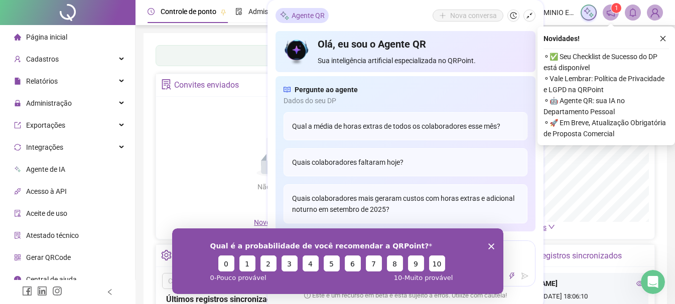
click at [173, 37] on div "Painel de controle Contabilidade Convites enviados Não há dados Não há dados No…" at bounding box center [404, 236] width 523 height 407
click at [661, 35] on icon "close" at bounding box center [662, 38] width 7 height 7
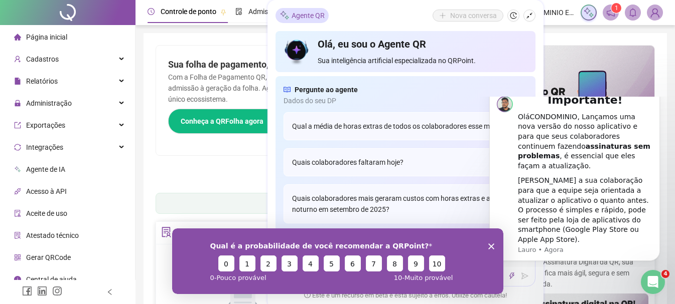
click at [489, 245] on polygon "Encerrar pesquisa" at bounding box center [491, 246] width 6 height 6
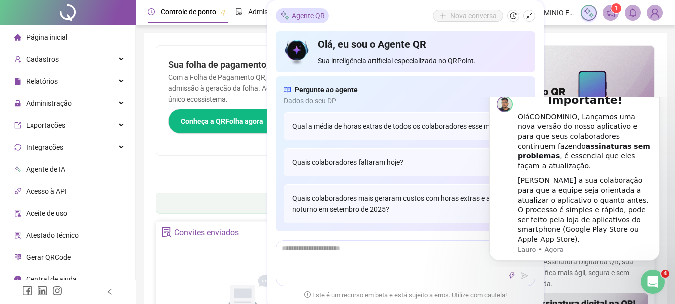
click at [656, 93] on icon "Dismiss notification" at bounding box center [657, 90] width 6 height 6
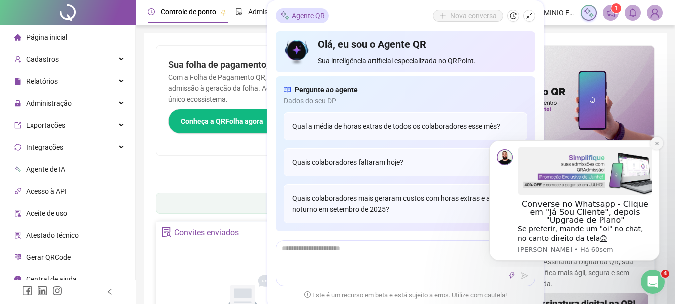
click at [658, 144] on icon "Dismiss notification" at bounding box center [657, 144] width 6 height 6
click at [656, 144] on icon "Dismiss notification" at bounding box center [657, 144] width 6 height 6
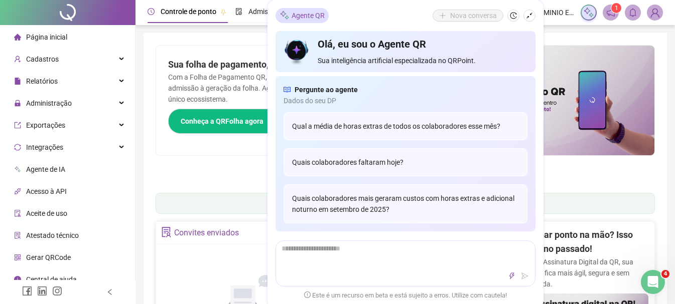
click at [530, 18] on icon "shrink" at bounding box center [529, 15] width 7 height 7
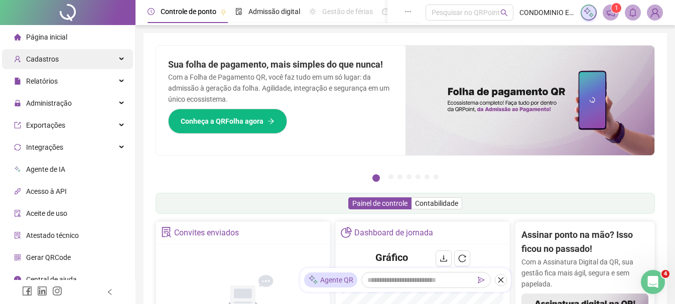
click at [110, 58] on div "Cadastros" at bounding box center [67, 59] width 131 height 20
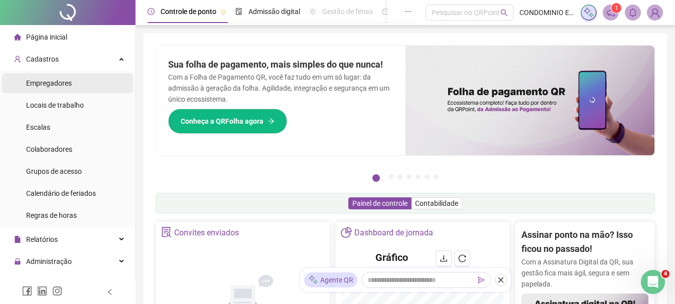
click at [103, 83] on li "Empregadores" at bounding box center [67, 83] width 131 height 20
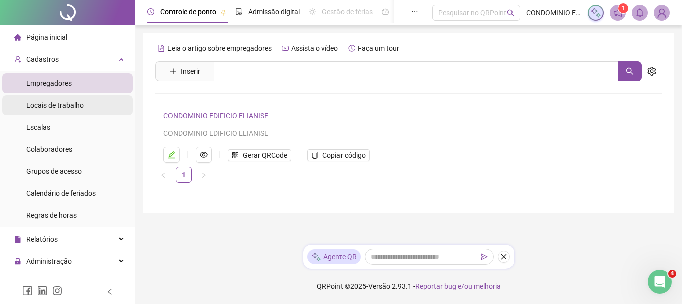
click at [98, 106] on li "Locais de trabalho" at bounding box center [67, 105] width 131 height 20
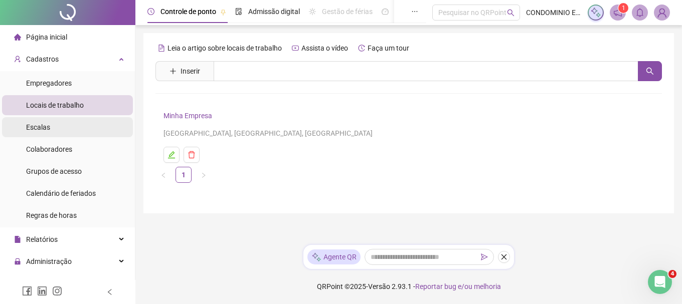
click at [85, 125] on li "Escalas" at bounding box center [67, 127] width 131 height 20
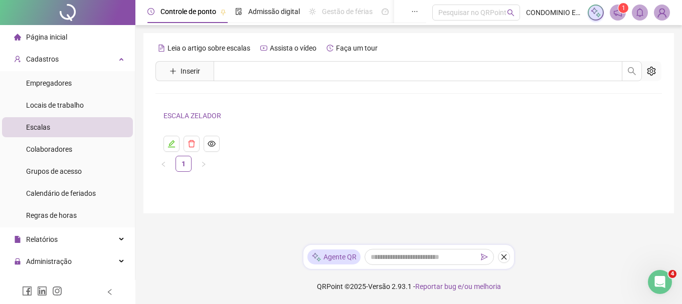
click at [178, 116] on link "ESCALA ZELADOR" at bounding box center [193, 116] width 58 height 8
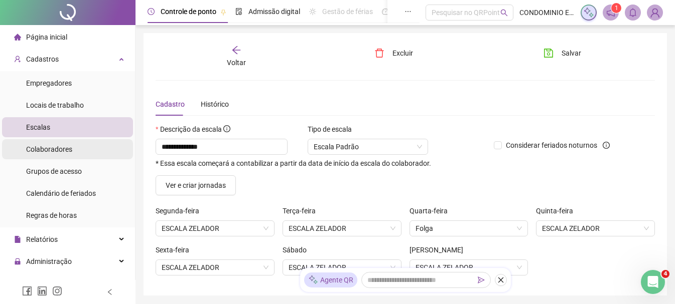
click at [48, 151] on span "Colaboradores" at bounding box center [49, 149] width 46 height 8
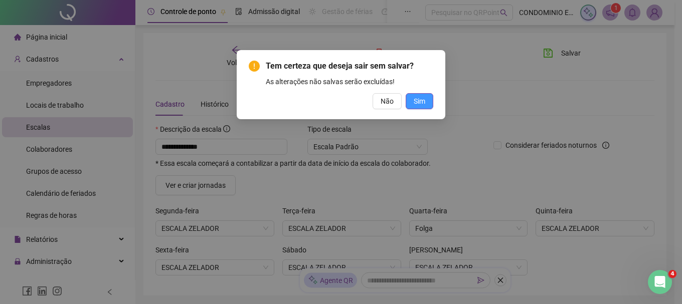
click at [417, 98] on span "Sim" at bounding box center [420, 101] width 12 height 11
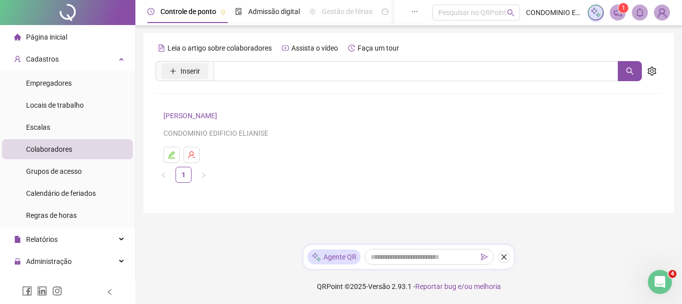
click at [187, 73] on span "Inserir" at bounding box center [191, 71] width 20 height 11
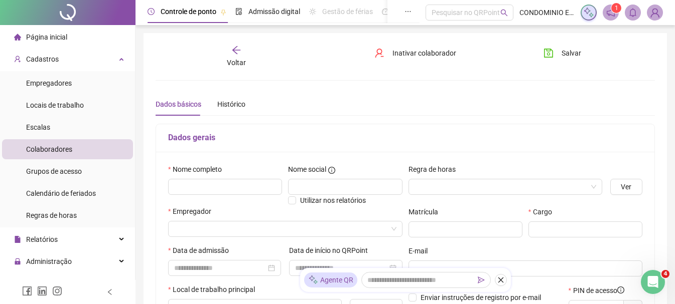
type input "*****"
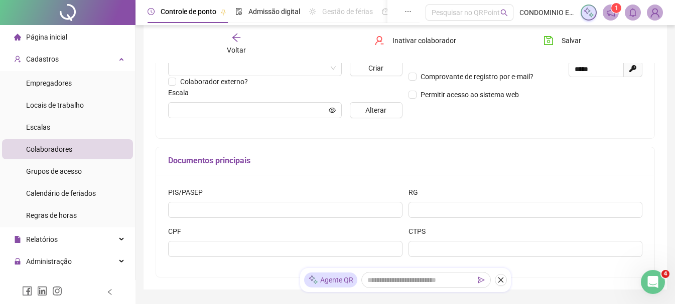
scroll to position [292, 0]
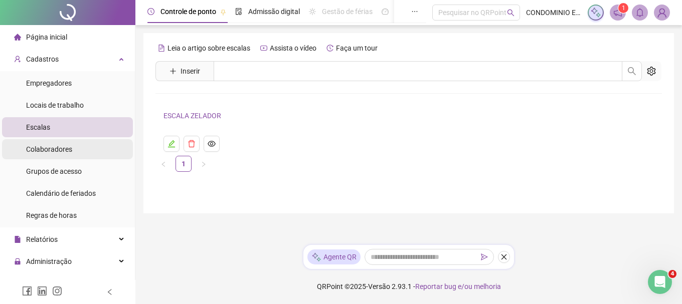
click at [55, 148] on span "Colaboradores" at bounding box center [49, 149] width 46 height 8
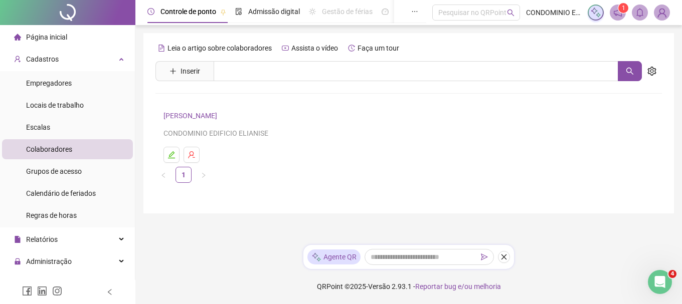
click at [188, 116] on link "GILMAR BERNARDO DE OLIVEIRA" at bounding box center [192, 116] width 57 height 8
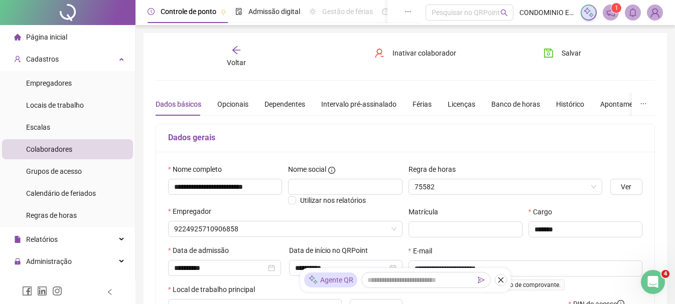
type input "**********"
click at [225, 103] on div "Opcionais" at bounding box center [232, 104] width 31 height 11
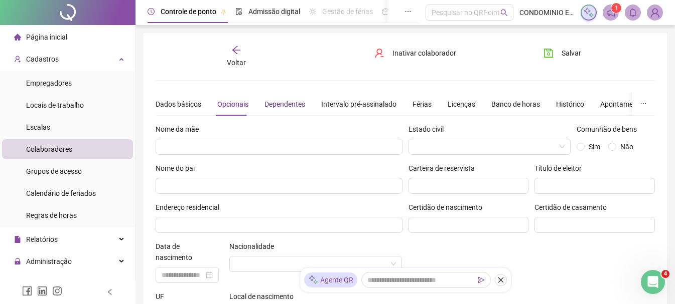
click at [295, 100] on div "Dependentes" at bounding box center [284, 104] width 41 height 11
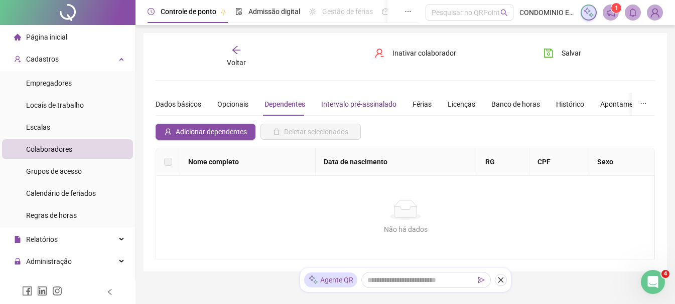
click at [343, 101] on div "Intervalo pré-assinalado" at bounding box center [358, 104] width 75 height 11
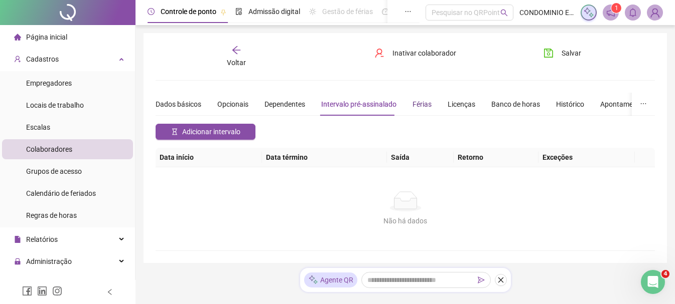
click at [427, 104] on div "Férias" at bounding box center [421, 104] width 19 height 11
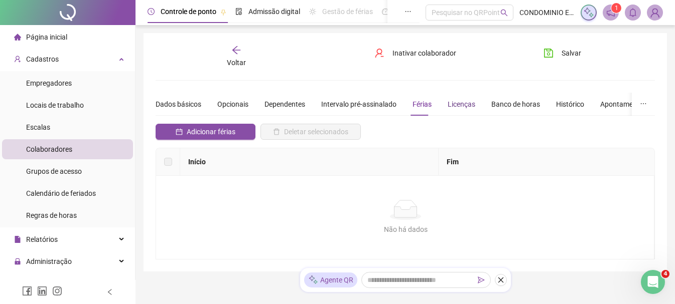
click at [463, 106] on div "Licenças" at bounding box center [461, 104] width 28 height 11
click at [498, 104] on div "Banco de horas" at bounding box center [515, 104] width 49 height 11
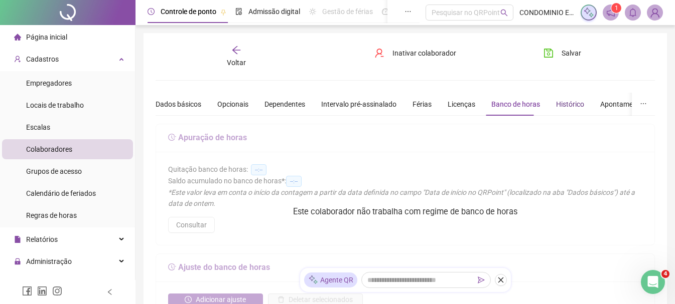
click at [567, 104] on div "Histórico" at bounding box center [570, 104] width 28 height 11
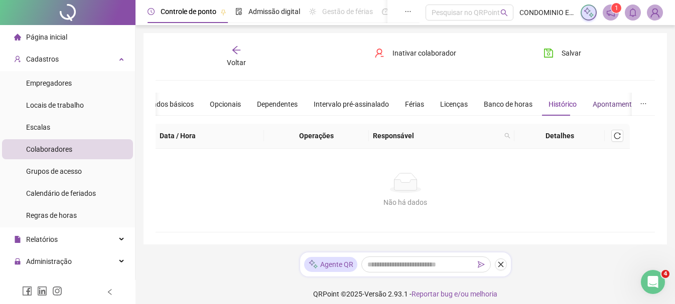
click at [604, 102] on div "Apontamentos" at bounding box center [615, 104] width 47 height 11
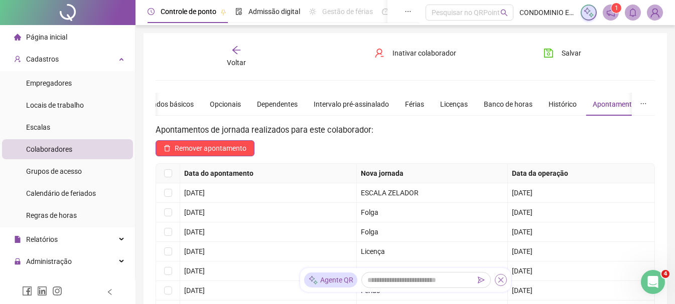
click at [503, 280] on icon "close" at bounding box center [500, 280] width 7 height 7
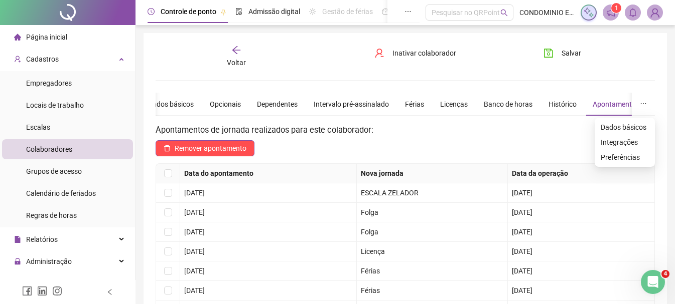
click at [645, 100] on icon "ellipsis" at bounding box center [643, 103] width 7 height 7
click at [628, 126] on span "Dados básicos" at bounding box center [624, 127] width 48 height 11
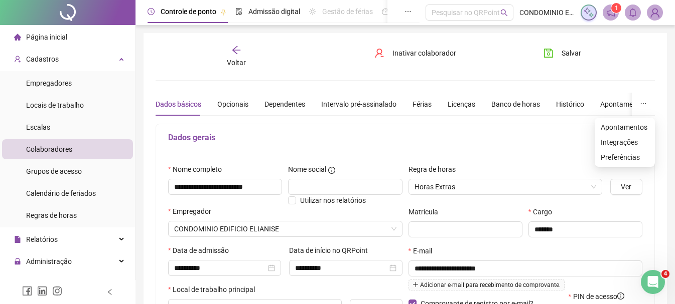
click at [646, 103] on icon "ellipsis" at bounding box center [643, 103] width 7 height 7
click at [621, 143] on span "Integrações" at bounding box center [624, 142] width 48 height 11
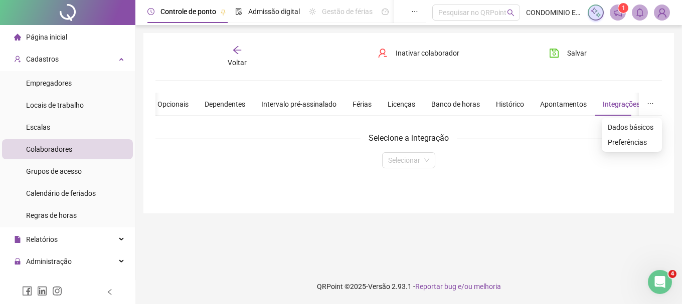
click at [647, 103] on button "button" at bounding box center [650, 104] width 23 height 23
click at [635, 144] on span "Preferências" at bounding box center [632, 142] width 48 height 11
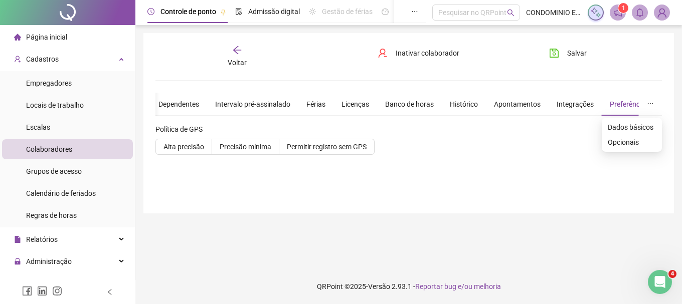
click at [646, 101] on button "button" at bounding box center [650, 104] width 23 height 23
click at [634, 126] on span "Dados básicos" at bounding box center [632, 127] width 48 height 11
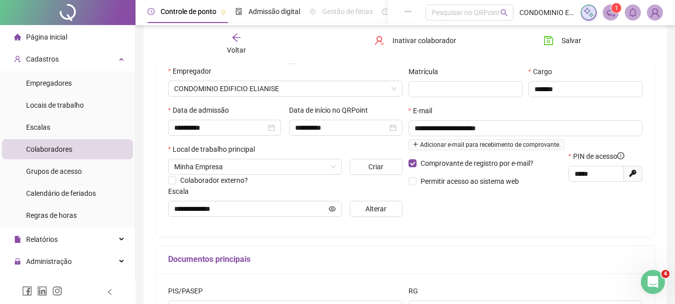
scroll to position [67, 0]
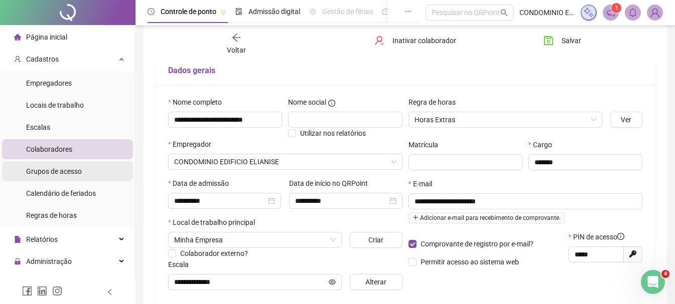
click at [90, 171] on li "Grupos de acesso" at bounding box center [67, 172] width 131 height 20
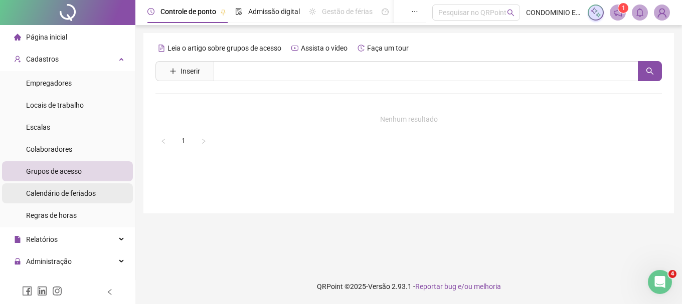
click at [87, 193] on span "Calendário de feriados" at bounding box center [61, 194] width 70 height 8
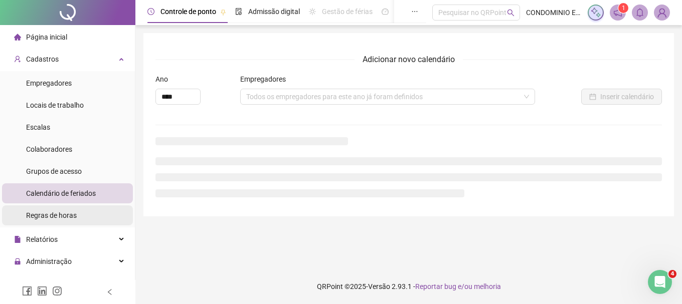
click at [87, 211] on li "Regras de horas" at bounding box center [67, 216] width 131 height 20
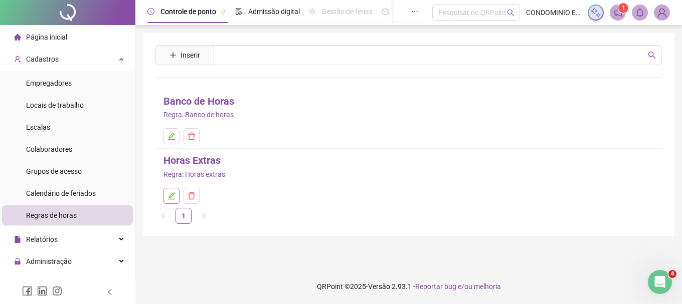
click at [172, 197] on icon "edit" at bounding box center [171, 196] width 7 height 7
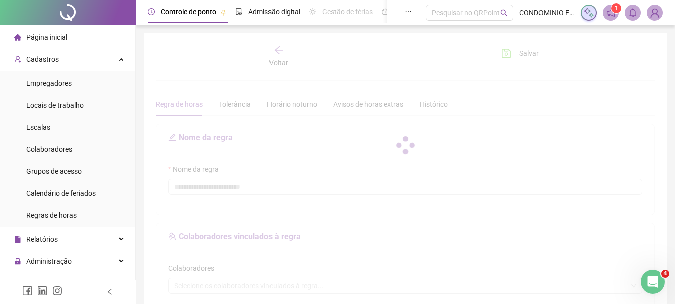
type input "**********"
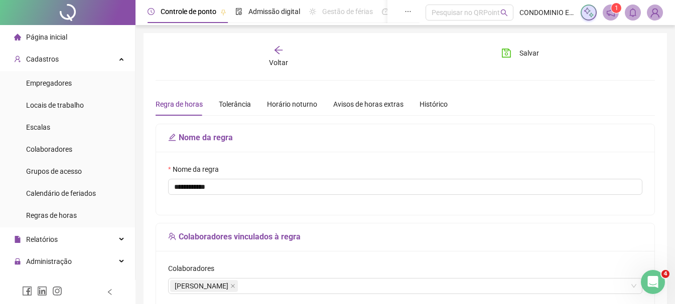
click at [279, 51] on icon "arrow-left" at bounding box center [278, 50] width 10 height 10
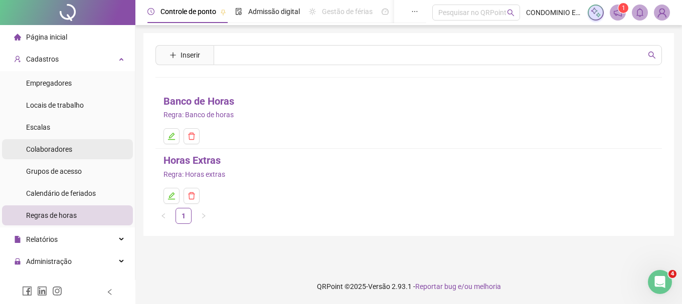
click at [71, 147] on span "Colaboradores" at bounding box center [49, 149] width 46 height 8
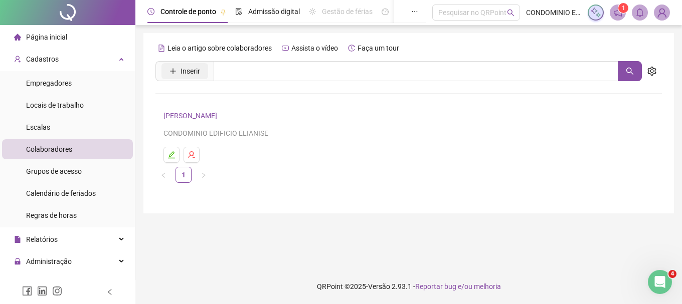
click at [178, 70] on button "Inserir" at bounding box center [185, 71] width 47 height 16
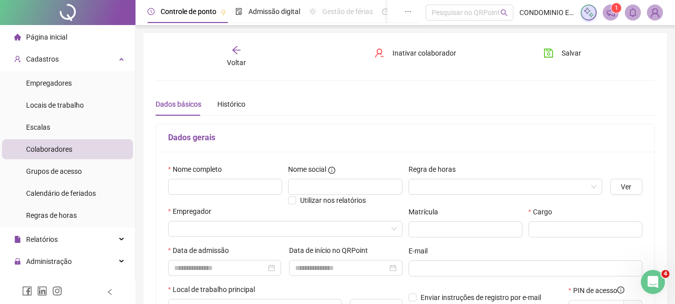
type input "*****"
click at [200, 188] on input "text" at bounding box center [225, 187] width 114 height 16
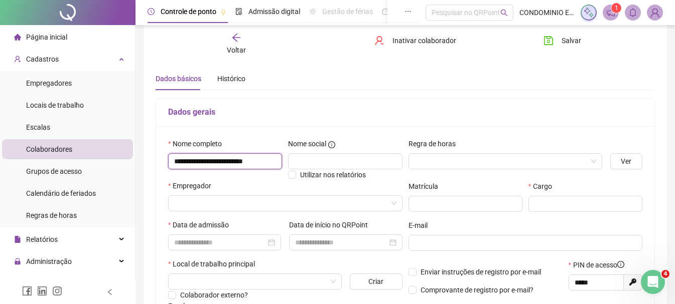
scroll to position [50, 0]
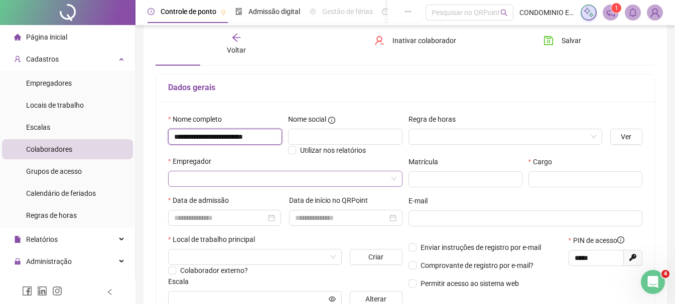
click at [394, 178] on span at bounding box center [285, 179] width 222 height 15
type input "**********"
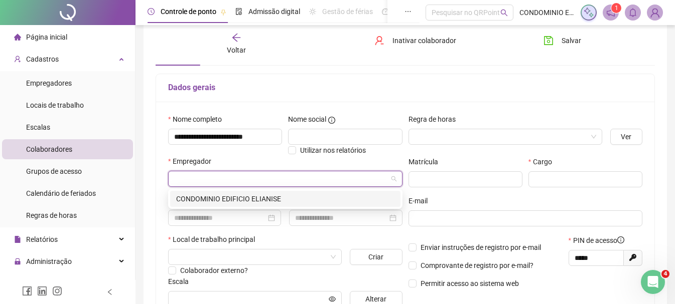
scroll to position [0, 0]
click at [259, 198] on div "CONDOMINIO EDIFICIO ELIANISE" at bounding box center [285, 199] width 218 height 11
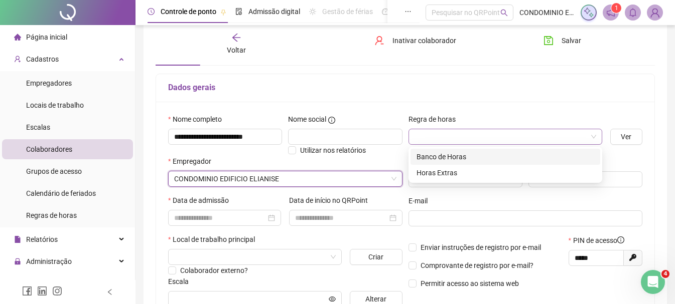
click at [598, 136] on div at bounding box center [505, 137] width 194 height 16
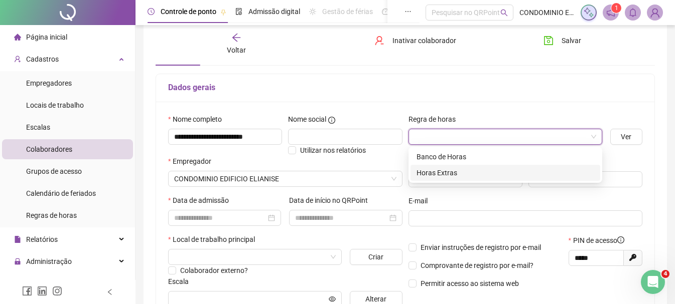
click at [453, 174] on div "Horas Extras" at bounding box center [505, 173] width 178 height 11
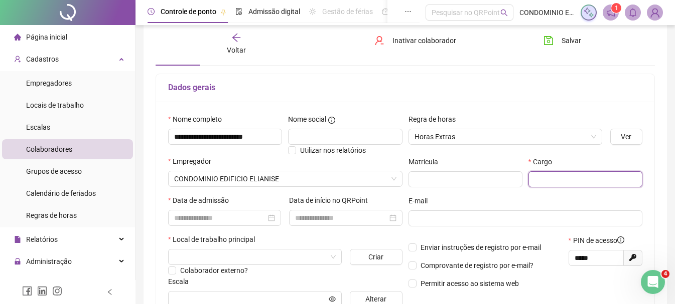
click at [632, 176] on input "text" at bounding box center [585, 180] width 114 height 16
type input "*******"
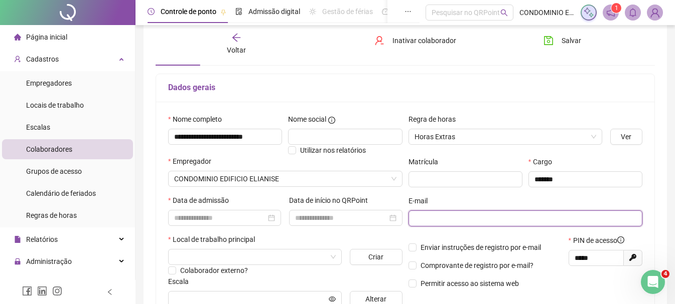
click at [424, 218] on input "text" at bounding box center [524, 218] width 220 height 11
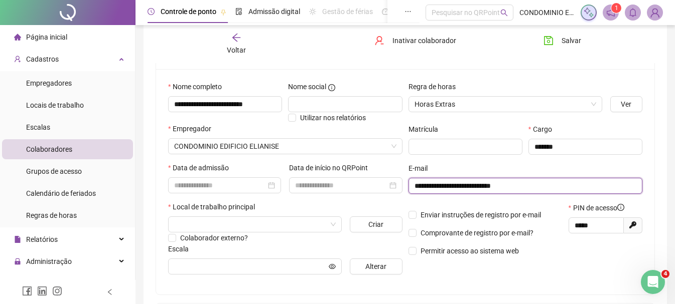
scroll to position [100, 0]
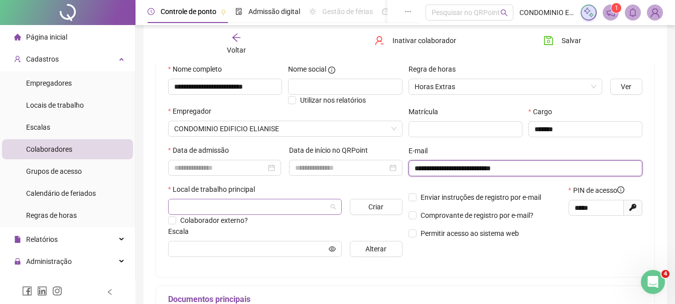
click at [336, 210] on div at bounding box center [255, 207] width 174 height 16
type input "**********"
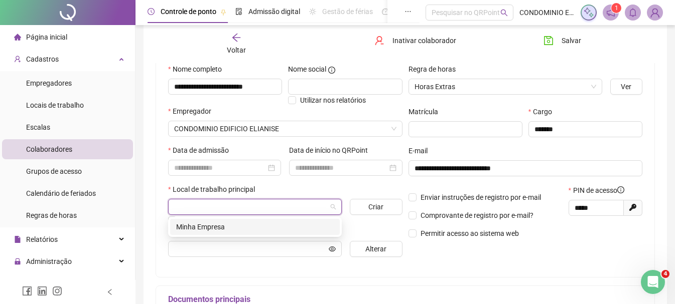
click at [221, 227] on div "Minha Empresa" at bounding box center [255, 227] width 158 height 11
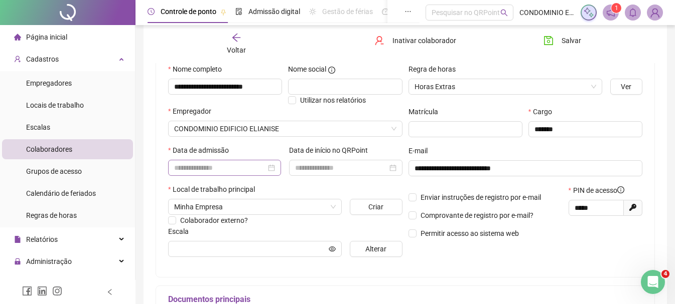
click at [267, 168] on div at bounding box center [224, 168] width 101 height 11
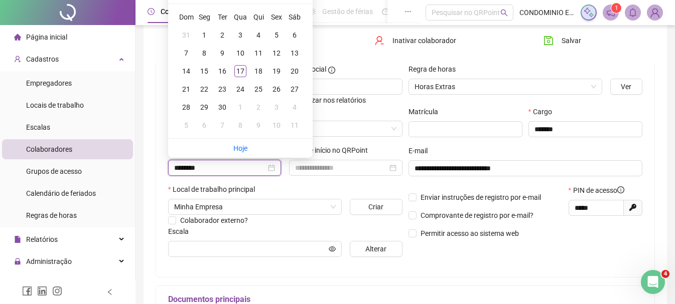
click at [181, 165] on input "********" at bounding box center [220, 168] width 92 height 11
type input "**********"
click at [257, 52] on div "8" at bounding box center [258, 53] width 12 height 12
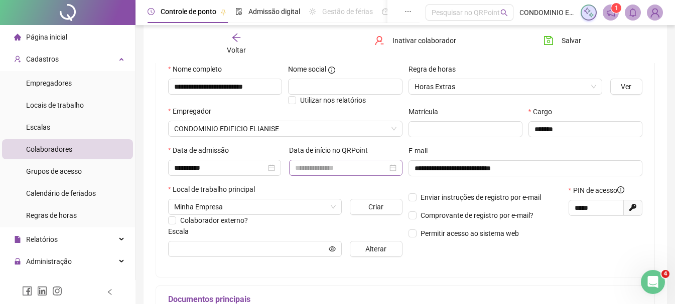
click at [394, 167] on div at bounding box center [345, 168] width 101 height 11
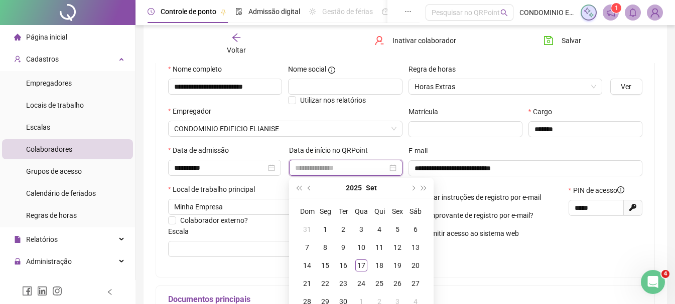
scroll to position [150, 0]
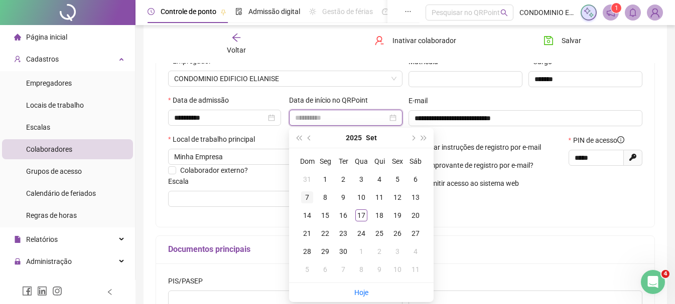
type input "**********"
click at [230, 181] on div "Escala" at bounding box center [285, 183] width 234 height 15
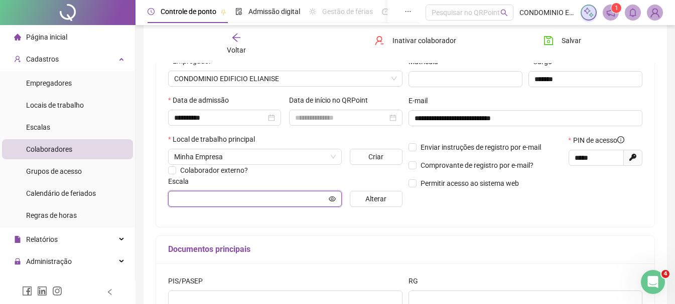
click at [334, 198] on icon "eye" at bounding box center [332, 199] width 7 height 7
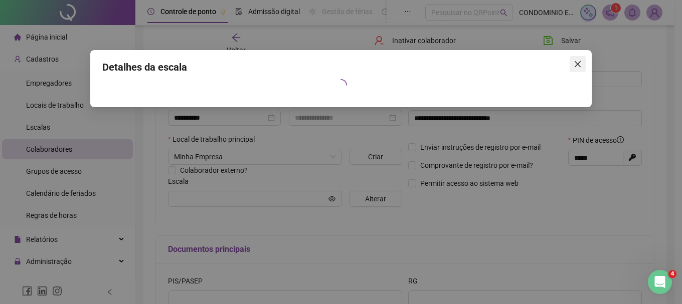
click at [581, 62] on icon "close" at bounding box center [578, 64] width 8 height 8
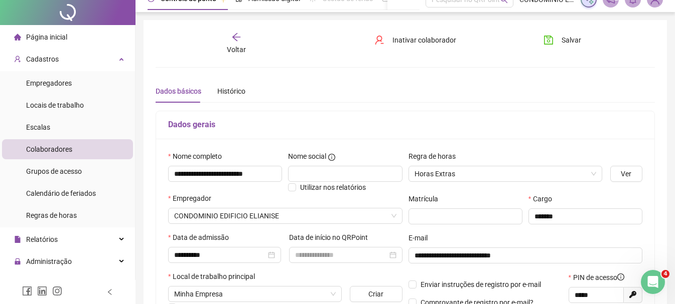
scroll to position [0, 0]
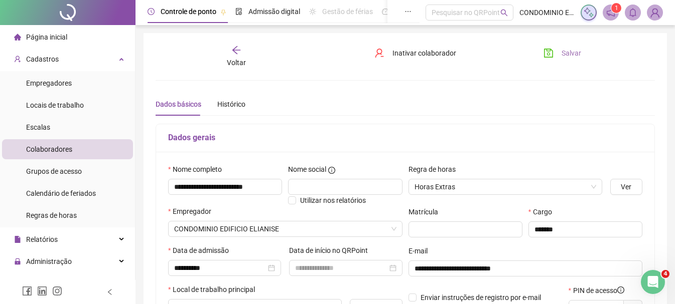
click at [571, 52] on span "Salvar" at bounding box center [571, 53] width 20 height 11
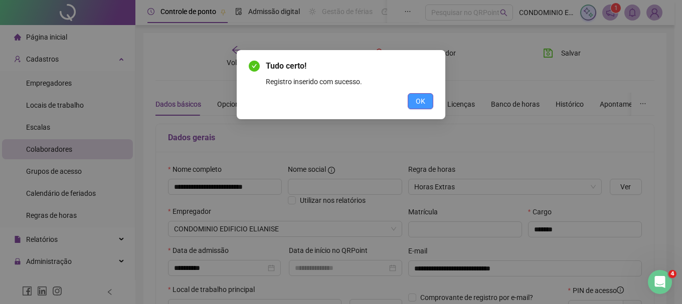
click at [429, 98] on button "OK" at bounding box center [421, 101] width 26 height 16
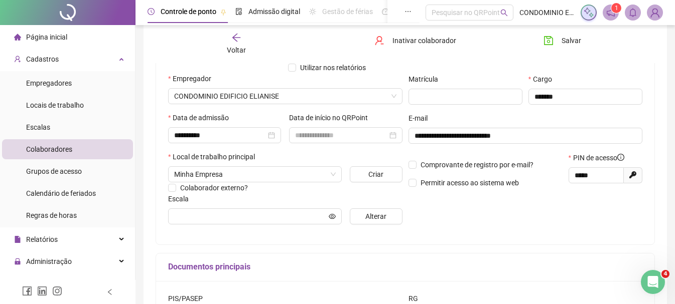
scroll to position [150, 0]
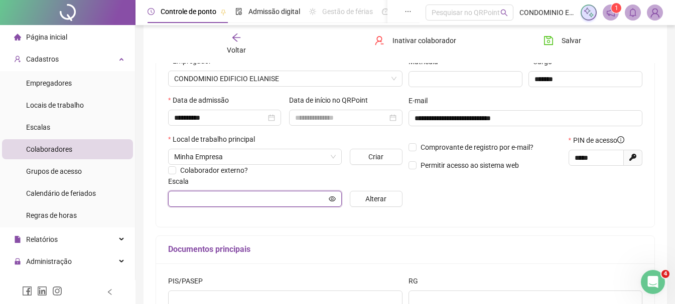
click at [330, 198] on icon "eye" at bounding box center [332, 199] width 7 height 7
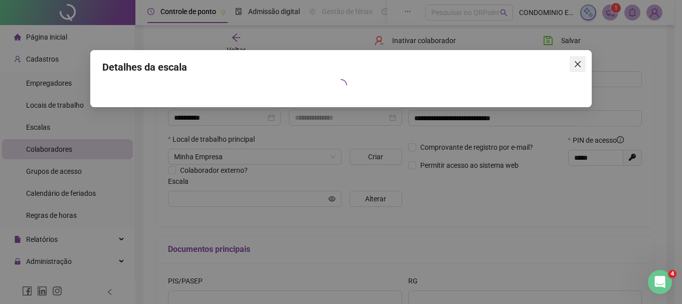
click at [577, 63] on icon "close" at bounding box center [578, 64] width 6 height 6
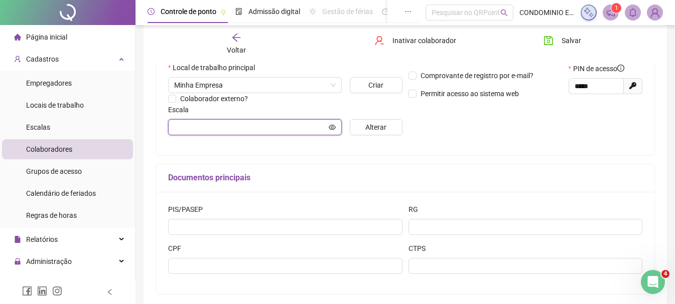
scroll to position [268, 0]
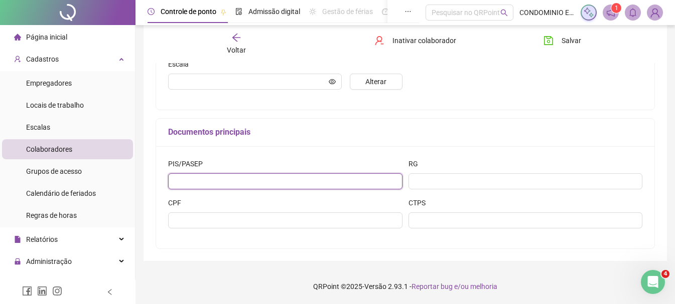
click at [201, 183] on input "text" at bounding box center [285, 182] width 234 height 16
paste input "**********"
type input "**********"
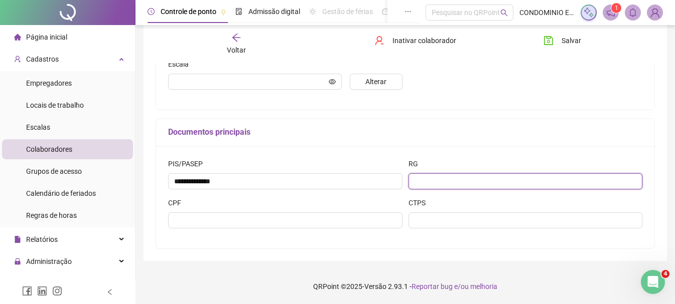
click at [437, 178] on input "text" at bounding box center [525, 182] width 234 height 16
click at [437, 182] on input "text" at bounding box center [525, 182] width 234 height 16
paste input "*********"
type input "*********"
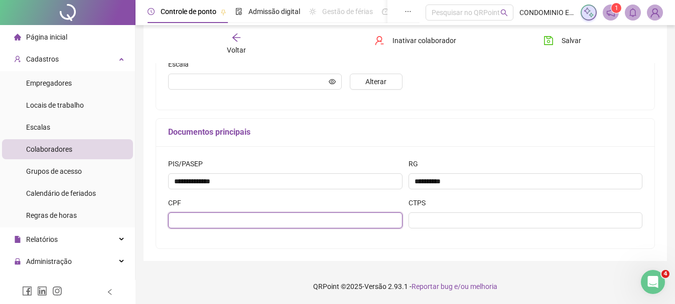
click at [222, 220] on input "text" at bounding box center [285, 221] width 234 height 16
click at [201, 217] on input "text" at bounding box center [285, 221] width 234 height 16
paste input "**********"
type input "**********"
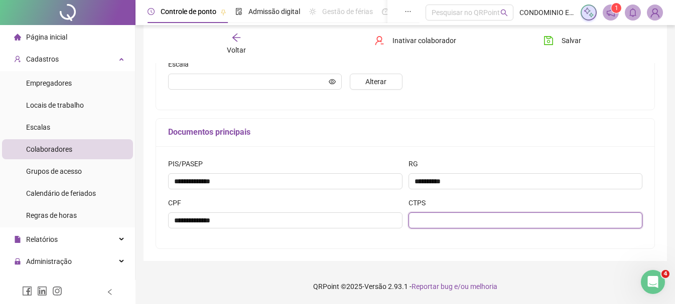
click at [447, 213] on input "text" at bounding box center [525, 221] width 234 height 16
click at [356, 156] on div "**********" at bounding box center [405, 197] width 498 height 102
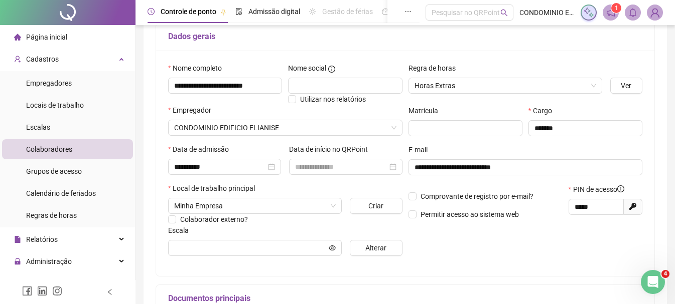
scroll to position [17, 0]
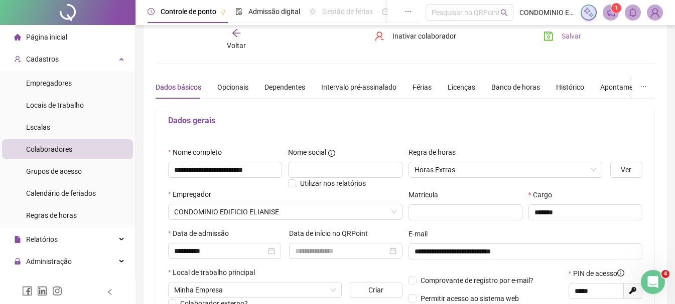
click at [570, 36] on span "Salvar" at bounding box center [571, 36] width 20 height 11
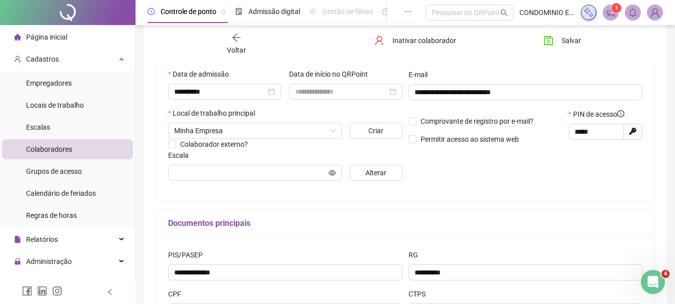
scroll to position [168, 0]
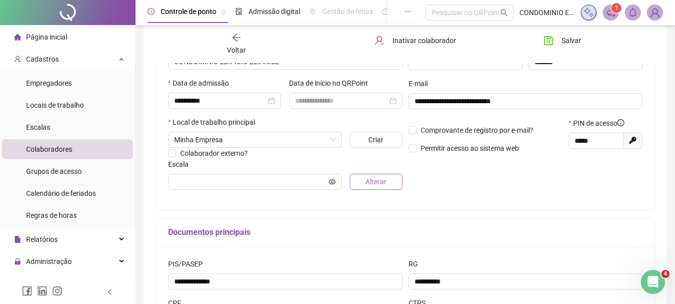
click at [387, 182] on button "Alterar" at bounding box center [376, 182] width 53 height 16
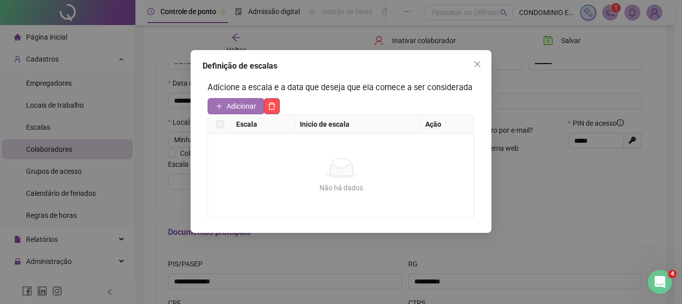
click at [242, 106] on span "Adicionar" at bounding box center [242, 106] width 30 height 11
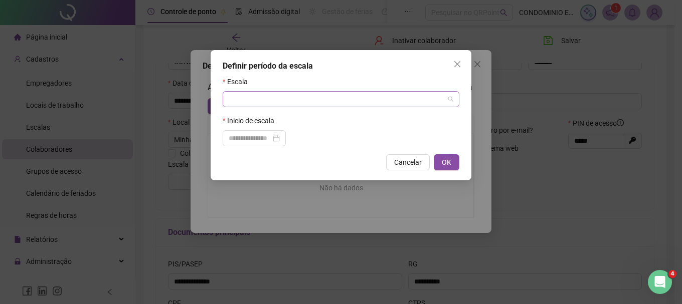
click at [451, 100] on span at bounding box center [341, 99] width 225 height 15
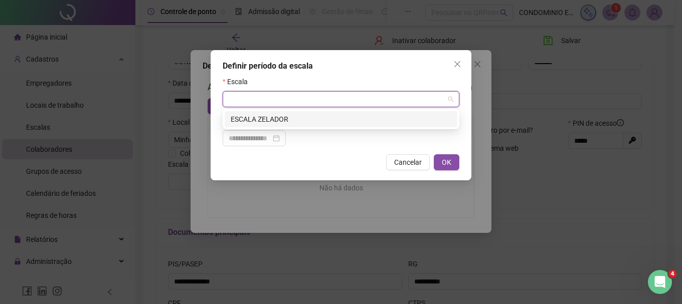
click at [242, 120] on div "ESCALA ZELADOR" at bounding box center [341, 119] width 221 height 11
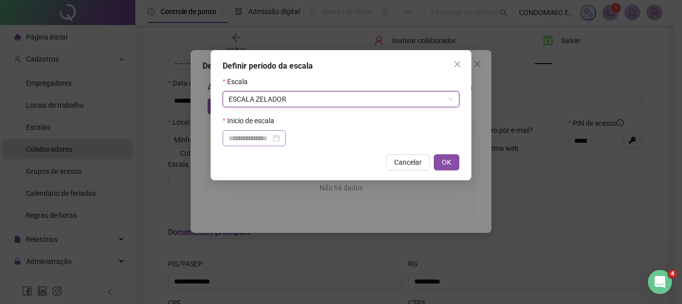
click at [280, 137] on div at bounding box center [254, 138] width 51 height 11
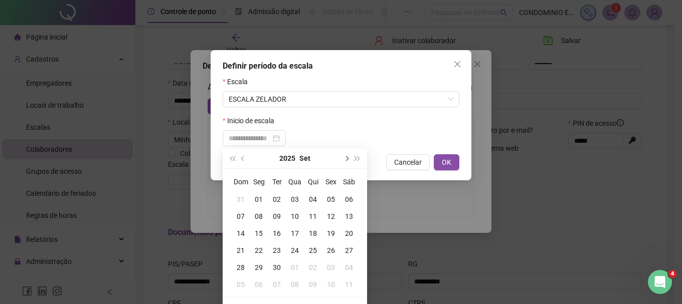
click at [347, 158] on span "next-year" at bounding box center [346, 158] width 5 height 5
type input "**********"
click at [294, 198] on div "01" at bounding box center [295, 199] width 18 height 11
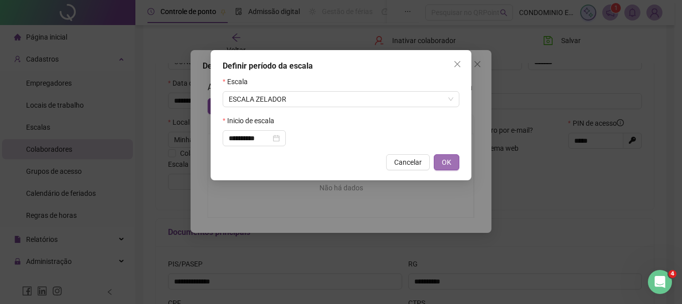
click at [451, 164] on span "OK" at bounding box center [447, 162] width 10 height 11
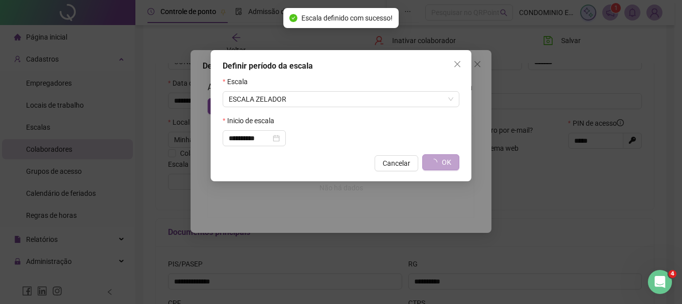
type input "**********"
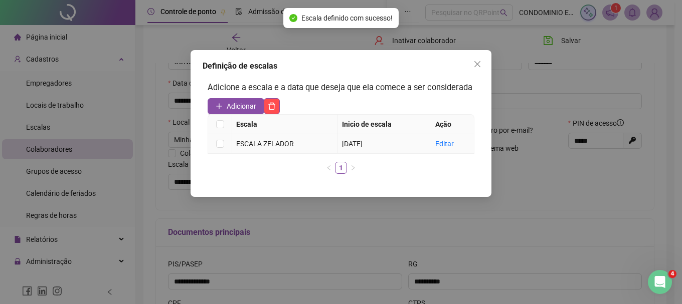
click at [224, 144] on td at bounding box center [220, 144] width 24 height 20
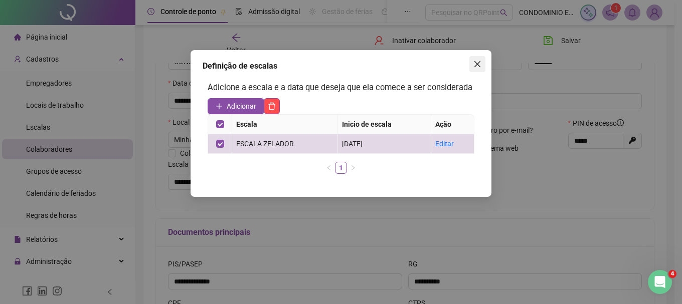
click at [479, 63] on icon "close" at bounding box center [478, 64] width 6 height 6
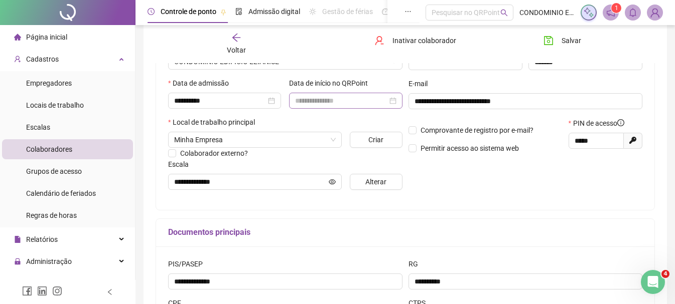
click at [393, 101] on div at bounding box center [345, 100] width 101 height 11
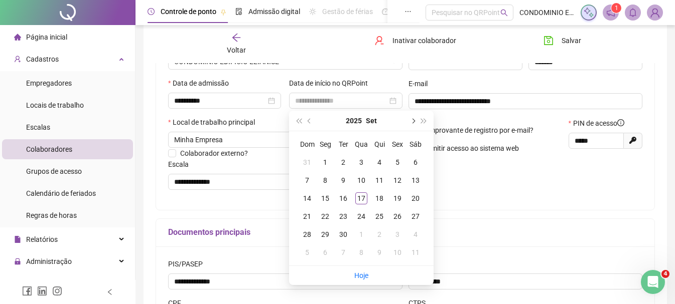
click at [411, 120] on span "next-year" at bounding box center [412, 120] width 5 height 5
type input "**********"
click at [362, 159] on div "1" at bounding box center [361, 162] width 12 height 12
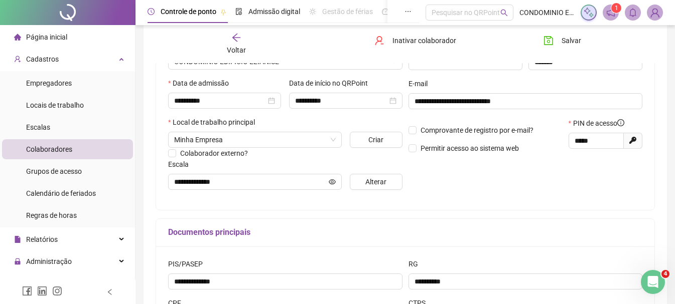
click at [497, 198] on div "**********" at bounding box center [525, 97] width 240 height 202
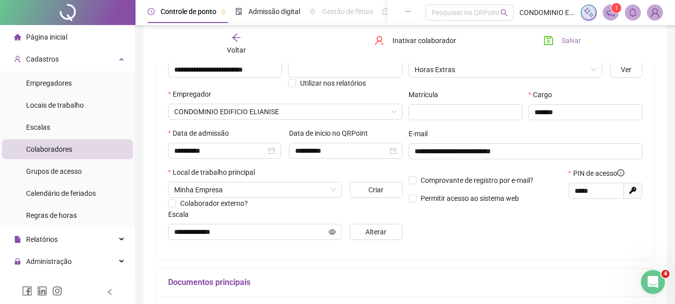
click at [577, 40] on span "Salvar" at bounding box center [571, 40] width 20 height 11
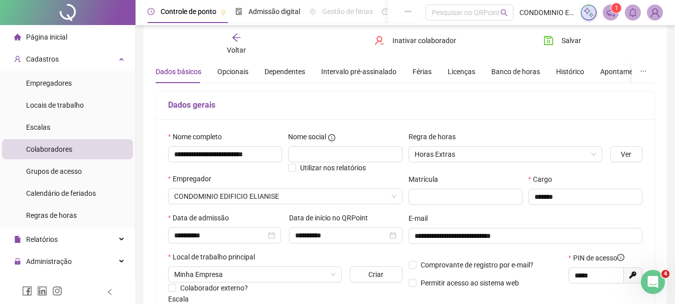
scroll to position [50, 0]
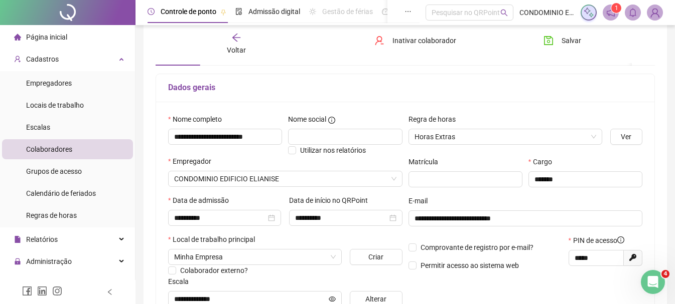
click at [243, 37] on div "Voltar" at bounding box center [236, 44] width 77 height 23
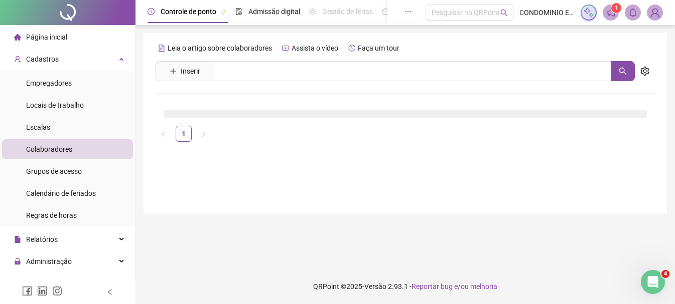
scroll to position [0, 0]
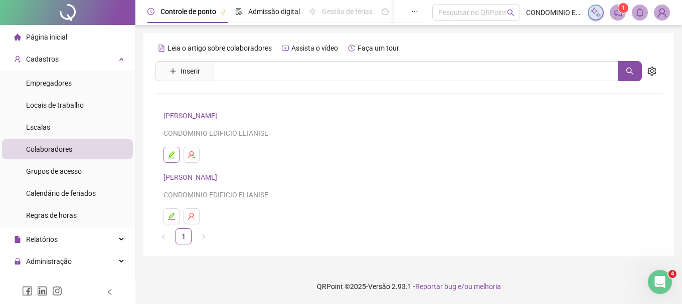
click at [174, 155] on icon "edit" at bounding box center [172, 155] width 8 height 8
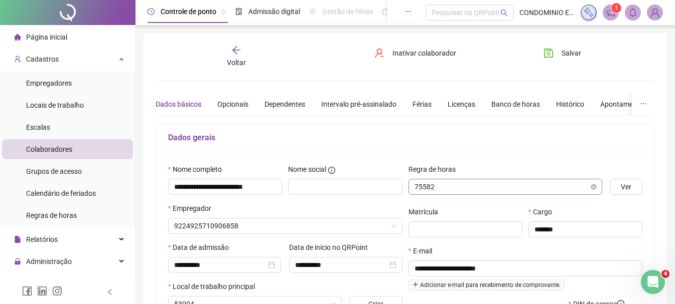
type input "**********"
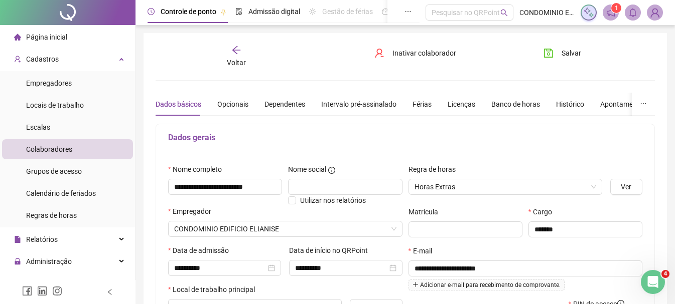
click at [237, 55] on div "Voltar" at bounding box center [236, 56] width 77 height 23
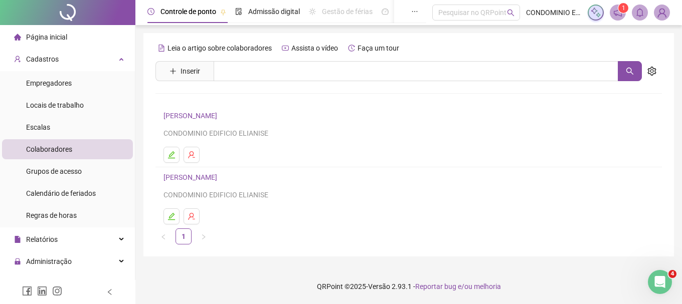
click at [663, 15] on img at bounding box center [662, 12] width 15 height 15
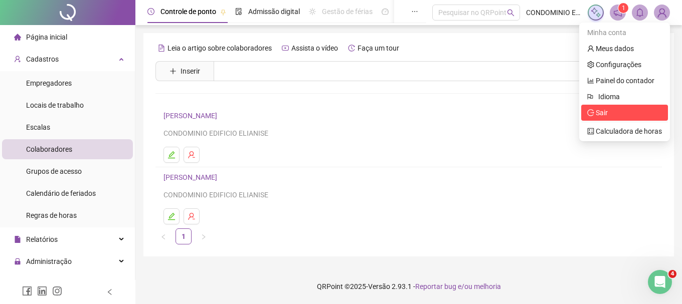
click at [599, 114] on span "Sair" at bounding box center [602, 113] width 12 height 8
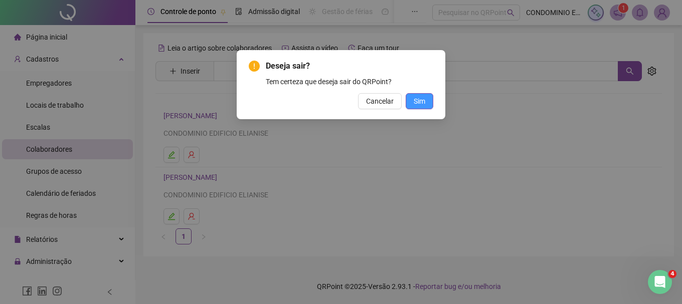
click at [417, 102] on span "Sim" at bounding box center [420, 101] width 12 height 11
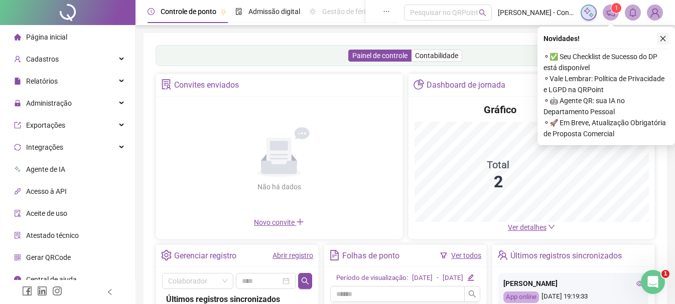
click at [662, 39] on icon "close" at bounding box center [662, 38] width 7 height 7
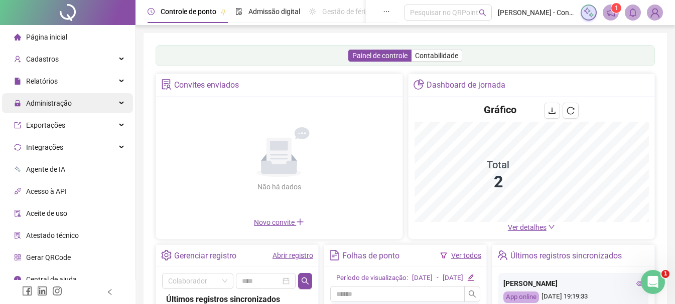
click at [120, 103] on icon at bounding box center [122, 103] width 5 height 0
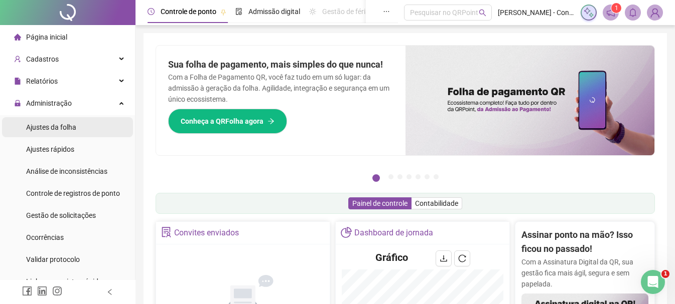
click at [62, 125] on span "Ajustes da folha" at bounding box center [51, 127] width 50 height 8
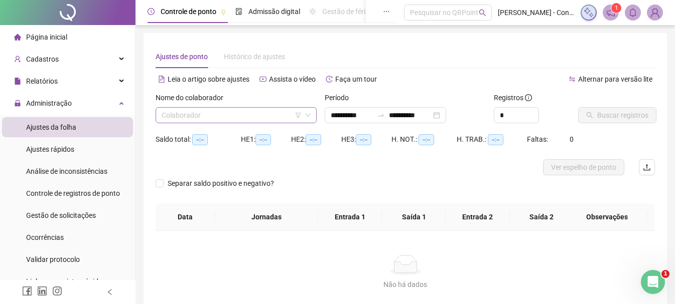
click at [194, 115] on input "search" at bounding box center [232, 115] width 140 height 15
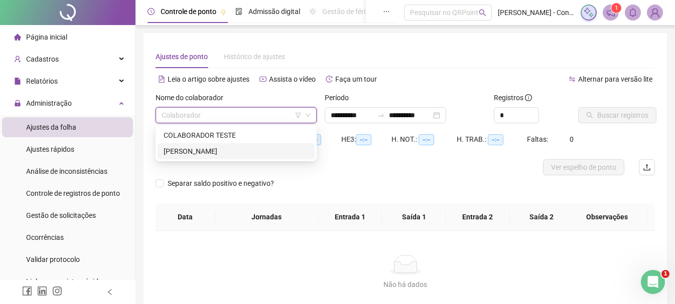
click at [193, 150] on div "IRLAN SANTOS DE OLIVEIRA" at bounding box center [236, 151] width 145 height 11
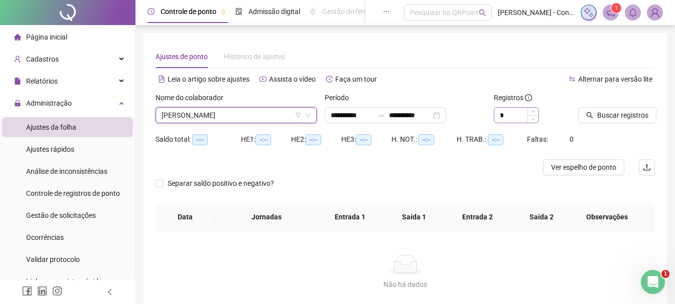
type input "**********"
type input "*"
click at [535, 111] on span "Increase Value" at bounding box center [532, 112] width 11 height 9
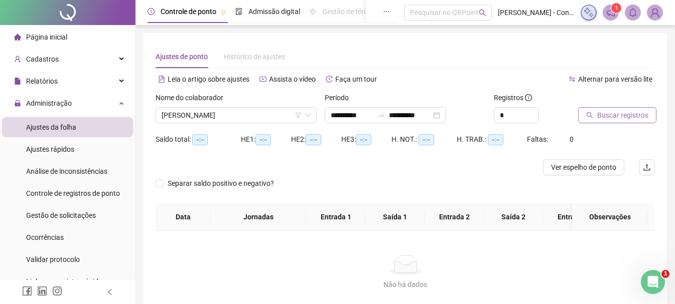
click at [615, 115] on span "Buscar registros" at bounding box center [622, 115] width 51 height 11
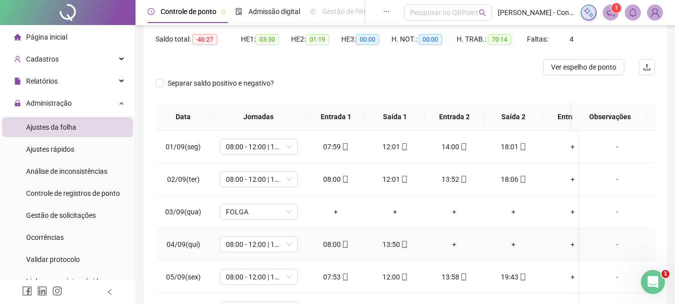
click at [513, 247] on div "+" at bounding box center [513, 244] width 43 height 11
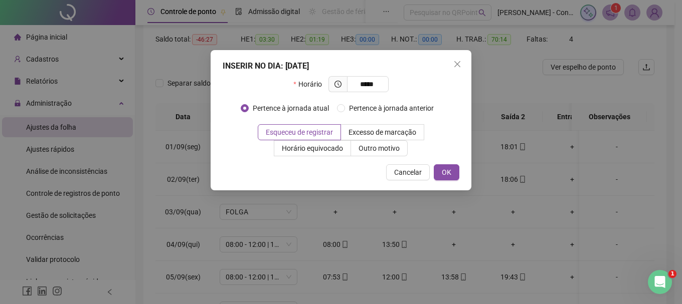
type input "*****"
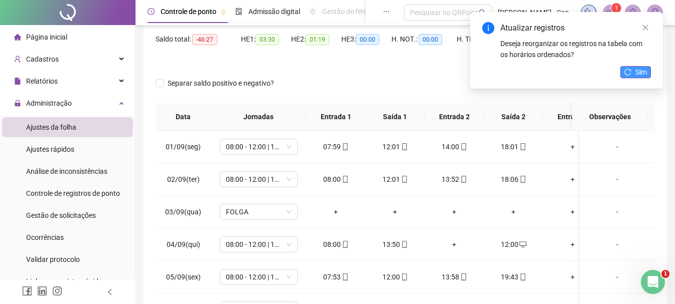
click at [637, 74] on span "Sim" at bounding box center [641, 72] width 12 height 11
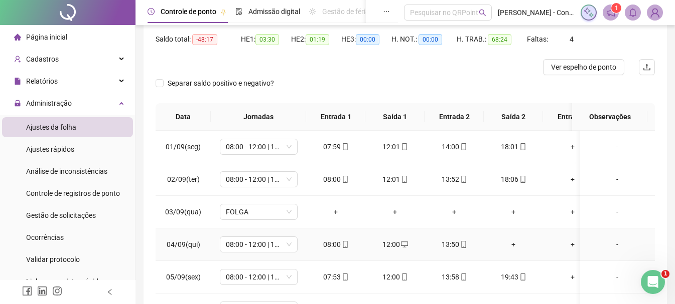
click at [511, 245] on div "+" at bounding box center [513, 244] width 43 height 11
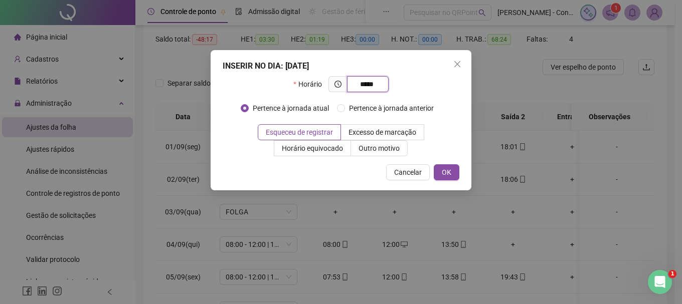
type input "*****"
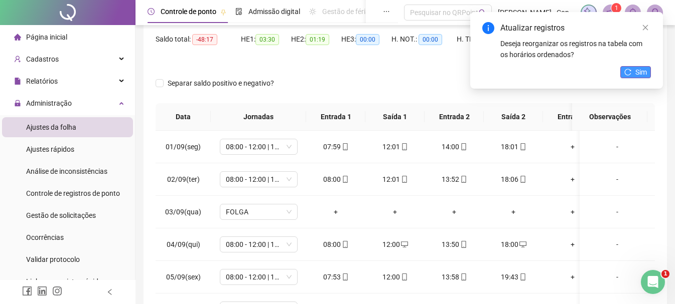
click at [638, 72] on span "Sim" at bounding box center [641, 72] width 12 height 11
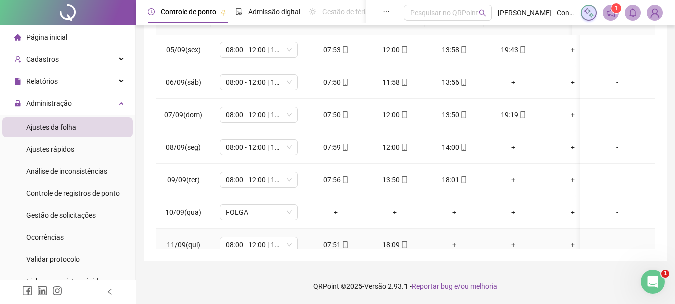
scroll to position [114, 0]
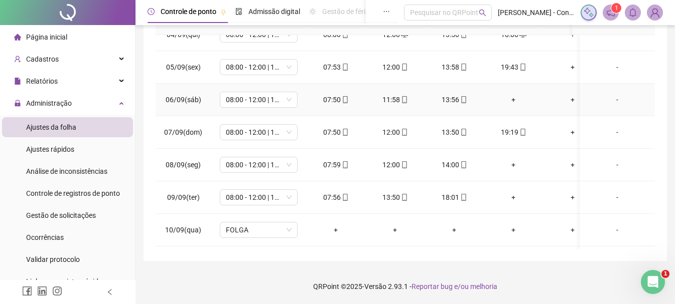
click at [514, 99] on div "+" at bounding box center [513, 99] width 43 height 11
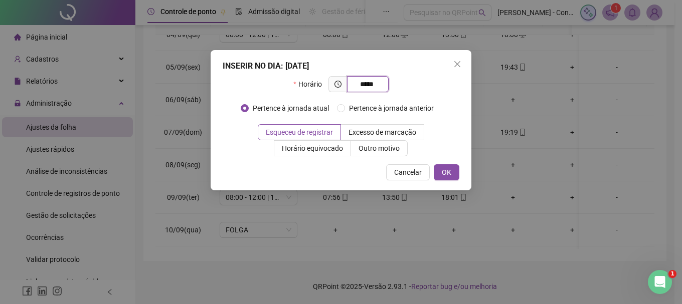
type input "*****"
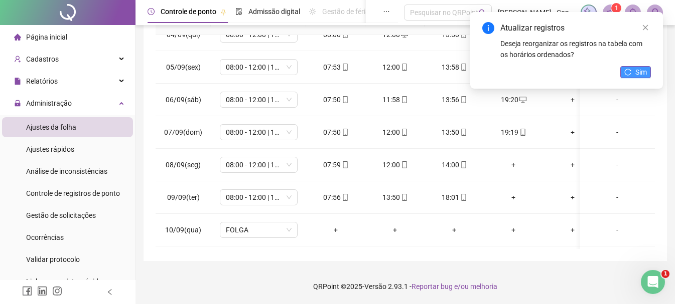
click at [636, 73] on span "Sim" at bounding box center [641, 72] width 12 height 11
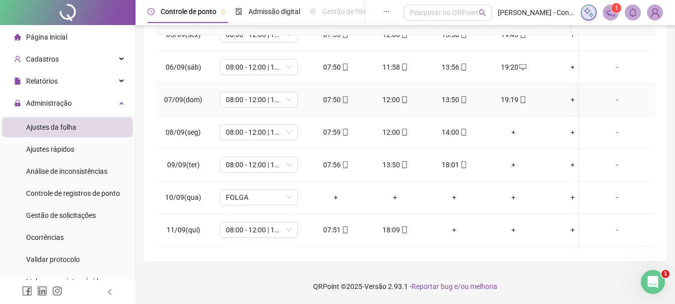
scroll to position [165, 0]
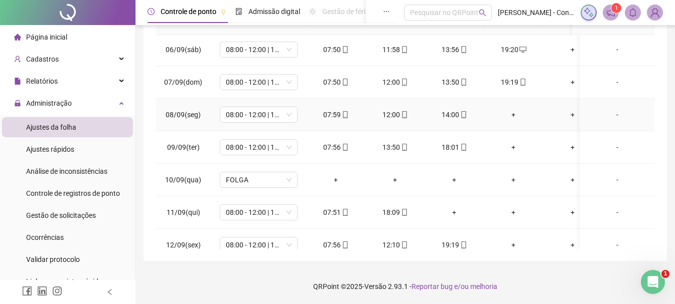
click at [516, 115] on div "+" at bounding box center [513, 114] width 43 height 11
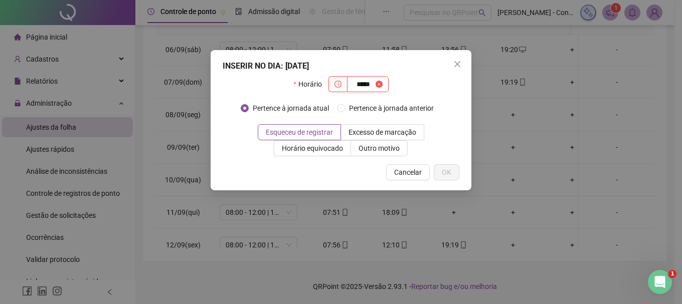
type input "*****"
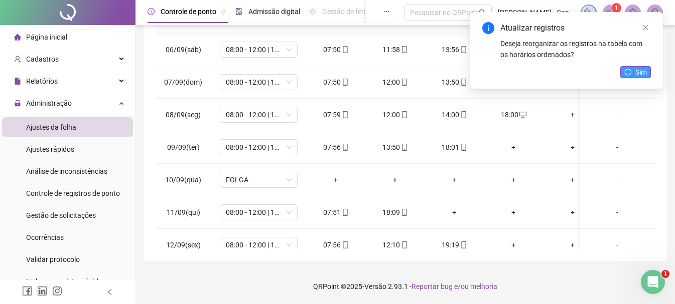
click at [621, 71] on button "Sim" at bounding box center [635, 72] width 31 height 12
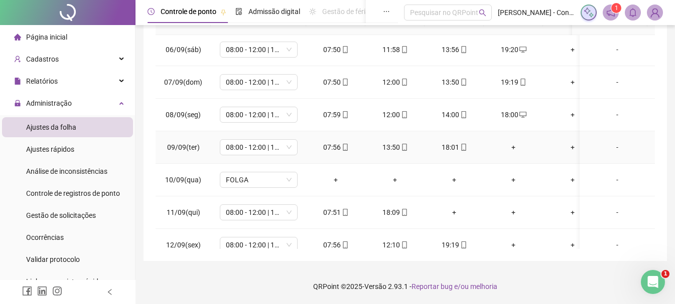
click at [516, 149] on div "+" at bounding box center [513, 147] width 43 height 11
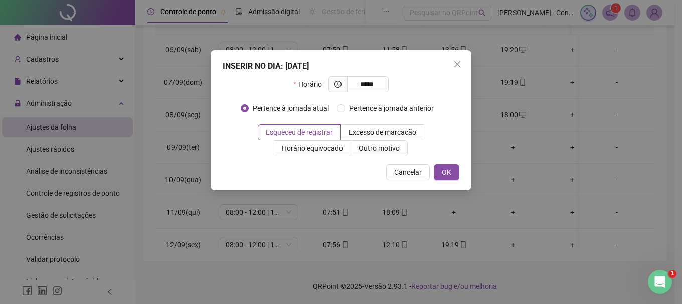
type input "*****"
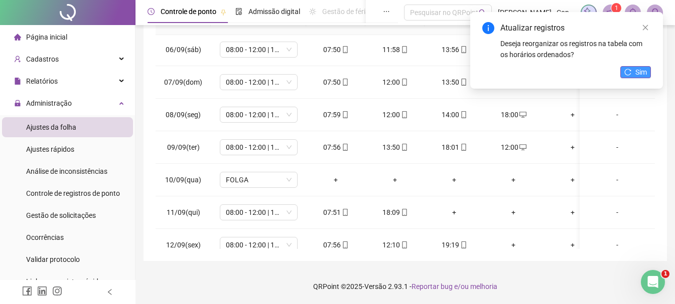
click at [639, 70] on span "Sim" at bounding box center [641, 72] width 12 height 11
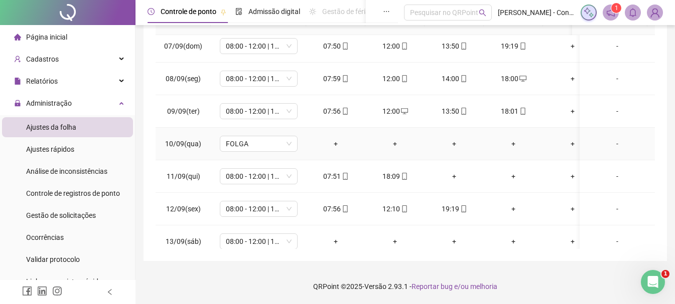
scroll to position [251, 0]
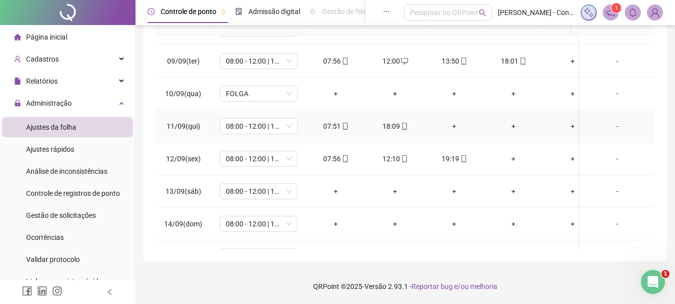
click at [454, 126] on div "+" at bounding box center [453, 126] width 43 height 11
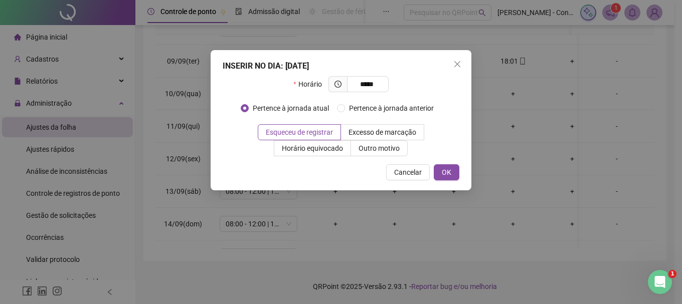
type input "*****"
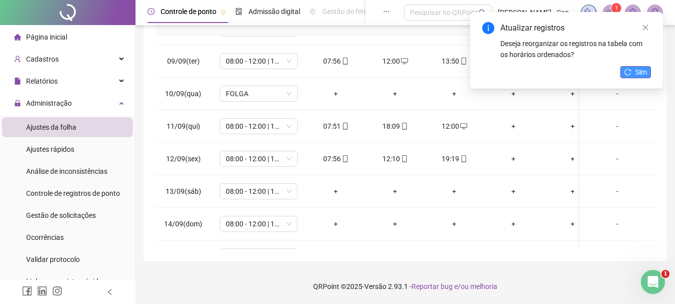
click at [631, 73] on icon "reload" at bounding box center [627, 72] width 7 height 7
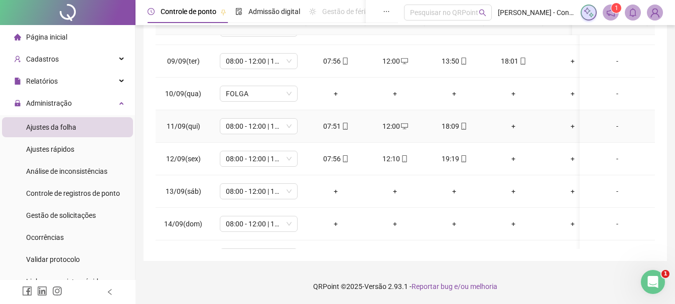
click at [515, 126] on div "+" at bounding box center [513, 126] width 43 height 11
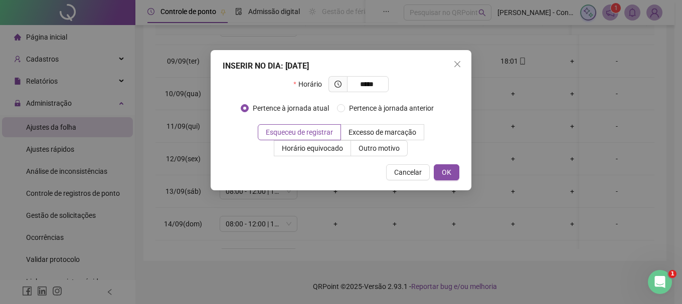
type input "*****"
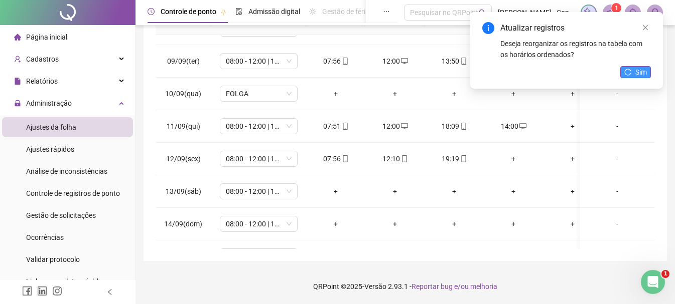
click at [641, 74] on span "Sim" at bounding box center [641, 72] width 12 height 11
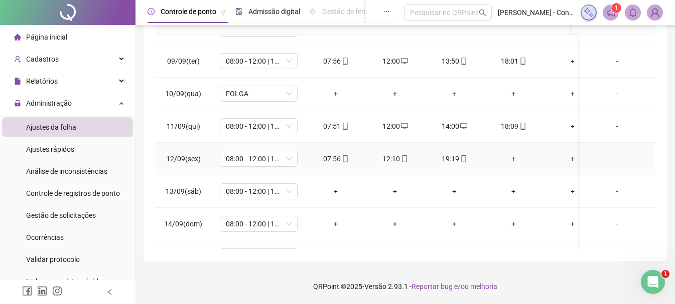
click at [512, 157] on div "+" at bounding box center [513, 158] width 43 height 11
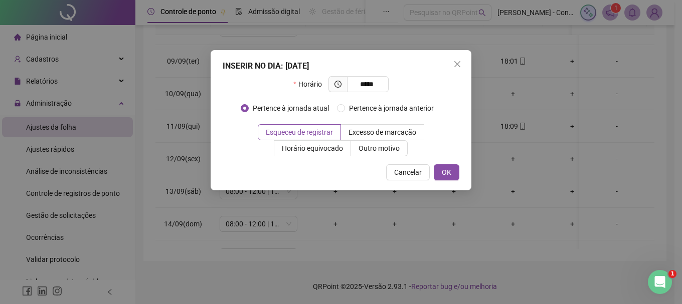
type input "*****"
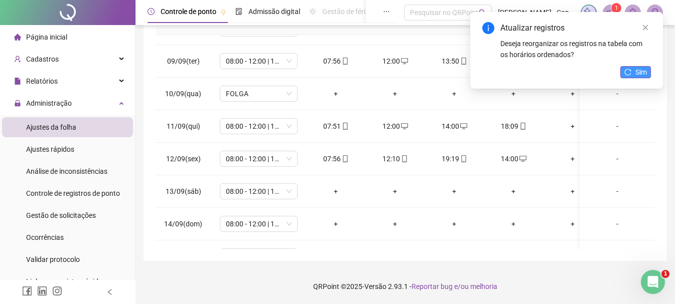
click at [640, 75] on span "Sim" at bounding box center [641, 72] width 12 height 11
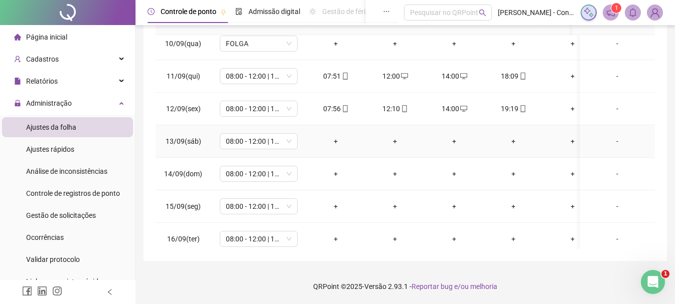
scroll to position [315, 0]
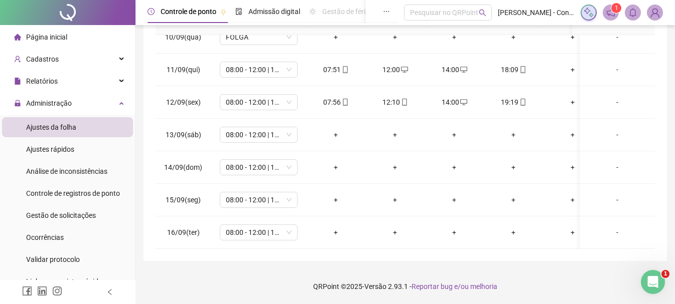
click at [653, 14] on img at bounding box center [654, 12] width 15 height 15
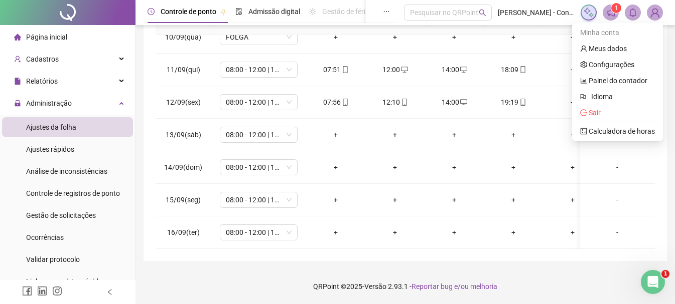
click at [665, 166] on div "**********" at bounding box center [404, 49] width 523 height 424
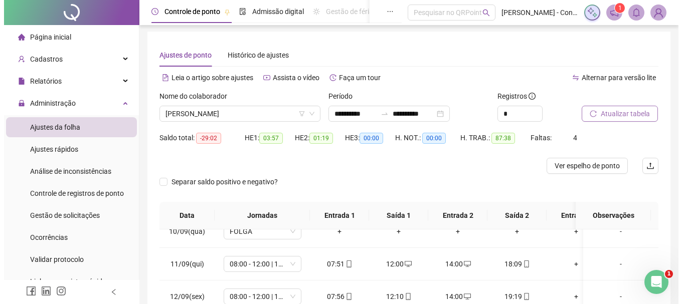
scroll to position [0, 0]
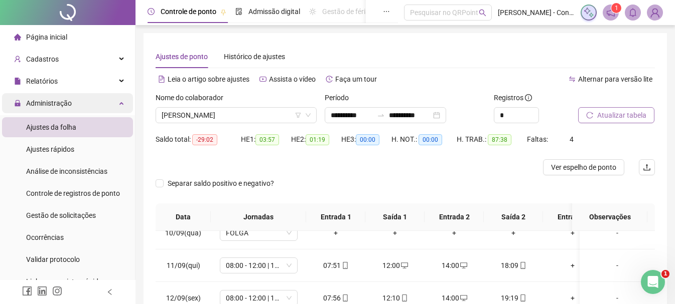
click at [114, 107] on div "Administração" at bounding box center [67, 103] width 131 height 20
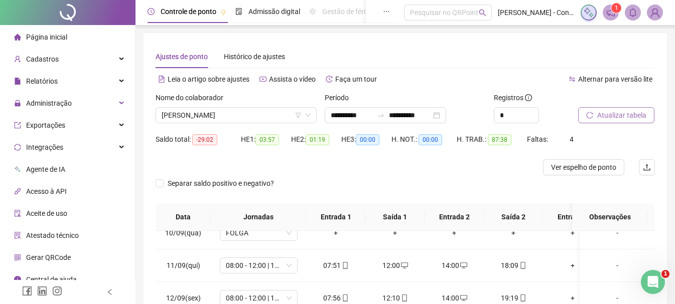
click at [659, 44] on div "**********" at bounding box center [404, 245] width 523 height 424
click at [655, 10] on img at bounding box center [654, 12] width 15 height 15
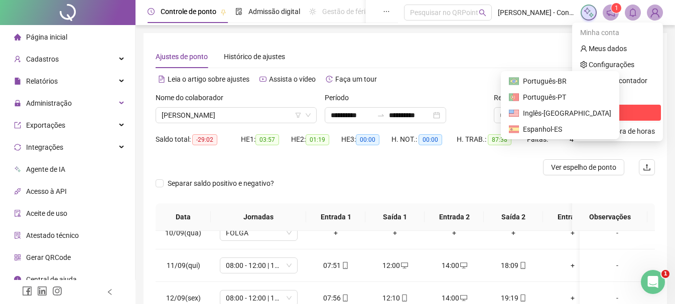
click at [589, 114] on span "Sair" at bounding box center [590, 113] width 21 height 8
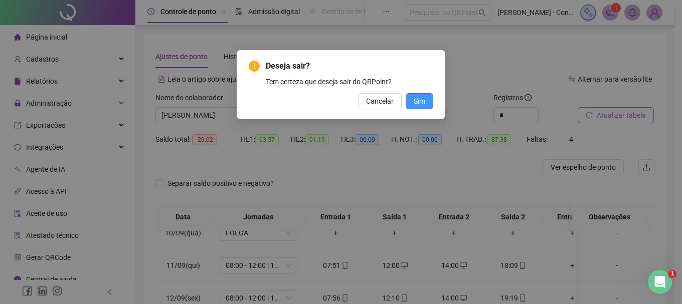
click at [432, 100] on button "Sim" at bounding box center [420, 101] width 28 height 16
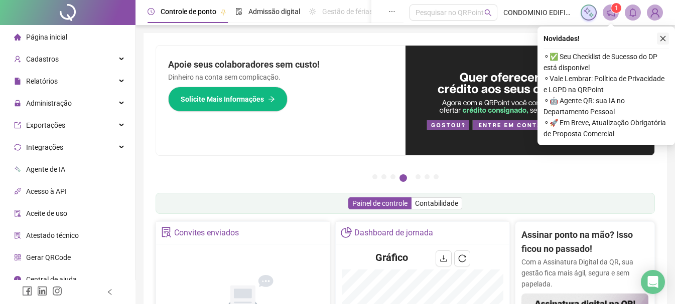
click at [660, 37] on icon "close" at bounding box center [662, 38] width 7 height 7
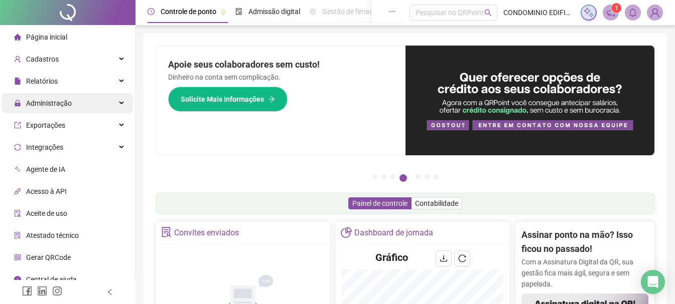
click at [62, 102] on span "Administração" at bounding box center [49, 103] width 46 height 8
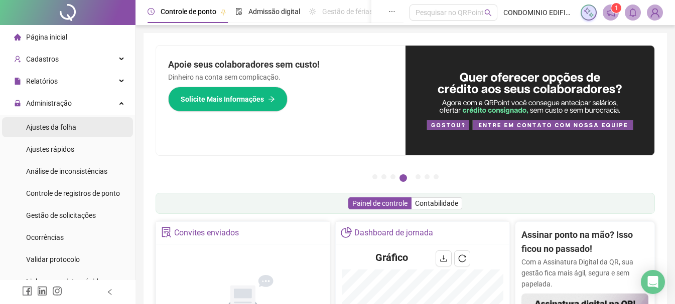
click at [67, 131] on span "Ajustes da folha" at bounding box center [51, 127] width 50 height 8
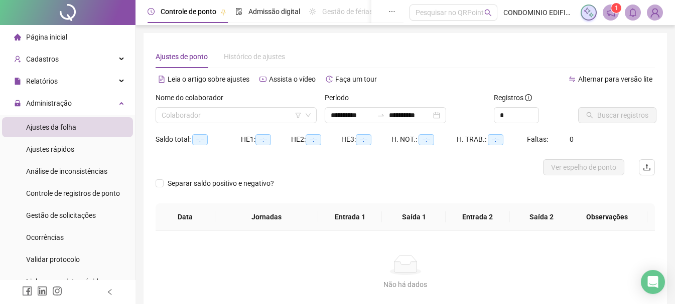
type input "**********"
click at [307, 113] on icon "down" at bounding box center [308, 115] width 6 height 6
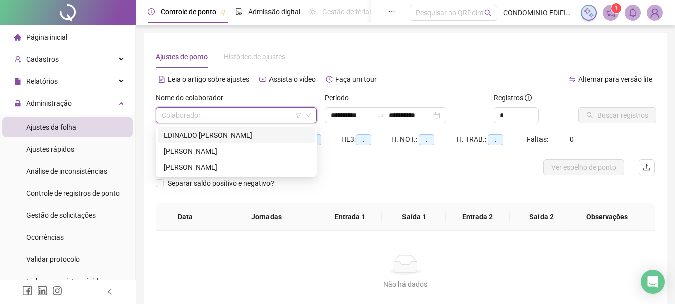
click at [266, 113] on input "search" at bounding box center [232, 115] width 140 height 15
click at [230, 132] on div "EDINALDO JERONIMO DA SILVA" at bounding box center [236, 135] width 145 height 11
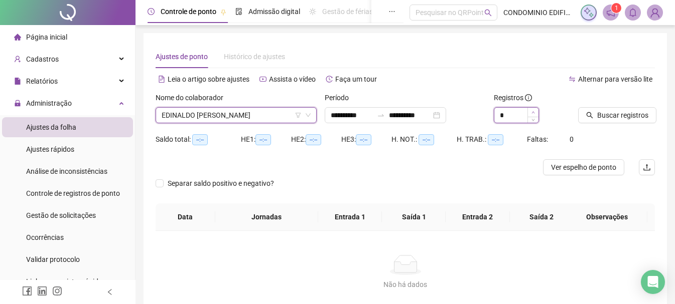
click at [534, 112] on icon "up" at bounding box center [532, 112] width 3 height 2
type input "*"
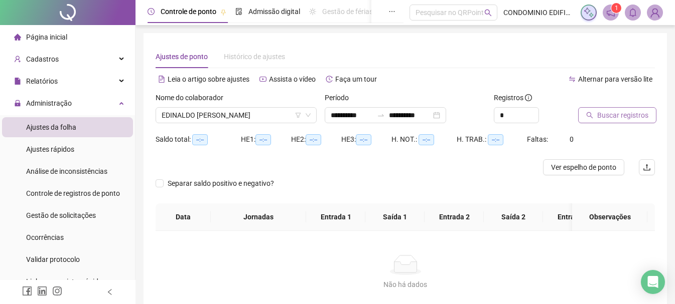
click at [612, 116] on span "Buscar registros" at bounding box center [622, 115] width 51 height 11
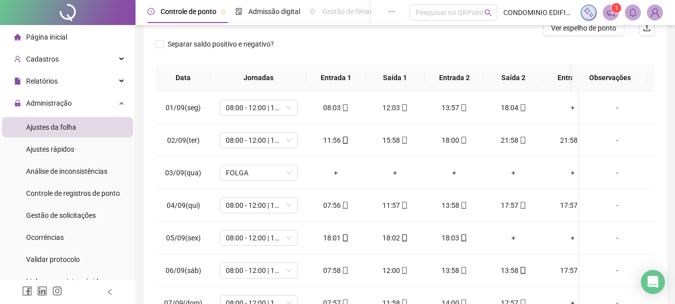
scroll to position [150, 0]
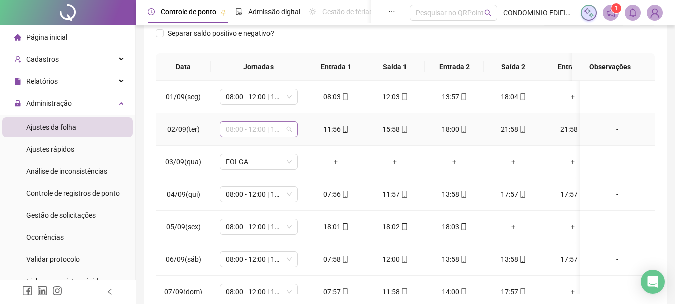
click at [289, 127] on span "08:00 - 12:00 | 14:00 - 17:20" at bounding box center [259, 129] width 66 height 15
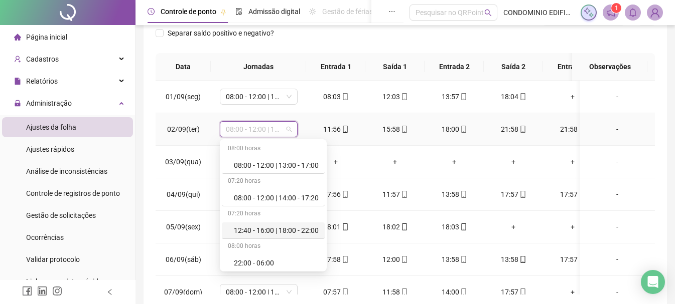
click at [265, 230] on div "12:40 - 16:00 | 18:00 - 22:00" at bounding box center [276, 230] width 85 height 11
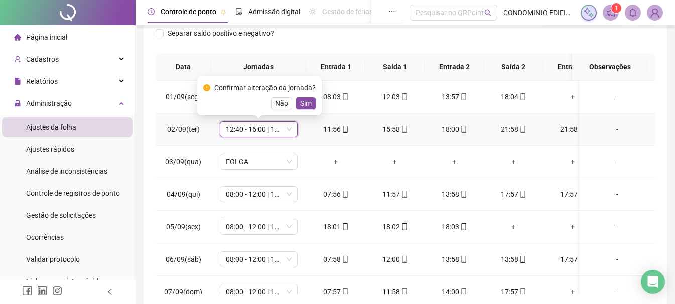
click at [304, 100] on span "Sim" at bounding box center [306, 103] width 12 height 11
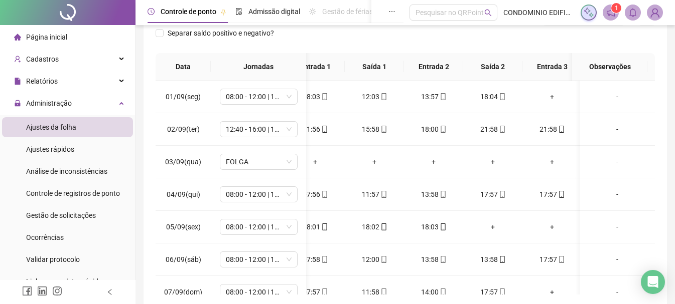
scroll to position [0, 0]
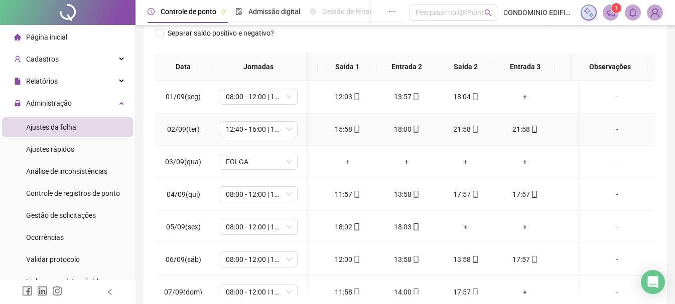
click at [524, 128] on div "21:58" at bounding box center [524, 129] width 43 height 11
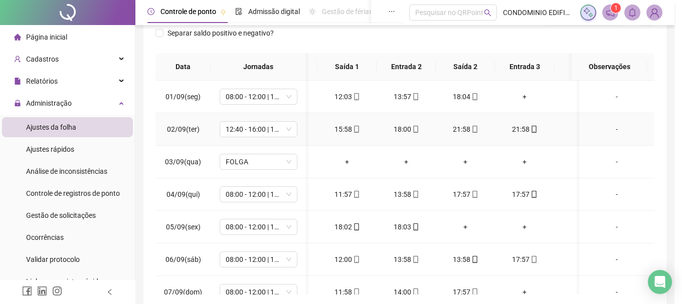
type input "**********"
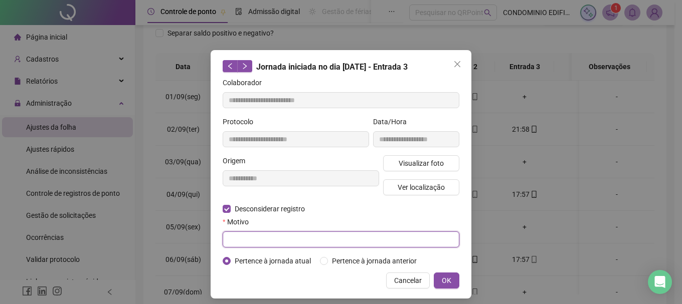
click at [237, 240] on input "text" at bounding box center [341, 240] width 237 height 16
type input "**********"
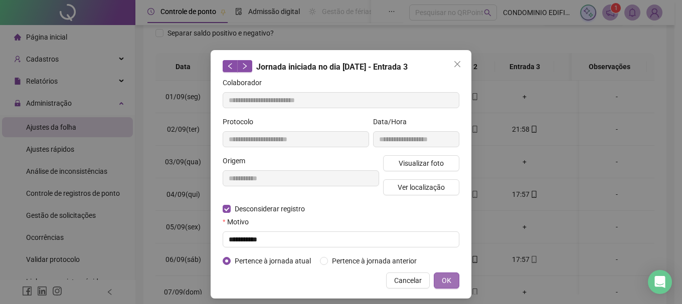
click at [443, 275] on span "OK" at bounding box center [447, 280] width 10 height 11
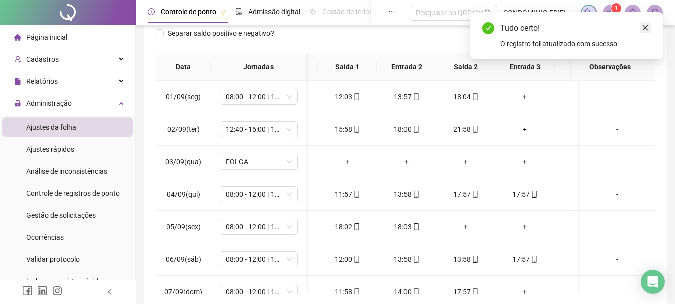
click at [646, 26] on icon "close" at bounding box center [645, 27] width 7 height 7
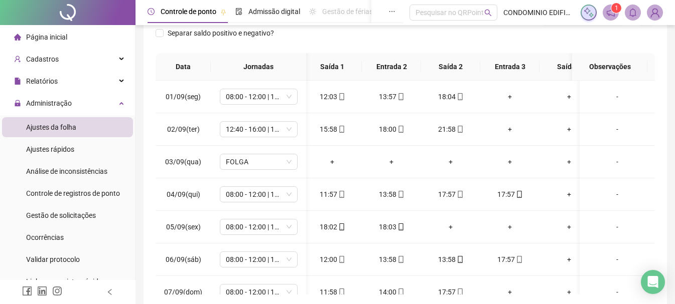
scroll to position [0, 21]
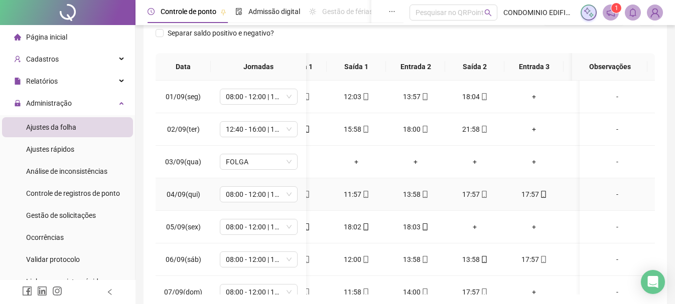
click at [534, 194] on div "17:57" at bounding box center [533, 194] width 43 height 11
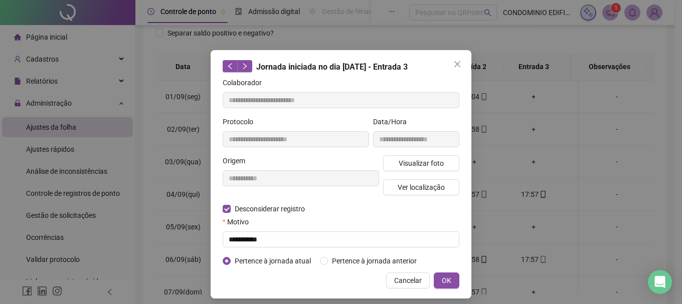
type input "**********"
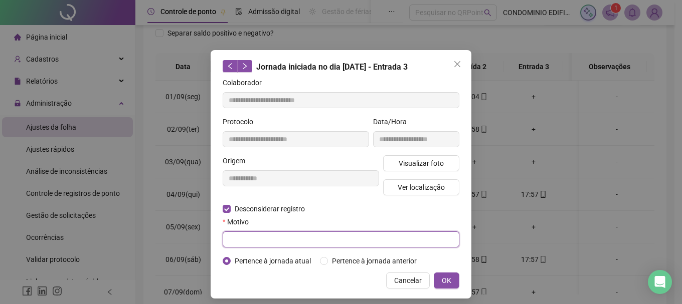
click at [236, 238] on input "text" at bounding box center [341, 240] width 237 height 16
type input "**********"
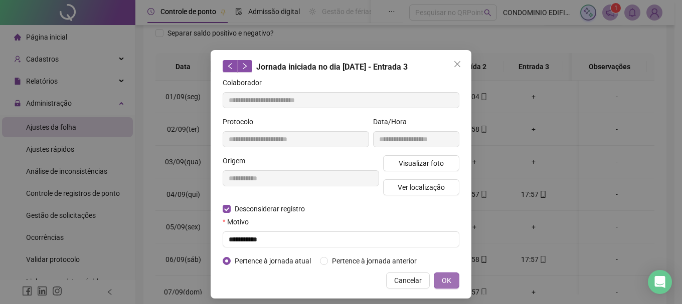
click at [450, 282] on button "OK" at bounding box center [447, 281] width 26 height 16
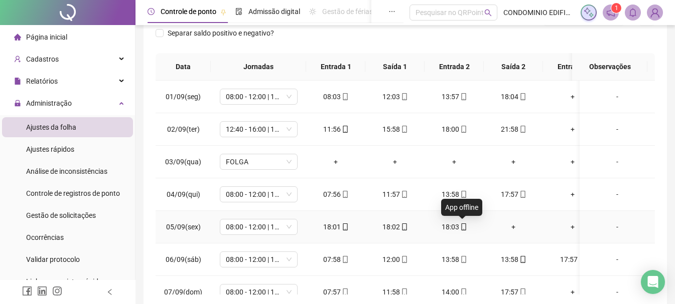
click at [462, 229] on icon "mobile" at bounding box center [463, 227] width 7 height 7
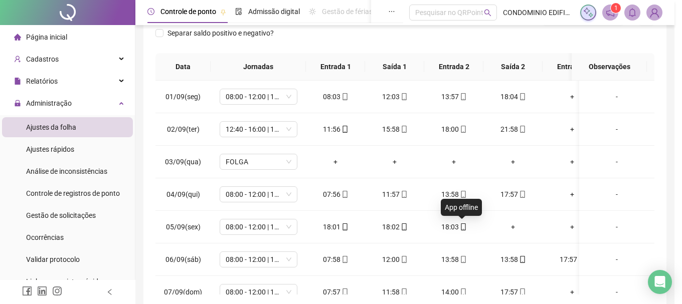
type input "**********"
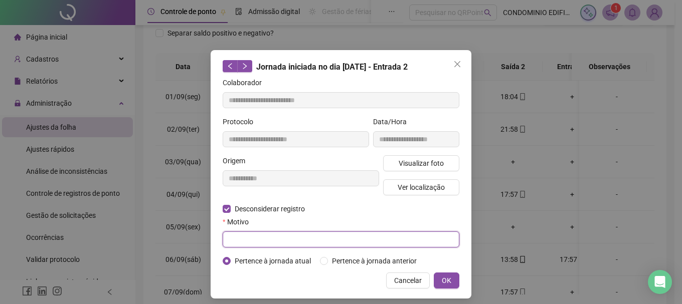
click at [248, 238] on input "text" at bounding box center [341, 240] width 237 height 16
type input "**********"
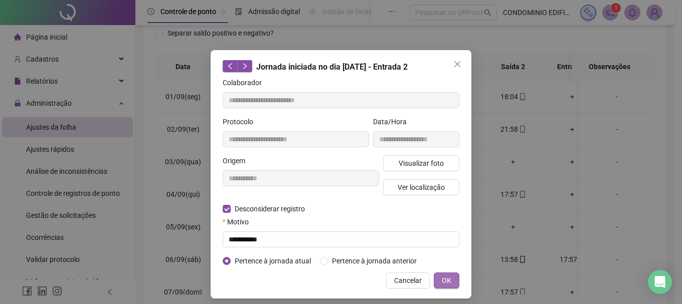
click at [446, 282] on span "OK" at bounding box center [447, 280] width 10 height 11
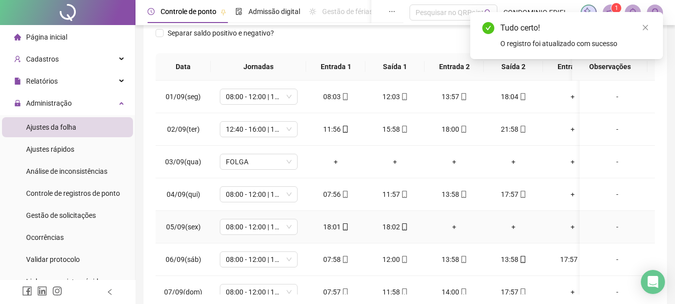
click at [396, 227] on div "18:02" at bounding box center [394, 227] width 43 height 11
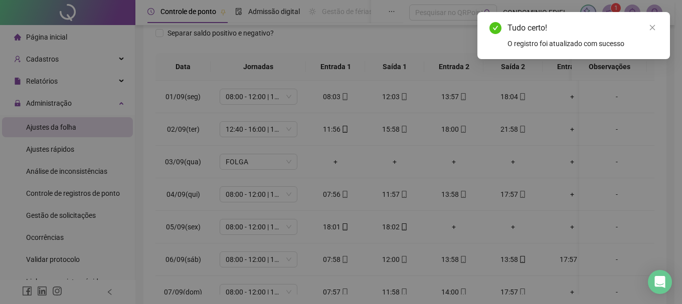
type input "**********"
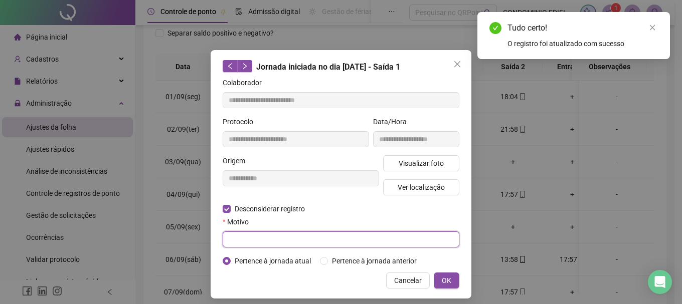
click at [264, 234] on input "text" at bounding box center [341, 240] width 237 height 16
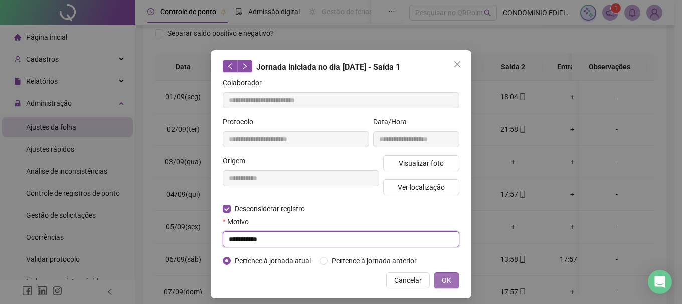
type input "**********"
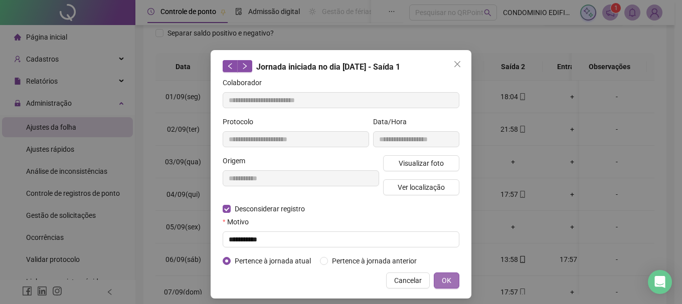
click at [442, 279] on span "OK" at bounding box center [447, 280] width 10 height 11
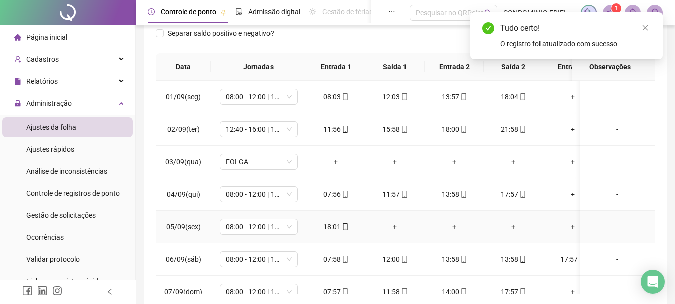
click at [397, 230] on div "+" at bounding box center [394, 227] width 43 height 11
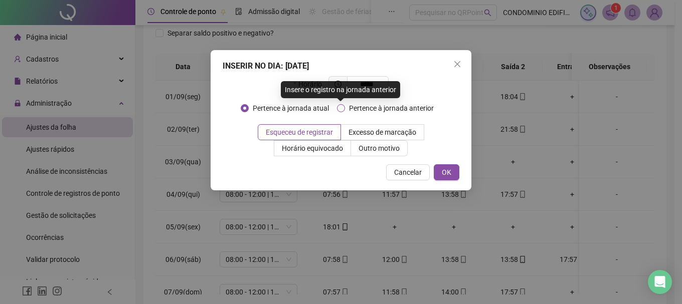
type input "*****"
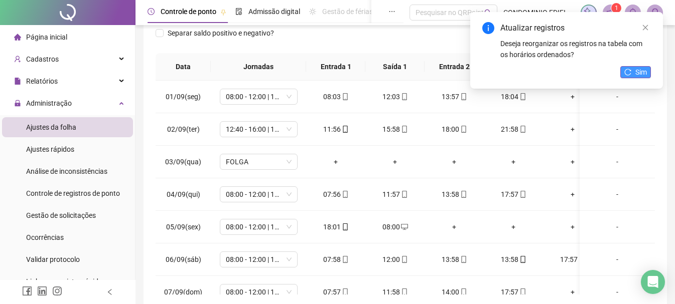
click at [639, 70] on span "Sim" at bounding box center [641, 72] width 12 height 11
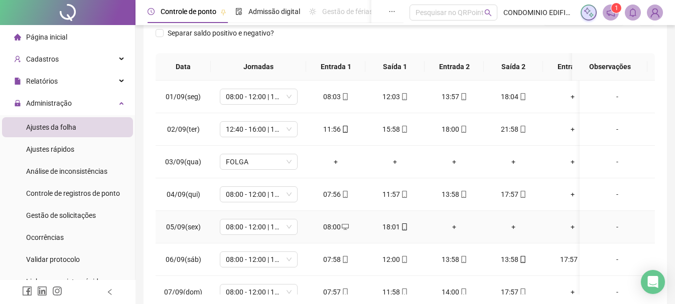
click at [455, 228] on div "+" at bounding box center [453, 227] width 43 height 11
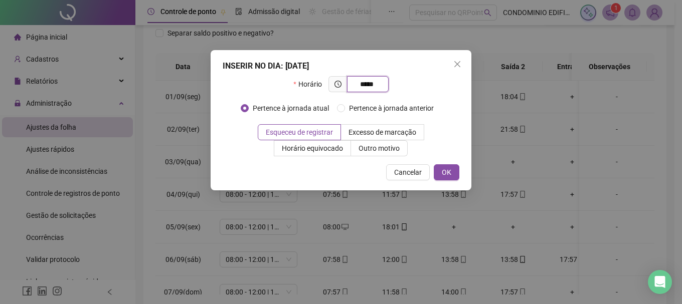
type input "*****"
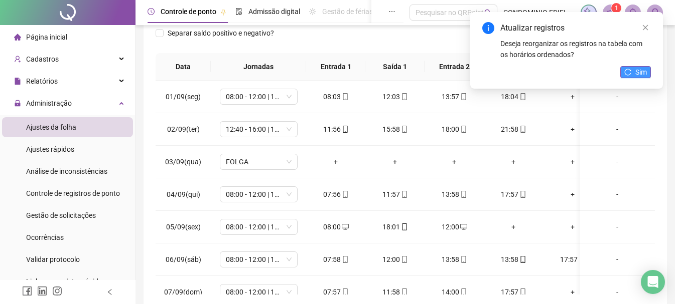
click at [639, 69] on span "Sim" at bounding box center [641, 72] width 12 height 11
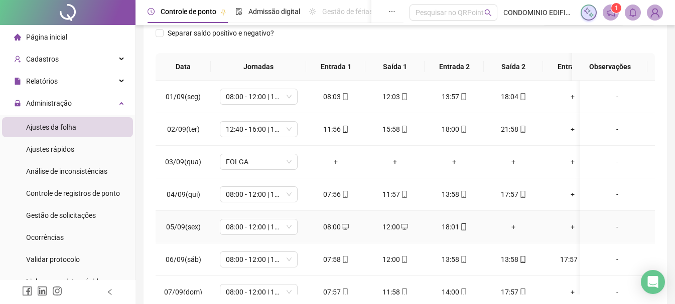
click at [513, 226] on div "+" at bounding box center [513, 227] width 43 height 11
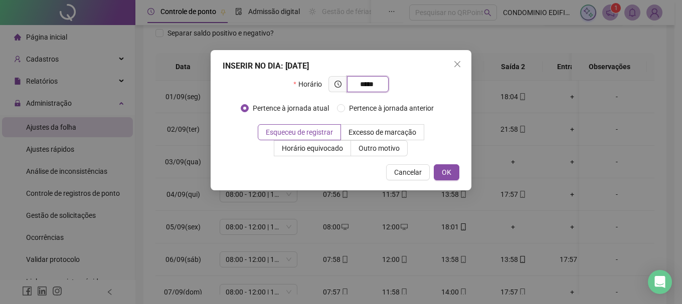
type input "*****"
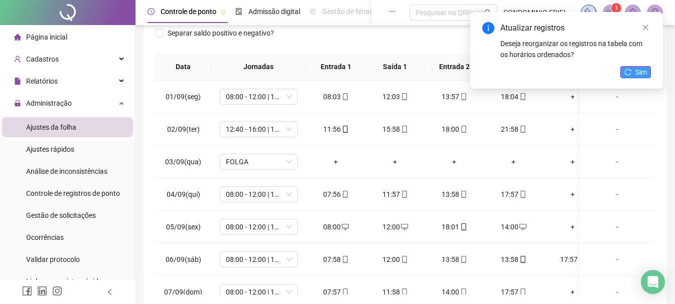
click at [646, 71] on span "Sim" at bounding box center [641, 72] width 12 height 11
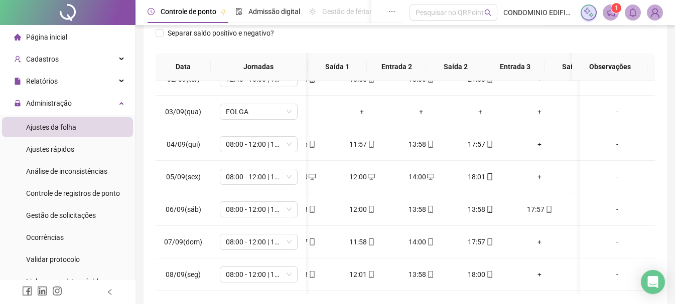
scroll to position [0, 33]
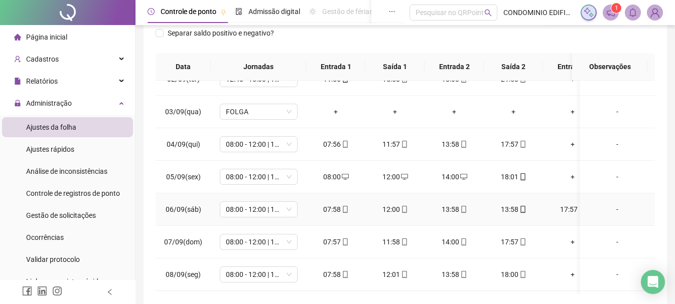
click at [514, 211] on div "13:58" at bounding box center [513, 209] width 43 height 11
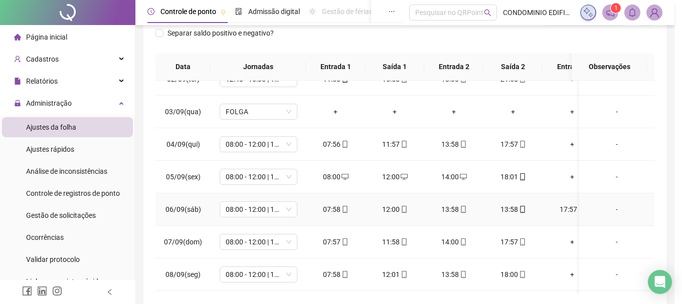
type input "**********"
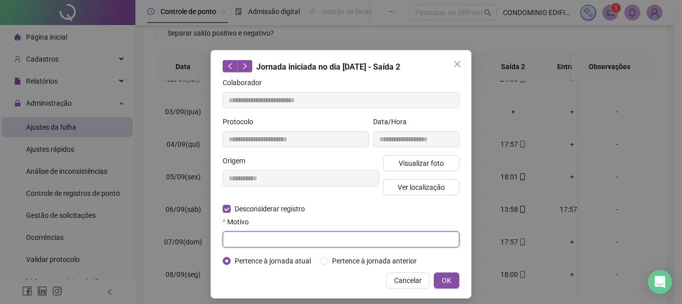
click at [239, 234] on input "text" at bounding box center [341, 240] width 237 height 16
type input "**********"
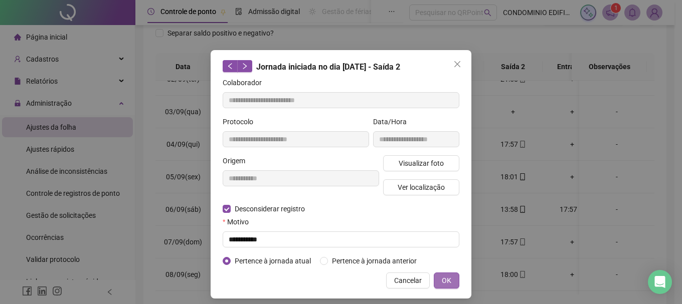
click at [443, 280] on span "OK" at bounding box center [447, 280] width 10 height 11
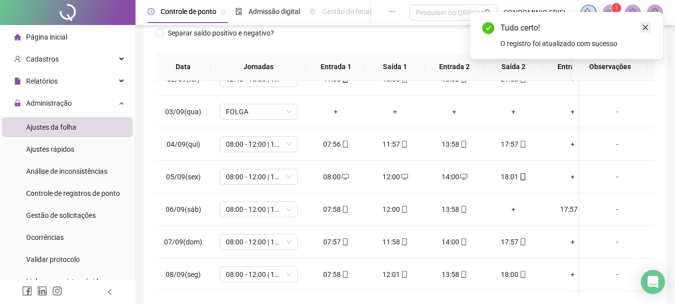
click at [646, 28] on icon "close" at bounding box center [645, 27] width 7 height 7
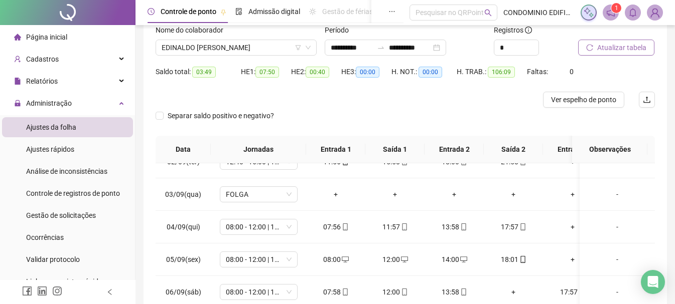
scroll to position [50, 0]
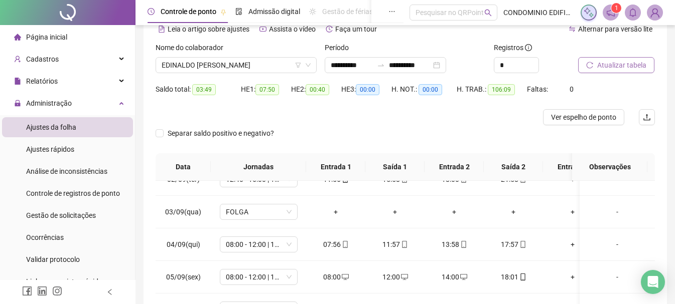
click at [627, 68] on span "Atualizar tabela" at bounding box center [621, 65] width 49 height 11
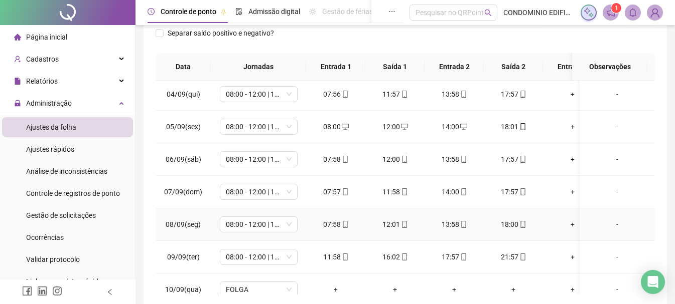
scroll to position [150, 0]
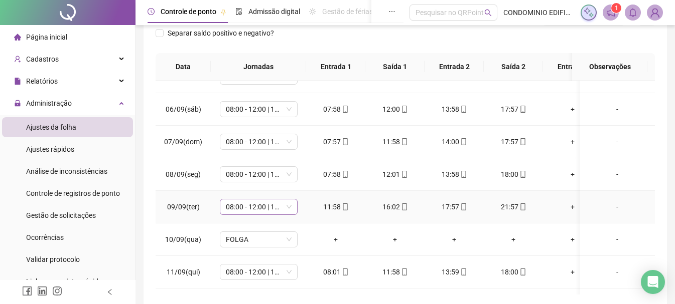
click at [290, 206] on span "08:00 - 12:00 | 14:00 - 17:20" at bounding box center [259, 207] width 66 height 15
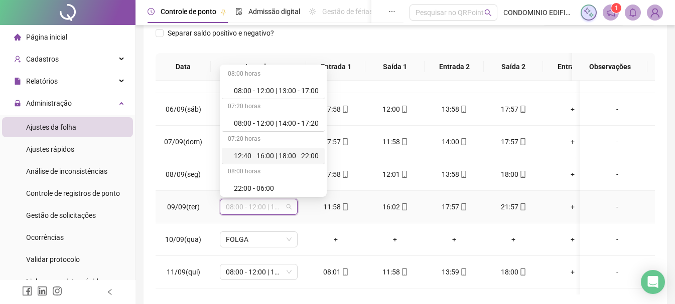
click at [265, 152] on div "12:40 - 16:00 | 18:00 - 22:00" at bounding box center [276, 155] width 85 height 11
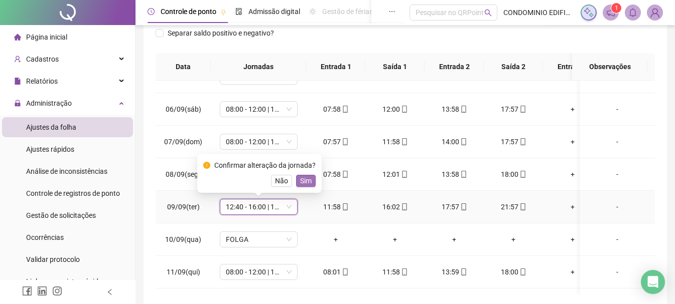
click at [304, 182] on span "Sim" at bounding box center [306, 181] width 12 height 11
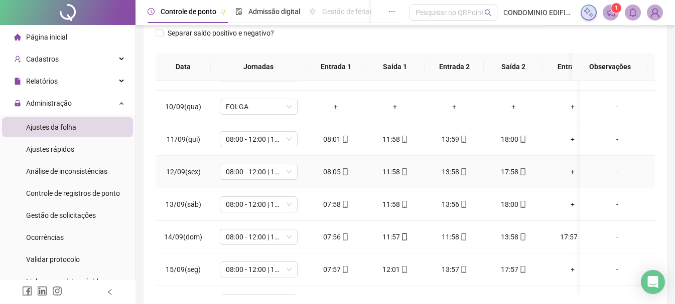
scroll to position [301, 0]
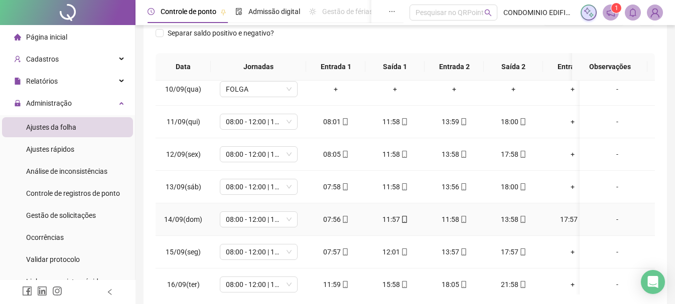
click at [457, 222] on div "11:58" at bounding box center [453, 219] width 43 height 11
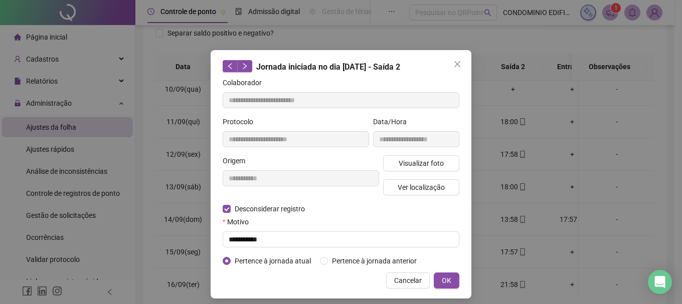
type input "**********"
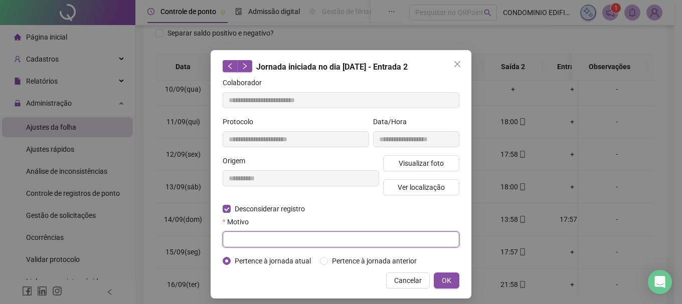
click at [252, 235] on input "text" at bounding box center [341, 240] width 237 height 16
type input "**********"
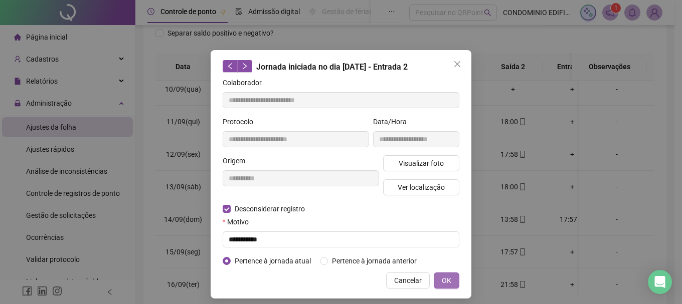
click at [438, 286] on button "OK" at bounding box center [447, 281] width 26 height 16
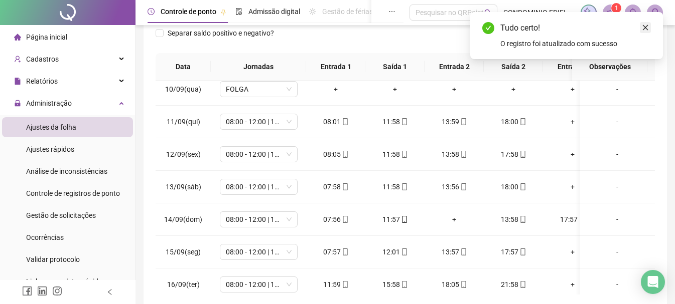
click at [645, 26] on icon "close" at bounding box center [645, 27] width 7 height 7
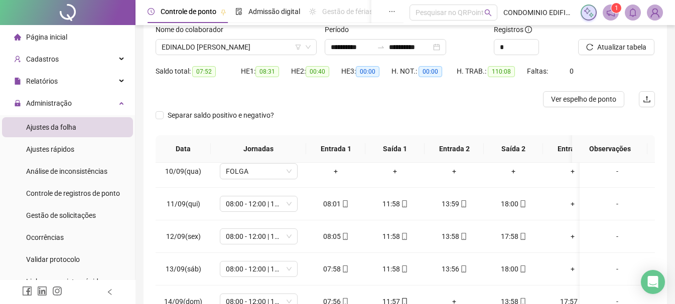
scroll to position [50, 0]
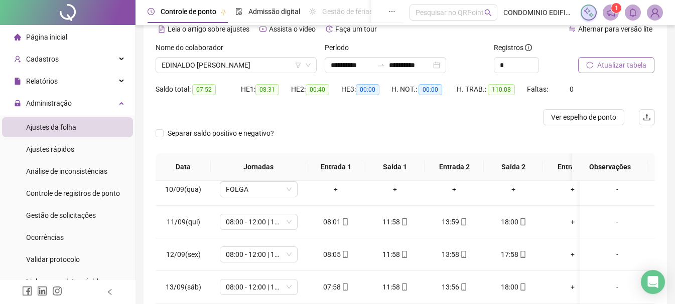
click at [623, 62] on span "Atualizar tabela" at bounding box center [621, 65] width 49 height 11
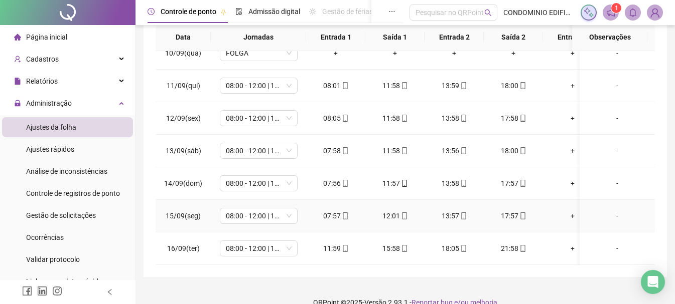
scroll to position [196, 0]
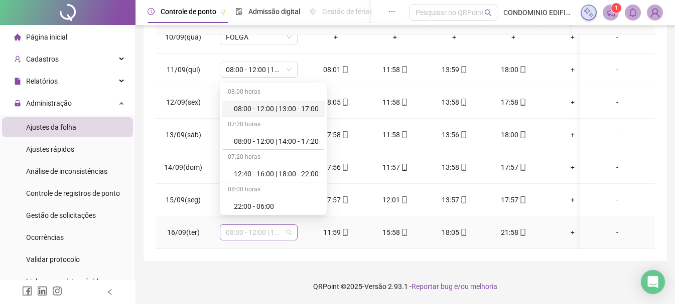
click at [288, 225] on span "08:00 - 12:00 | 14:00 - 17:20" at bounding box center [259, 232] width 66 height 15
click at [243, 176] on div "12:40 - 16:00 | 18:00 - 22:00" at bounding box center [276, 174] width 85 height 11
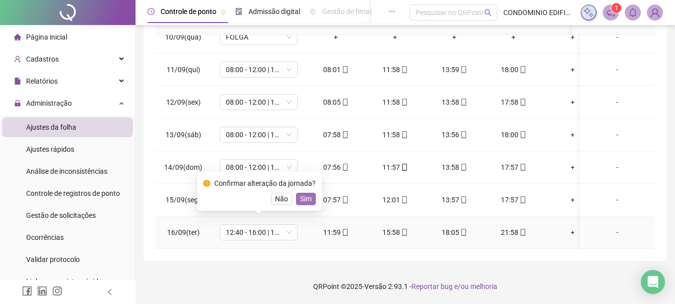
click at [309, 199] on button "Sim" at bounding box center [306, 199] width 20 height 12
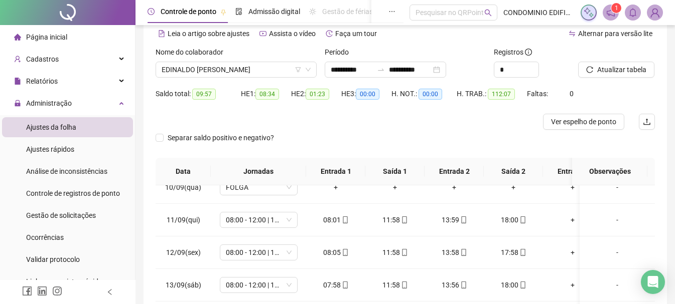
scroll to position [0, 0]
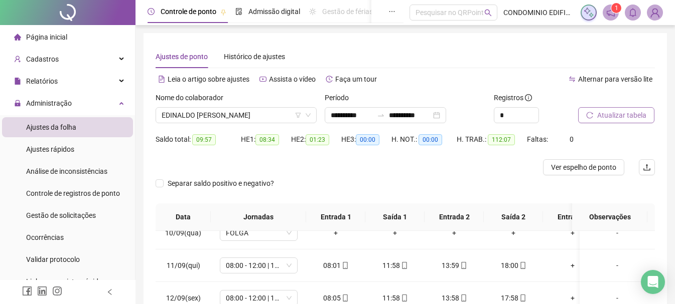
click at [614, 117] on span "Atualizar tabela" at bounding box center [621, 115] width 49 height 11
click at [205, 116] on span "EDINALDO JERONIMO DA SILVA" at bounding box center [236, 115] width 149 height 15
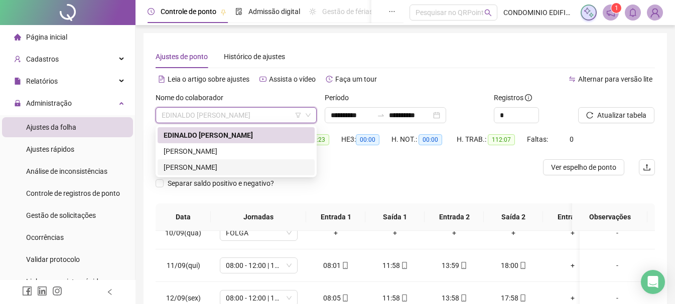
click at [182, 166] on div "MARCELO ALVES DE LIMA" at bounding box center [236, 167] width 145 height 11
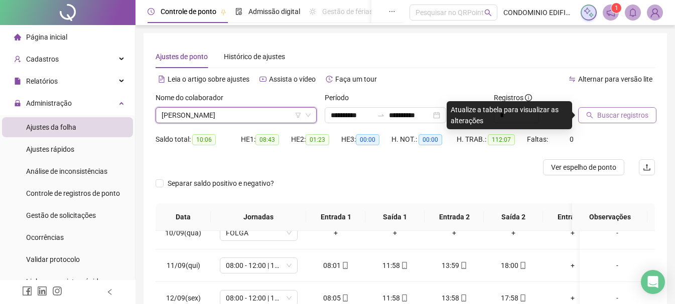
click at [604, 116] on span "Buscar registros" at bounding box center [622, 115] width 51 height 11
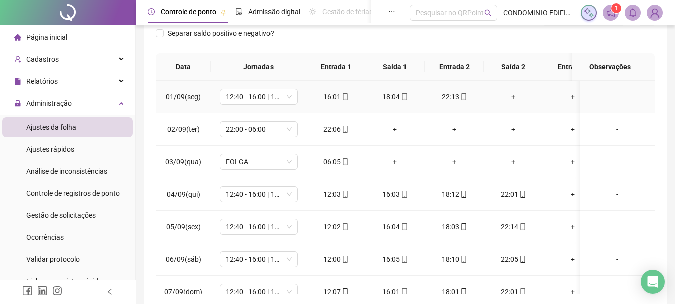
click at [513, 99] on div "+" at bounding box center [513, 96] width 43 height 11
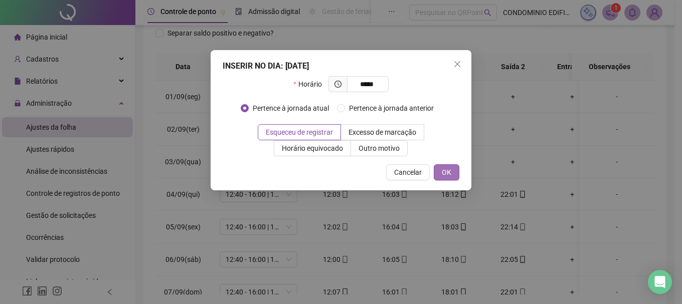
type input "*****"
click at [452, 171] on button "OK" at bounding box center [447, 173] width 26 height 16
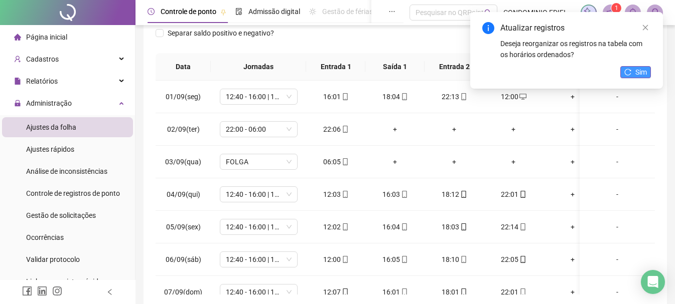
click at [641, 73] on span "Sim" at bounding box center [641, 72] width 12 height 11
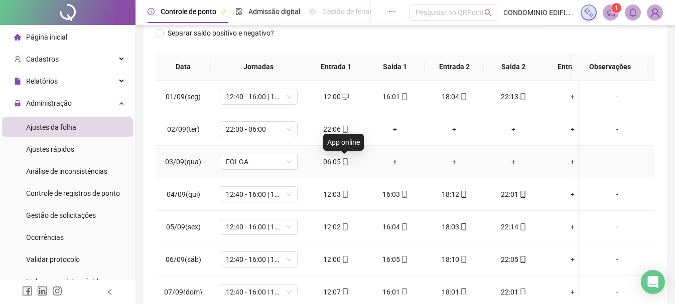
click at [341, 162] on span "mobile" at bounding box center [345, 162] width 8 height 7
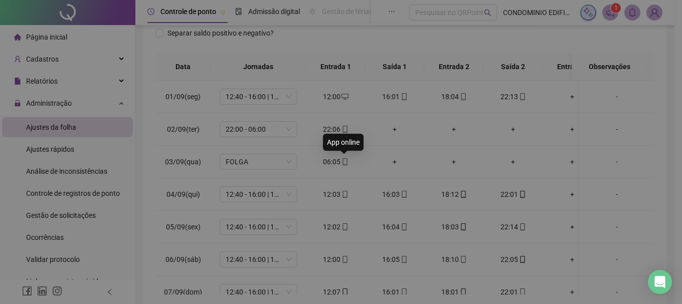
type input "**********"
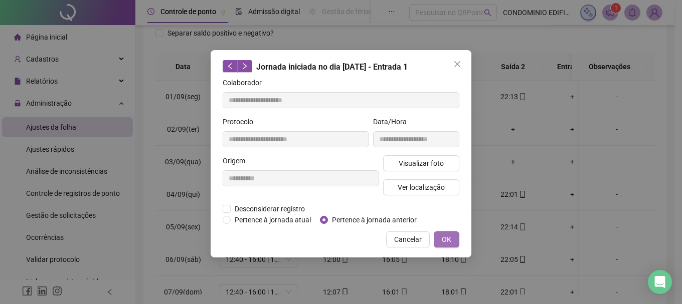
click at [446, 241] on span "OK" at bounding box center [447, 239] width 10 height 11
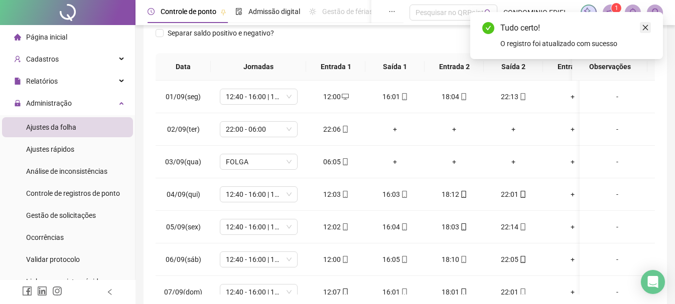
click at [650, 27] on link "Close" at bounding box center [645, 27] width 11 height 11
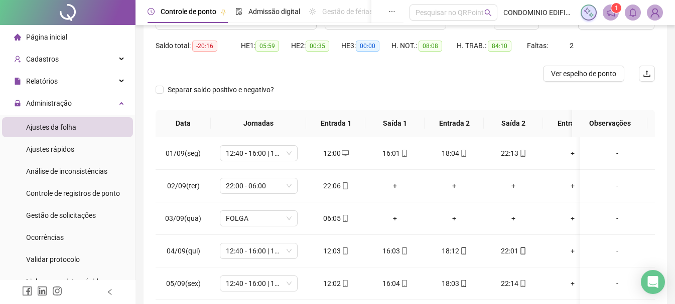
scroll to position [50, 0]
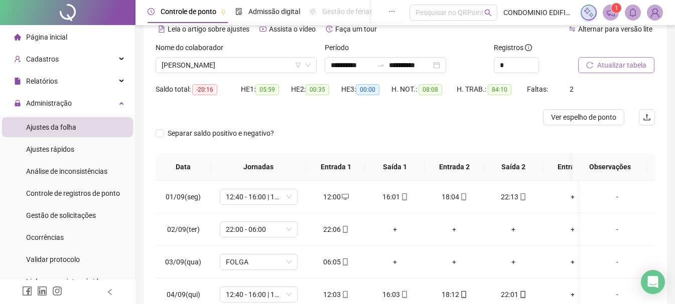
click at [617, 63] on span "Atualizar tabela" at bounding box center [621, 65] width 49 height 11
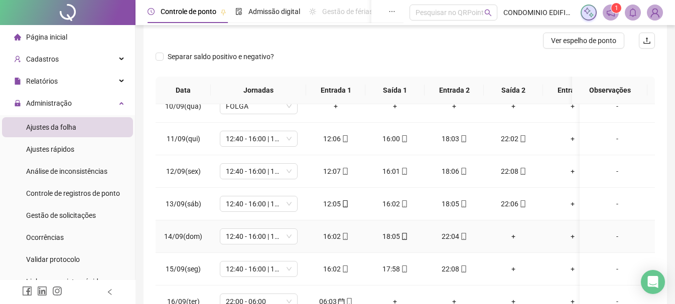
scroll to position [150, 0]
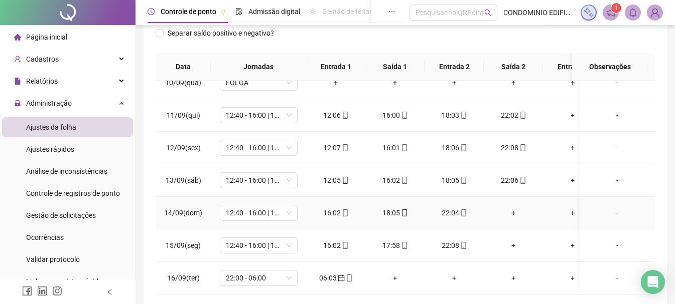
click at [515, 208] on div "+" at bounding box center [513, 213] width 43 height 11
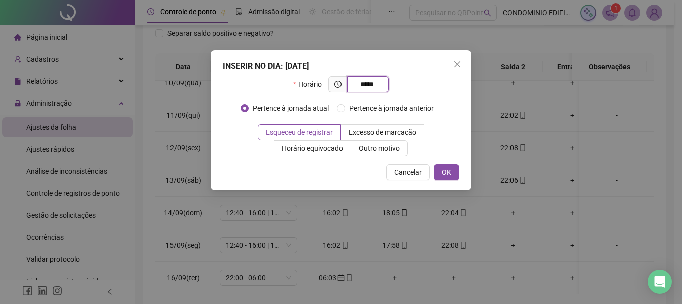
type input "*****"
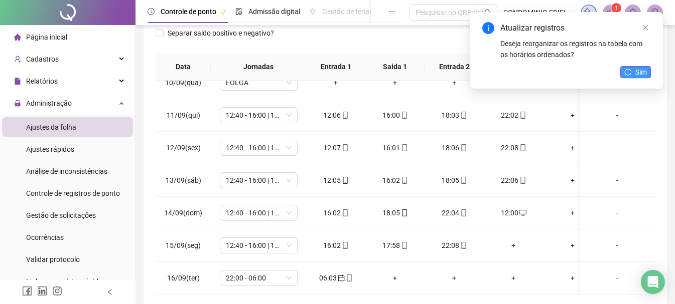
click at [636, 69] on span "Sim" at bounding box center [641, 72] width 12 height 11
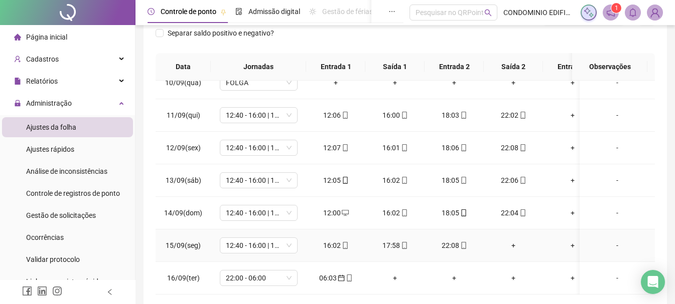
click at [514, 240] on div "+" at bounding box center [513, 245] width 43 height 11
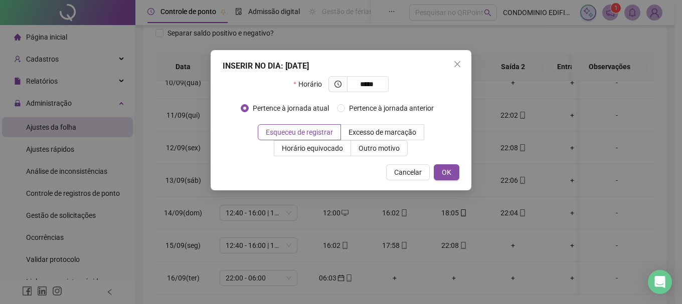
type input "*****"
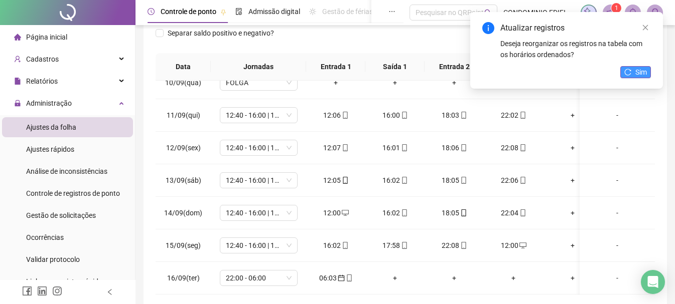
click at [644, 72] on span "Sim" at bounding box center [641, 72] width 12 height 11
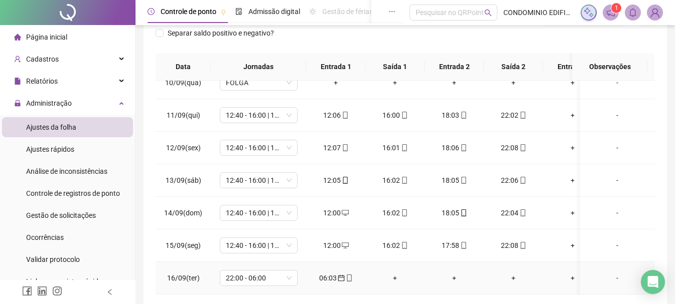
click at [393, 273] on div "+" at bounding box center [394, 278] width 43 height 11
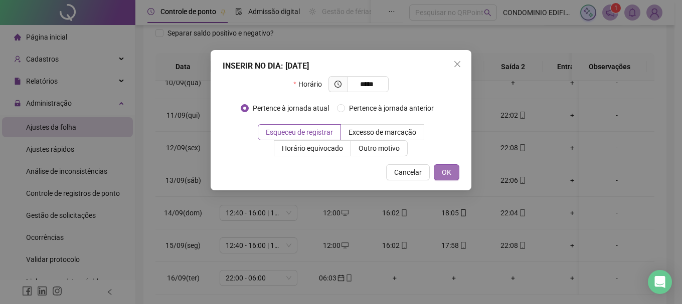
type input "*****"
click at [451, 173] on button "OK" at bounding box center [447, 173] width 26 height 16
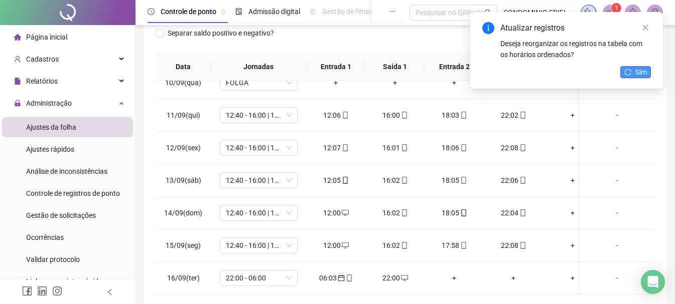
click at [639, 71] on span "Sim" at bounding box center [641, 72] width 12 height 11
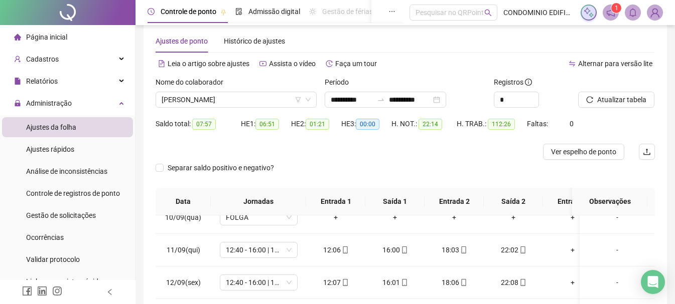
scroll to position [0, 0]
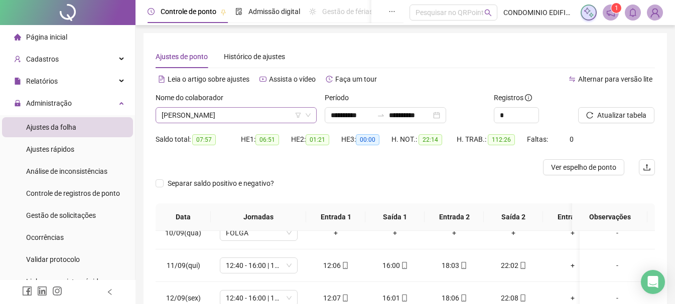
click at [207, 114] on span "MARCELO ALVES DE LIMA" at bounding box center [236, 115] width 149 height 15
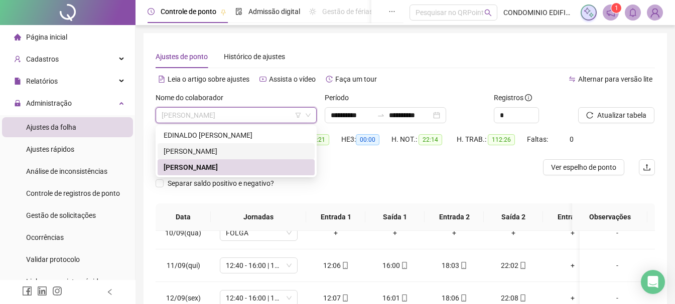
click at [192, 153] on div "JOSINALDO HIGINO DE QUEIROZ" at bounding box center [236, 151] width 145 height 11
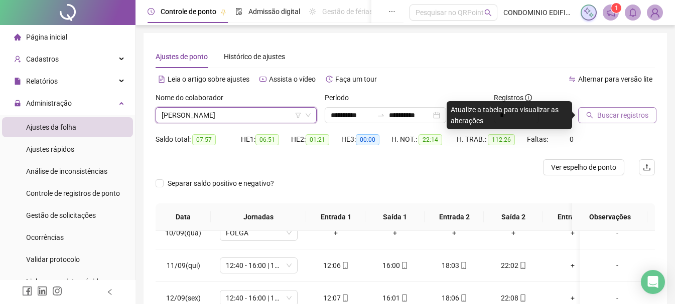
click at [602, 114] on span "Buscar registros" at bounding box center [622, 115] width 51 height 11
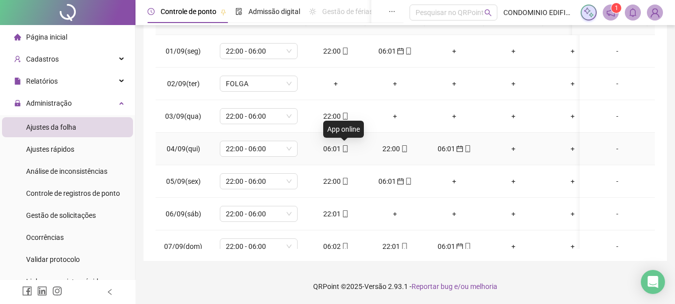
click at [343, 148] on icon "mobile" at bounding box center [345, 148] width 7 height 7
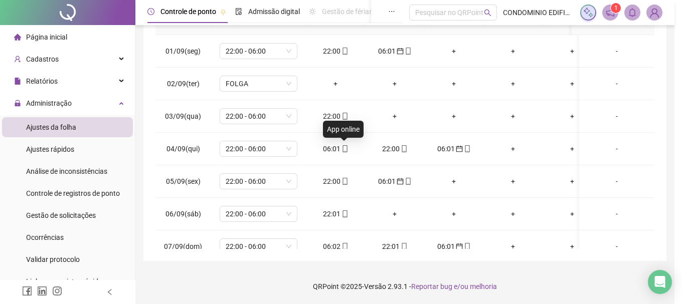
type input "**********"
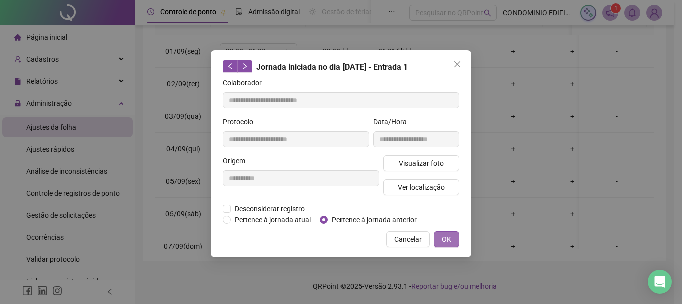
click at [451, 239] on button "OK" at bounding box center [447, 240] width 26 height 16
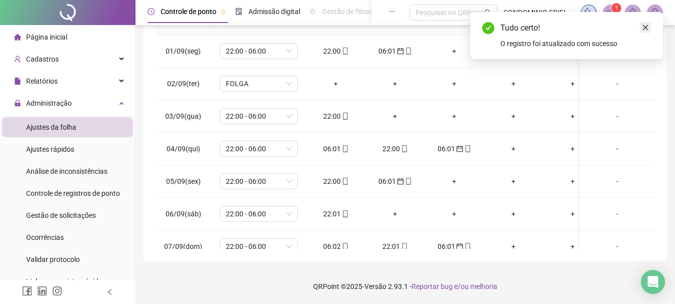
click at [647, 26] on icon "close" at bounding box center [645, 27] width 7 height 7
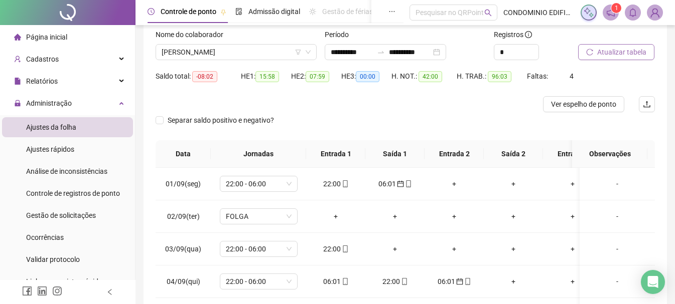
scroll to position [46, 0]
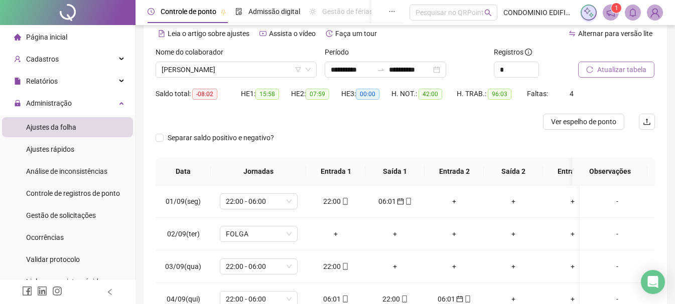
click at [617, 66] on span "Atualizar tabela" at bounding box center [621, 69] width 49 height 11
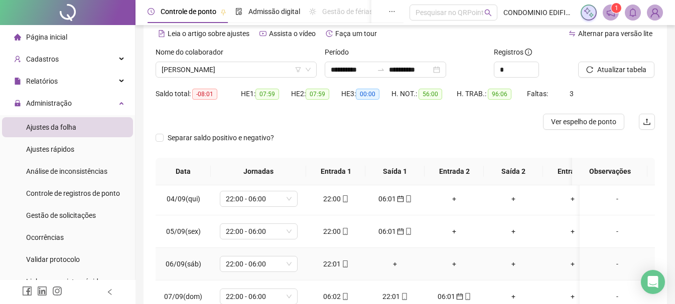
scroll to position [150, 0]
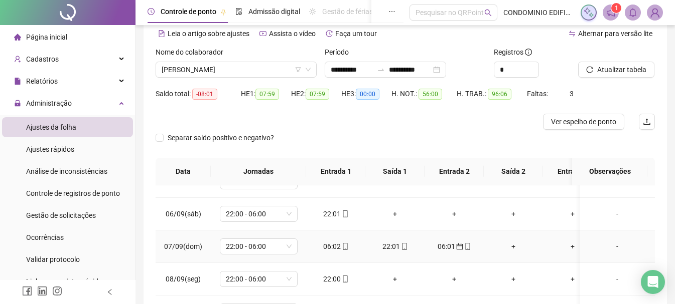
click at [336, 247] on div "06:02" at bounding box center [335, 246] width 43 height 11
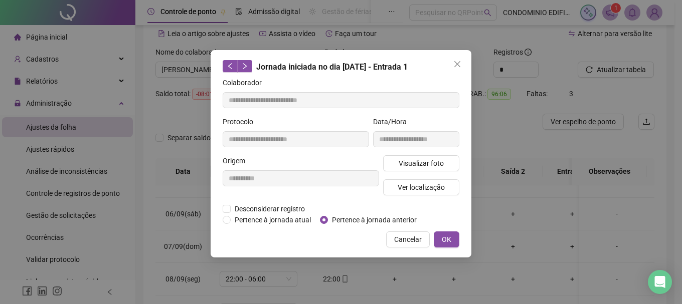
type input "**********"
click at [449, 237] on span "OK" at bounding box center [447, 239] width 10 height 11
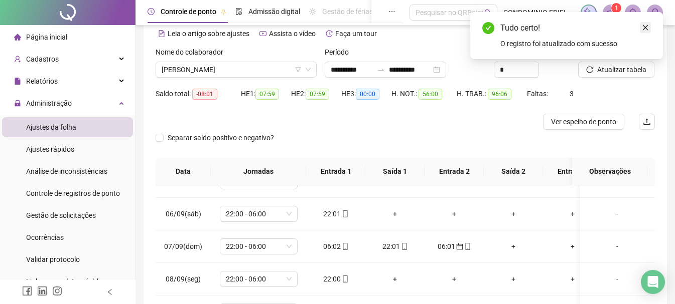
click at [646, 28] on icon "close" at bounding box center [645, 27] width 7 height 7
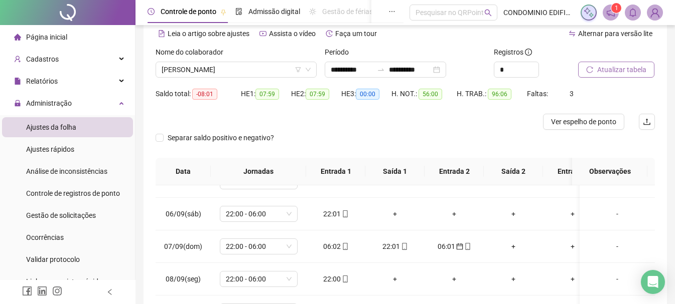
click at [626, 71] on span "Atualizar tabela" at bounding box center [621, 69] width 49 height 11
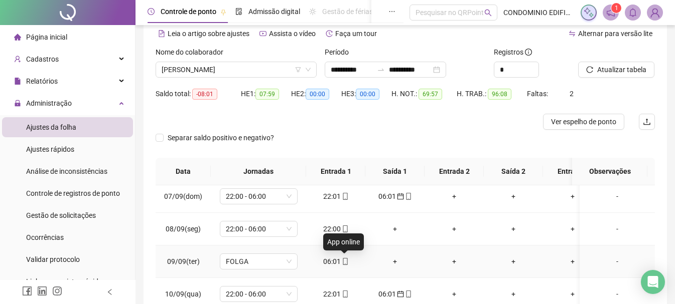
click at [342, 263] on icon "mobile" at bounding box center [345, 261] width 7 height 7
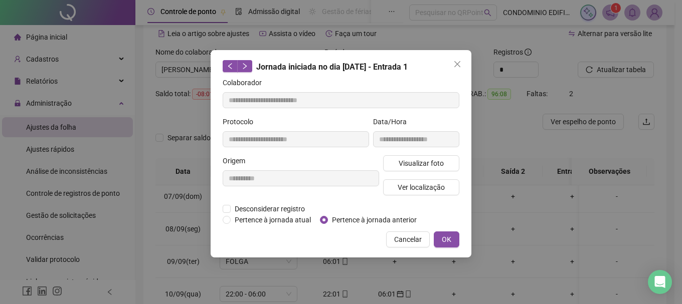
type input "**********"
click at [455, 243] on button "OK" at bounding box center [447, 240] width 26 height 16
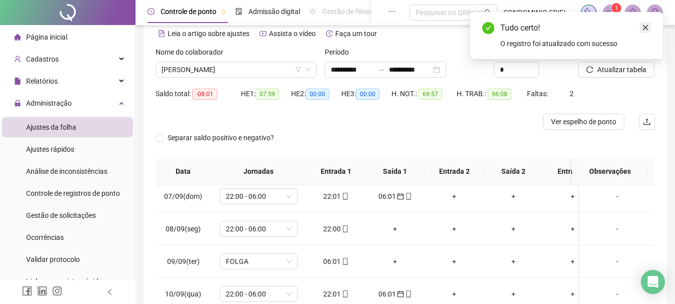
click at [647, 25] on icon "close" at bounding box center [645, 27] width 7 height 7
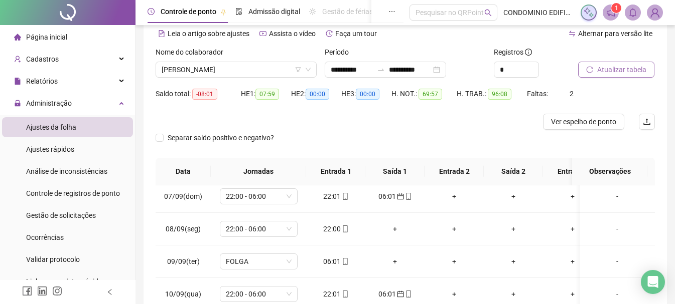
click at [617, 70] on span "Atualizar tabela" at bounding box center [621, 69] width 49 height 11
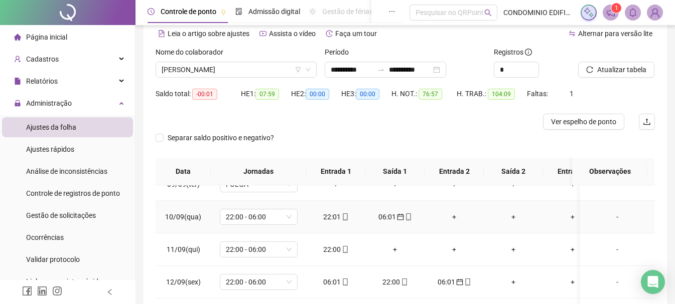
scroll to position [301, 0]
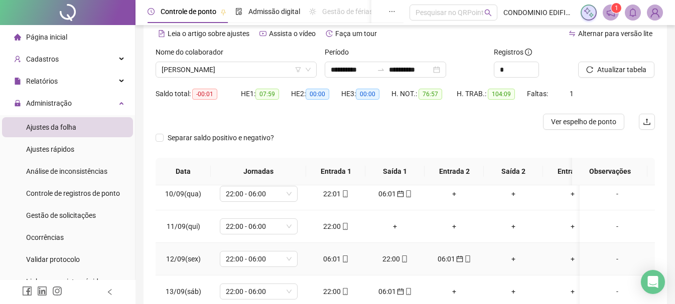
click at [337, 260] on div "06:01" at bounding box center [335, 259] width 43 height 11
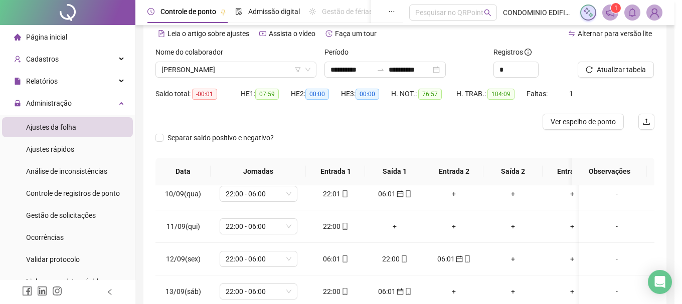
type input "**********"
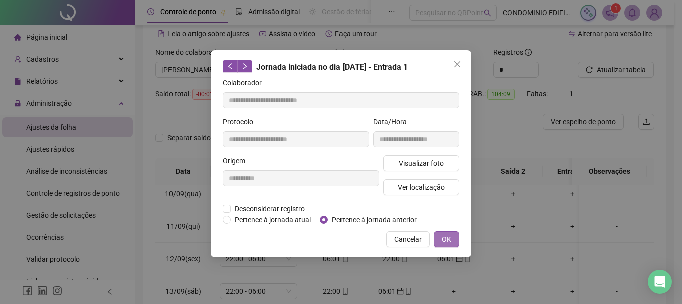
click at [439, 242] on button "OK" at bounding box center [447, 240] width 26 height 16
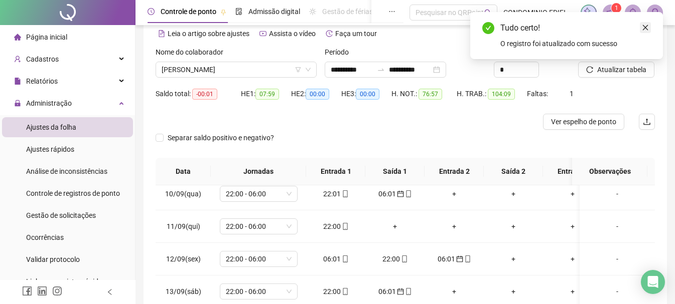
click at [644, 25] on icon "close" at bounding box center [645, 27] width 7 height 7
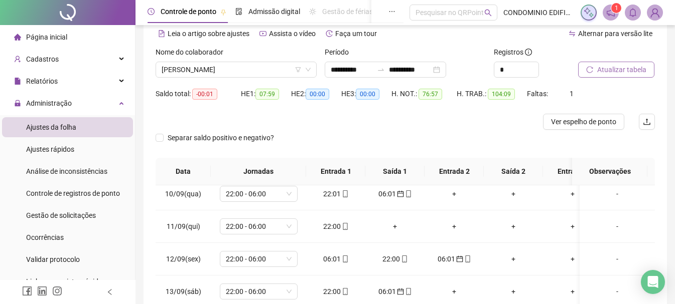
click at [621, 73] on span "Atualizar tabela" at bounding box center [621, 69] width 49 height 11
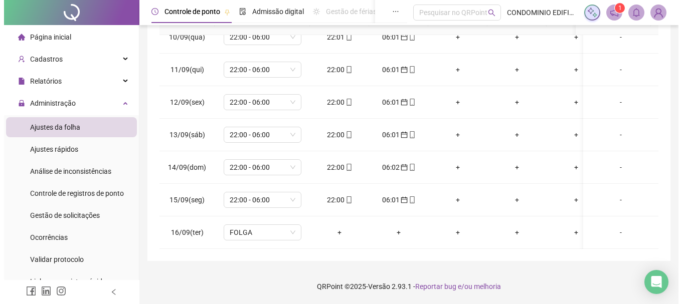
scroll to position [0, 0]
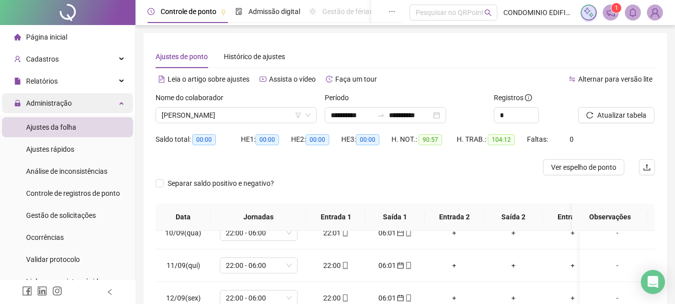
click at [70, 103] on span "Administração" at bounding box center [49, 103] width 46 height 8
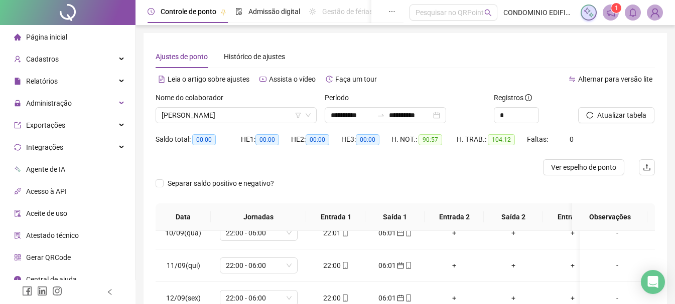
click at [655, 13] on img at bounding box center [654, 12] width 15 height 15
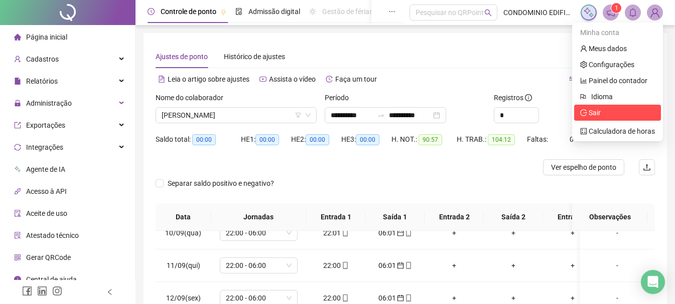
click at [589, 114] on span "Sair" at bounding box center [594, 113] width 12 height 8
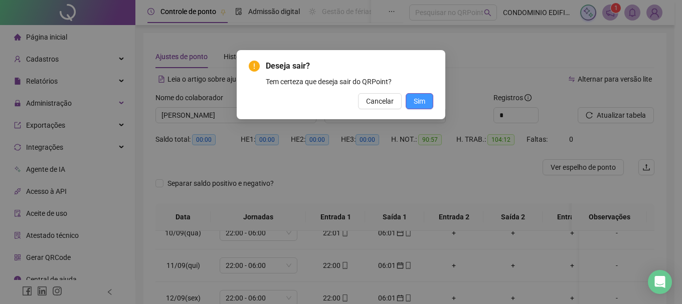
click at [426, 102] on button "Sim" at bounding box center [420, 101] width 28 height 16
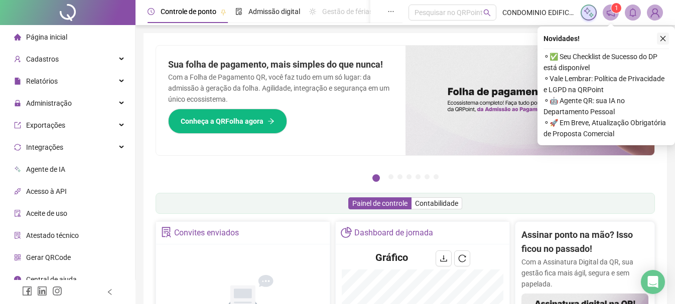
click at [663, 38] on icon "close" at bounding box center [663, 39] width 6 height 6
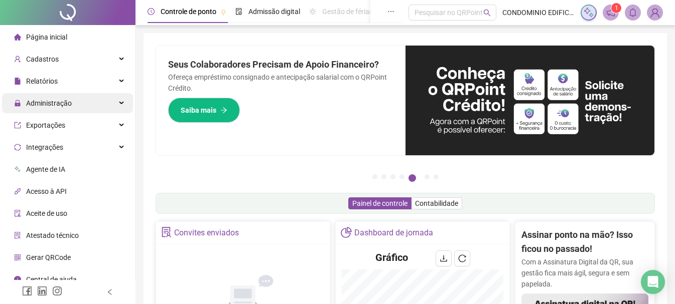
click at [70, 99] on span "Administração" at bounding box center [49, 103] width 46 height 8
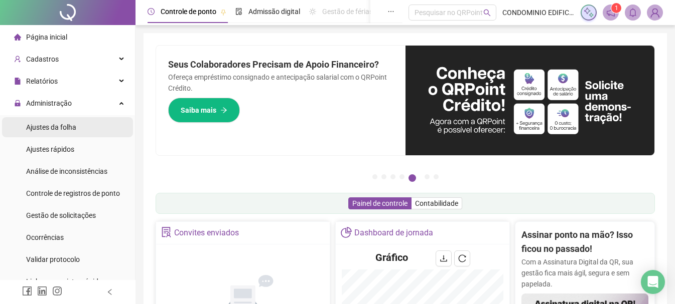
click at [61, 128] on span "Ajustes da folha" at bounding box center [51, 127] width 50 height 8
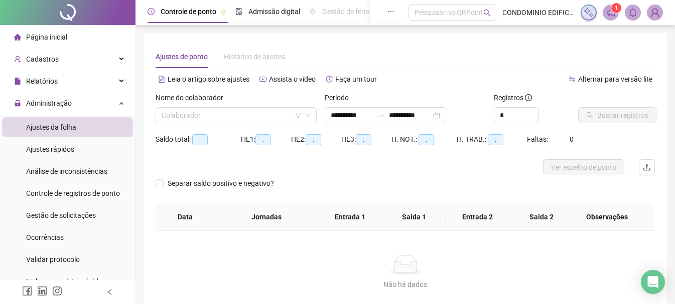
type input "**********"
click at [205, 112] on input "search" at bounding box center [232, 115] width 140 height 15
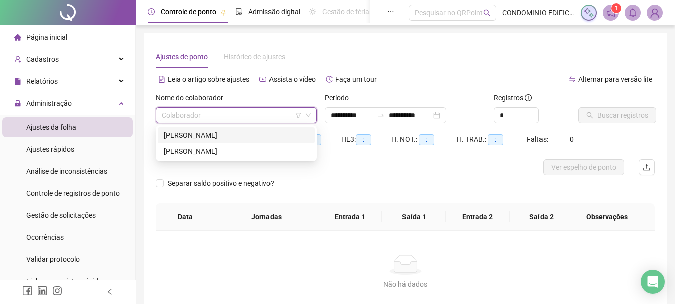
click at [197, 133] on div "[PERSON_NAME]" at bounding box center [236, 135] width 145 height 11
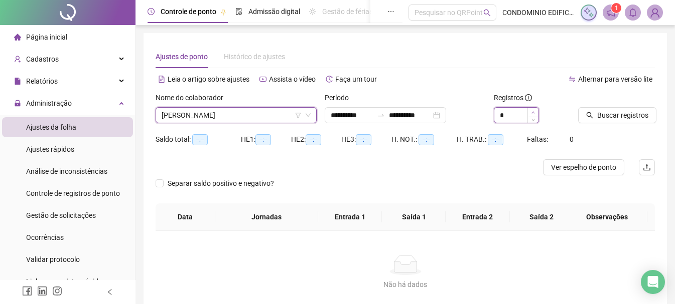
click at [535, 110] on span "Increase Value" at bounding box center [532, 112] width 11 height 9
type input "*"
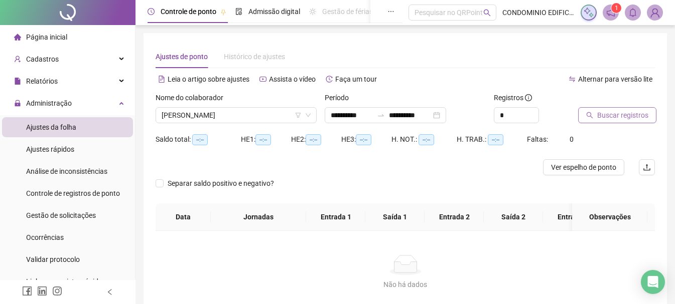
click at [616, 116] on span "Buscar registros" at bounding box center [622, 115] width 51 height 11
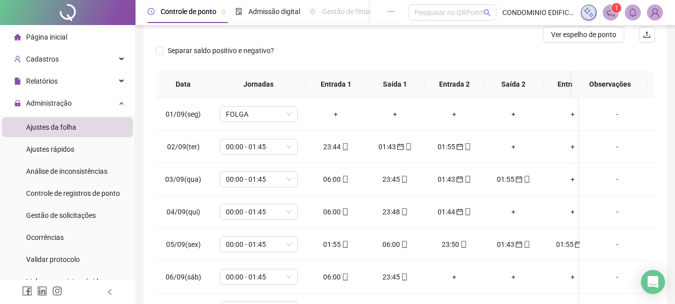
scroll to position [150, 0]
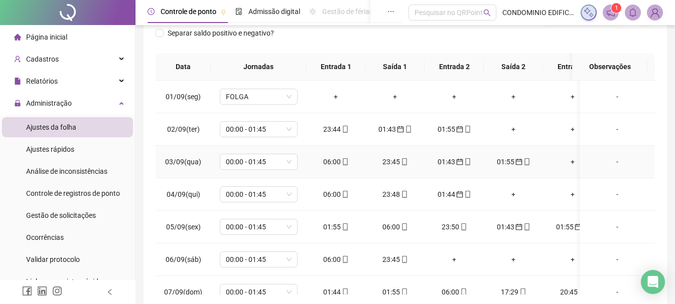
click at [339, 161] on div "06:00" at bounding box center [335, 161] width 43 height 11
type input "**********"
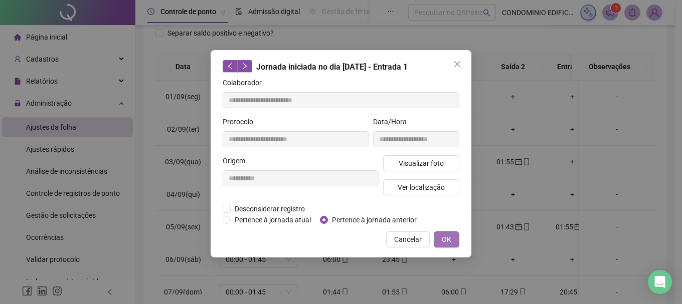
click at [443, 236] on span "OK" at bounding box center [447, 239] width 10 height 11
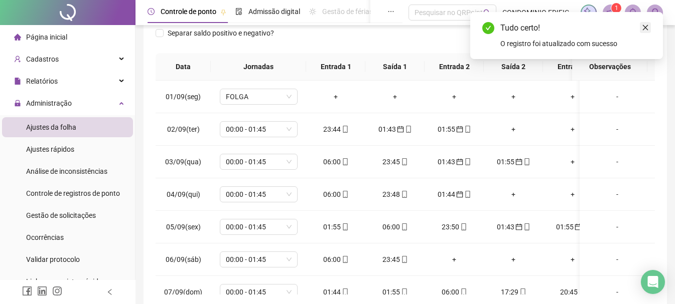
click at [646, 28] on icon "close" at bounding box center [645, 27] width 7 height 7
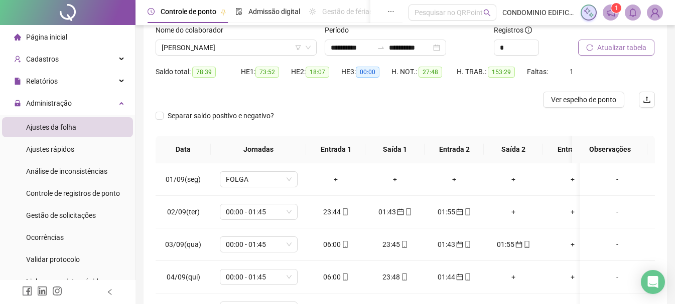
scroll to position [50, 0]
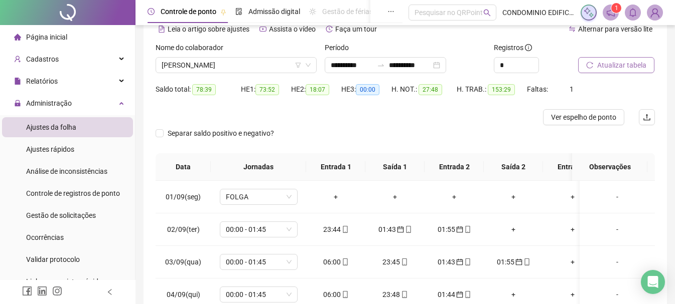
click at [619, 68] on span "Atualizar tabela" at bounding box center [621, 65] width 49 height 11
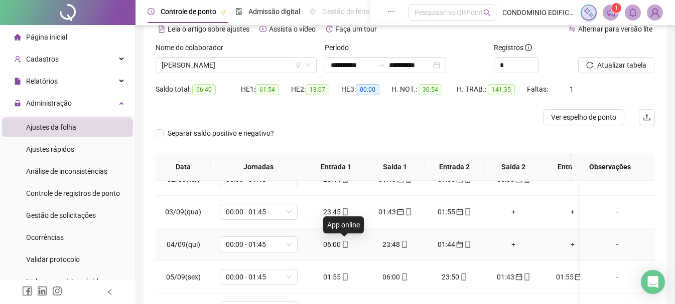
click at [343, 246] on icon "mobile" at bounding box center [345, 244] width 5 height 7
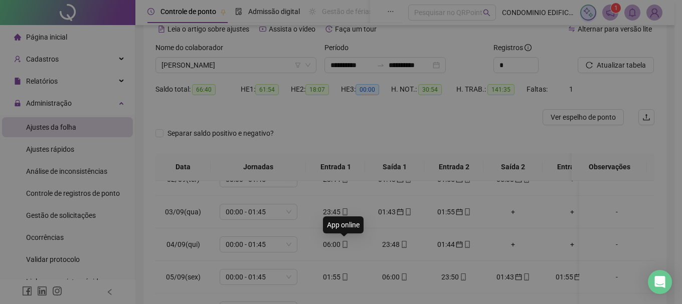
type input "**********"
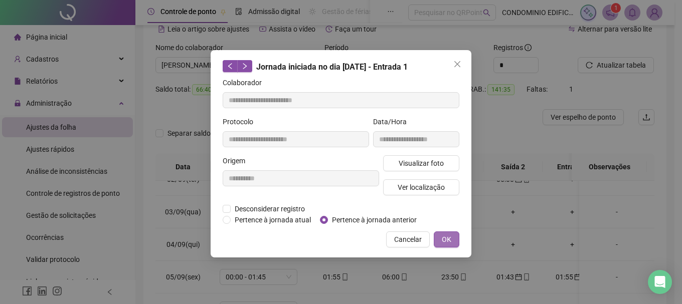
click at [442, 238] on span "OK" at bounding box center [447, 239] width 10 height 11
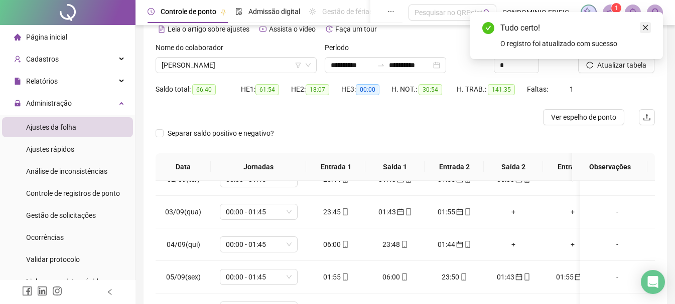
drag, startPoint x: 645, startPoint y: 23, endPoint x: 647, endPoint y: 29, distance: 6.3
click at [645, 25] on link "Close" at bounding box center [645, 27] width 11 height 11
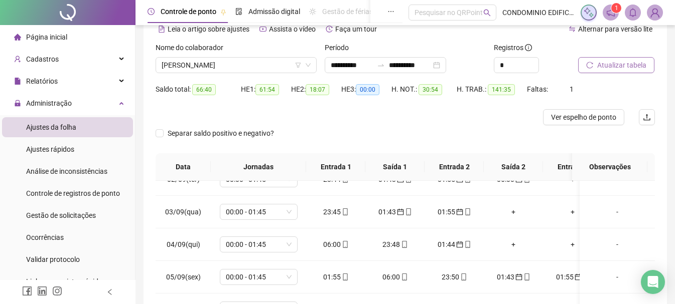
click at [617, 65] on span "Atualizar tabela" at bounding box center [621, 65] width 49 height 11
click at [342, 279] on icon "mobile" at bounding box center [345, 277] width 7 height 7
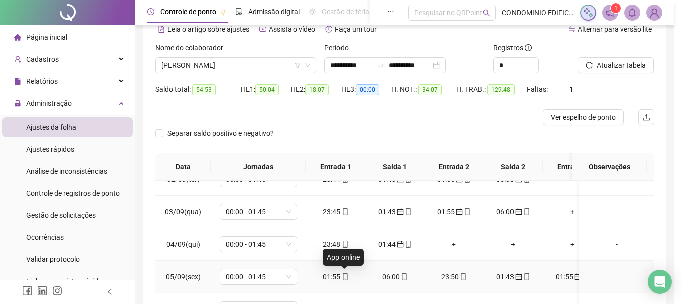
type input "**********"
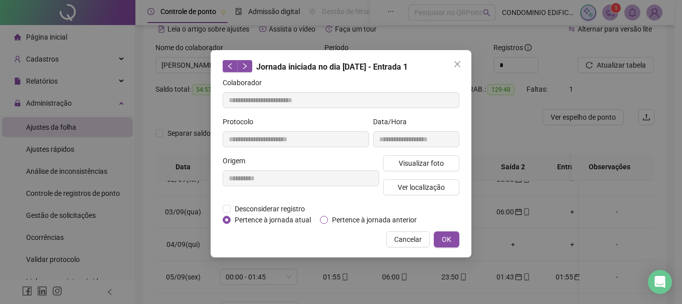
click at [339, 219] on span "Pertence à jornada anterior" at bounding box center [374, 220] width 93 height 11
click at [446, 237] on span "OK" at bounding box center [447, 239] width 10 height 11
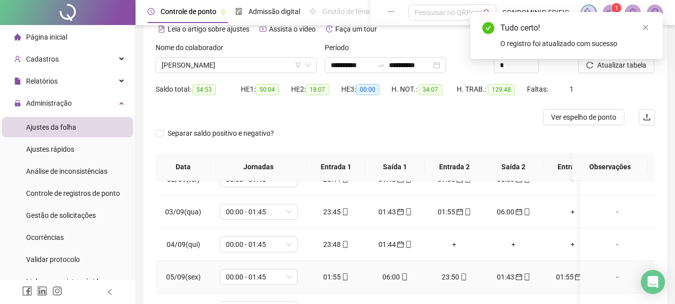
click at [395, 277] on div "06:00" at bounding box center [394, 277] width 43 height 11
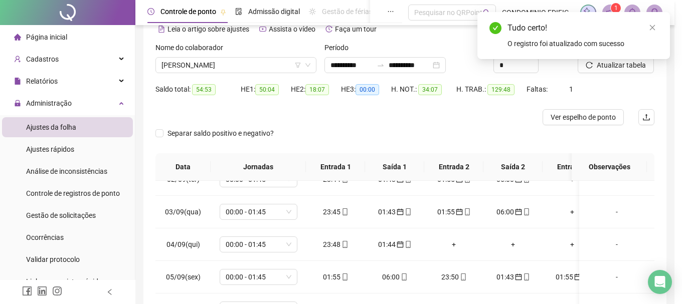
type input "**********"
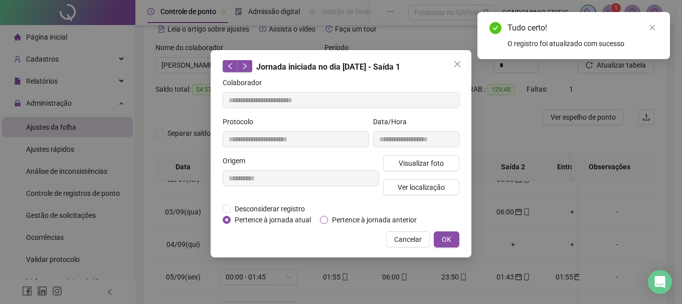
click at [352, 221] on span "Pertence à jornada anterior" at bounding box center [374, 220] width 93 height 11
click at [448, 240] on span "OK" at bounding box center [447, 239] width 10 height 11
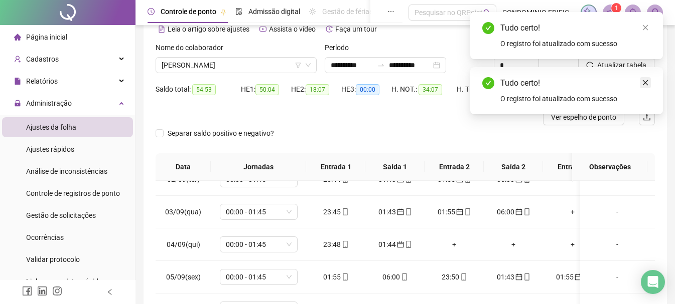
click at [647, 83] on icon "close" at bounding box center [645, 82] width 7 height 7
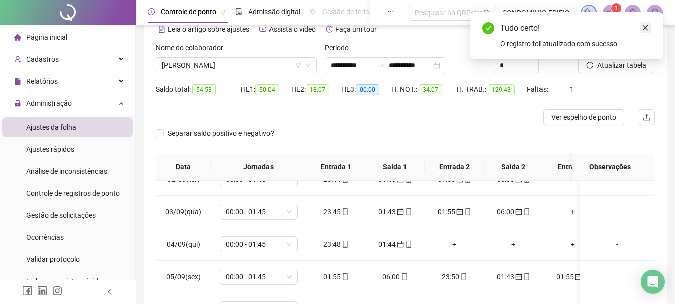
click at [644, 29] on icon "close" at bounding box center [645, 27] width 7 height 7
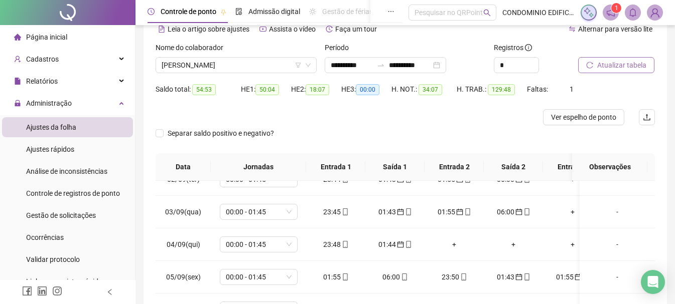
click at [613, 62] on span "Atualizar tabela" at bounding box center [621, 65] width 49 height 11
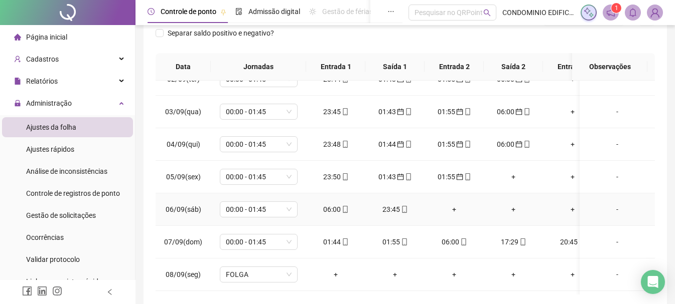
click at [336, 212] on div "06:00" at bounding box center [335, 209] width 43 height 11
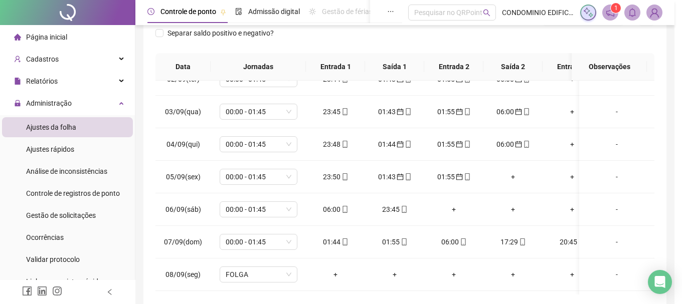
type input "**********"
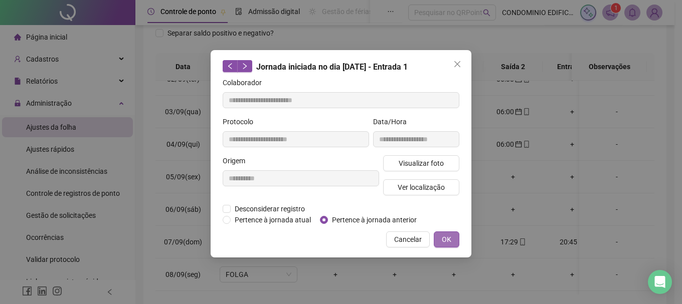
click at [446, 237] on span "OK" at bounding box center [447, 239] width 10 height 11
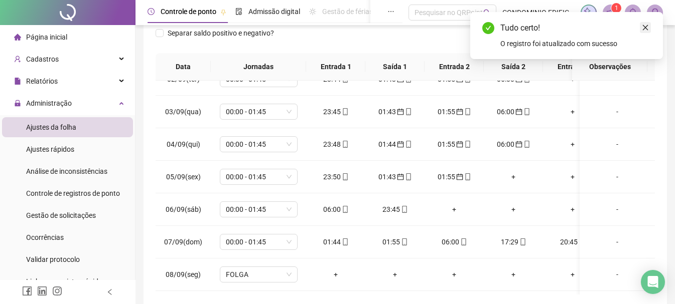
click at [645, 27] on icon "close" at bounding box center [645, 27] width 7 height 7
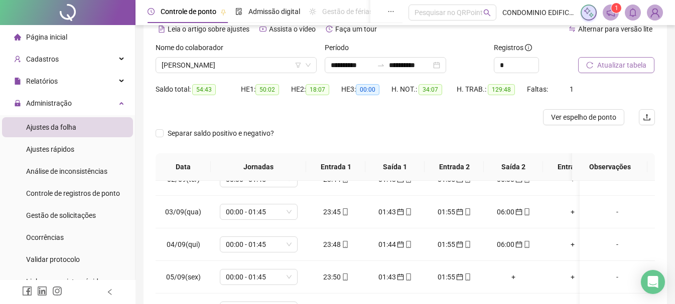
click at [622, 65] on span "Atualizar tabela" at bounding box center [621, 65] width 49 height 11
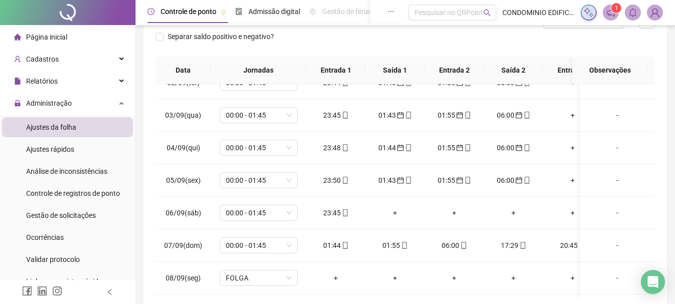
scroll to position [150, 0]
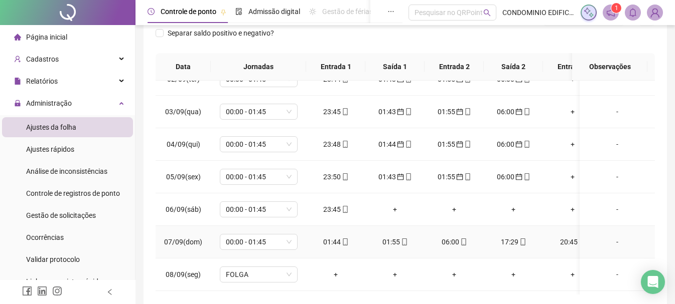
click at [335, 242] on div "01:44" at bounding box center [335, 242] width 43 height 11
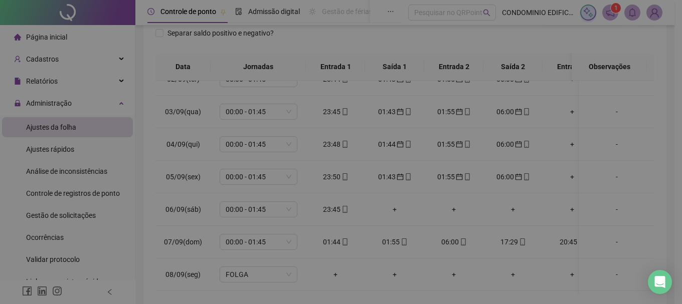
type input "**********"
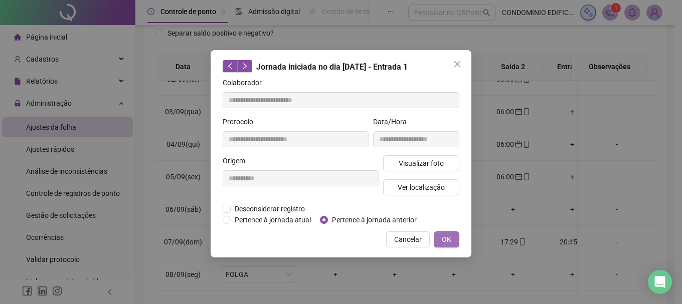
click at [444, 240] on span "OK" at bounding box center [447, 239] width 10 height 11
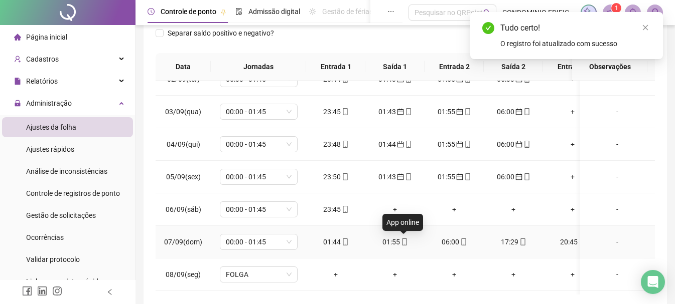
click at [400, 244] on span "mobile" at bounding box center [404, 242] width 8 height 7
type input "**********"
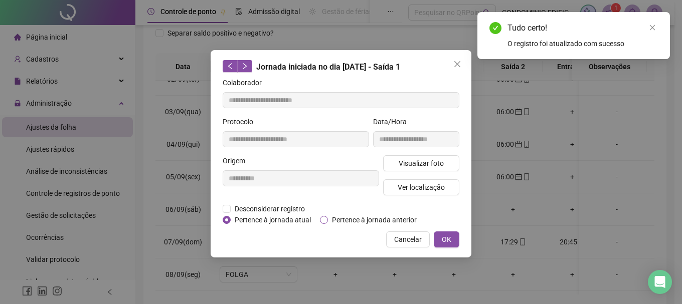
click at [362, 218] on span "Pertence à jornada anterior" at bounding box center [374, 220] width 93 height 11
click at [441, 236] on button "OK" at bounding box center [447, 240] width 26 height 16
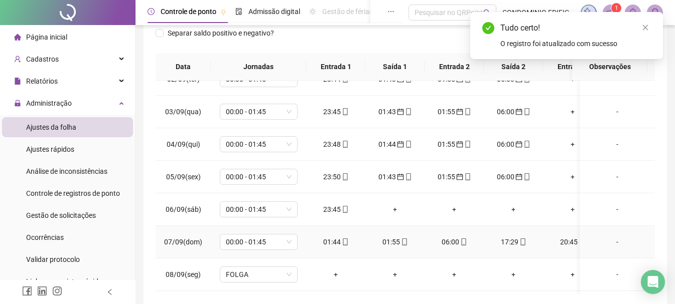
click at [456, 243] on div "06:00" at bounding box center [453, 242] width 43 height 11
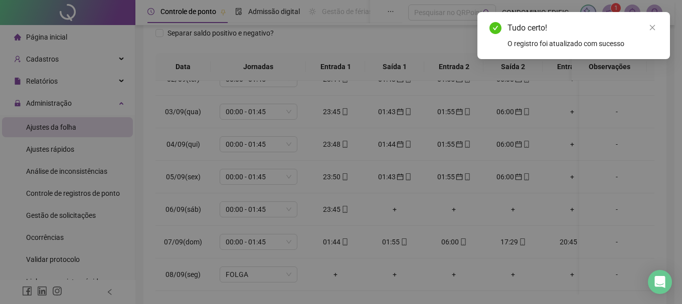
type input "**********"
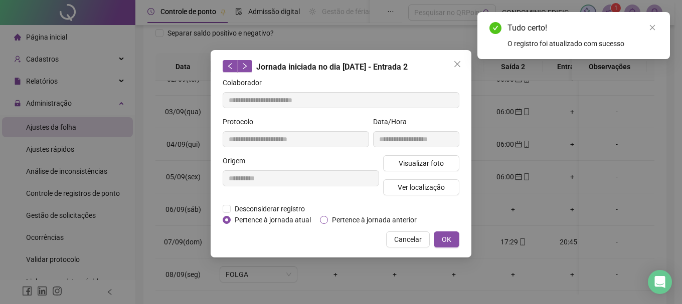
click at [368, 218] on span "Pertence à jornada anterior" at bounding box center [374, 220] width 93 height 11
click at [450, 239] on span "OK" at bounding box center [447, 239] width 10 height 11
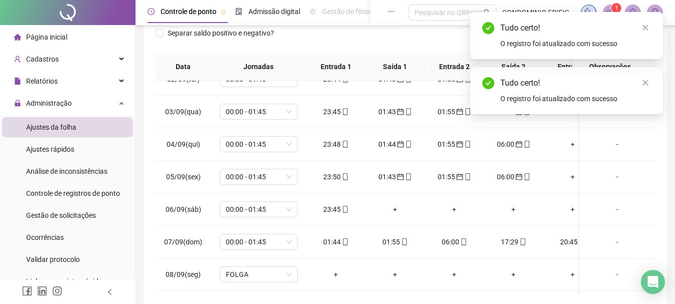
drag, startPoint x: 647, startPoint y: 82, endPoint x: 644, endPoint y: 43, distance: 39.2
click at [647, 81] on icon "close" at bounding box center [645, 82] width 7 height 7
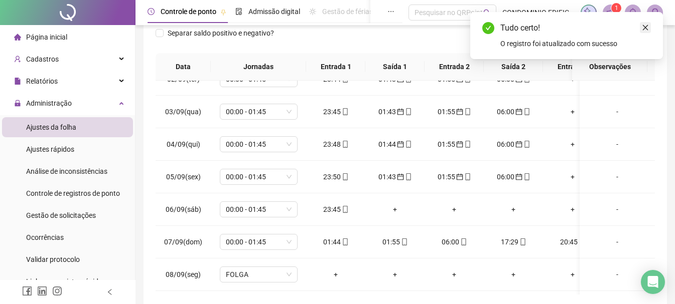
click at [643, 26] on icon "close" at bounding box center [645, 27] width 7 height 7
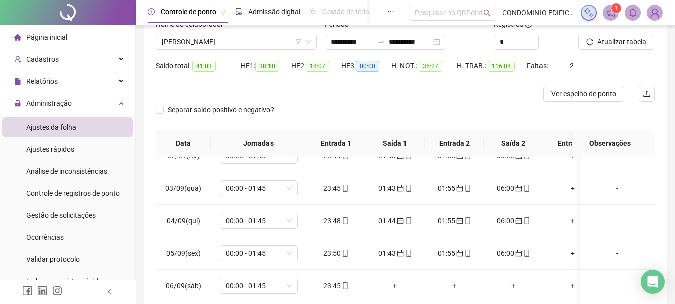
scroll to position [50, 0]
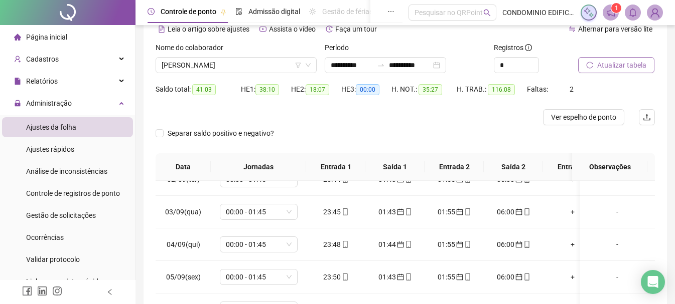
click at [637, 67] on span "Atualizar tabela" at bounding box center [621, 65] width 49 height 11
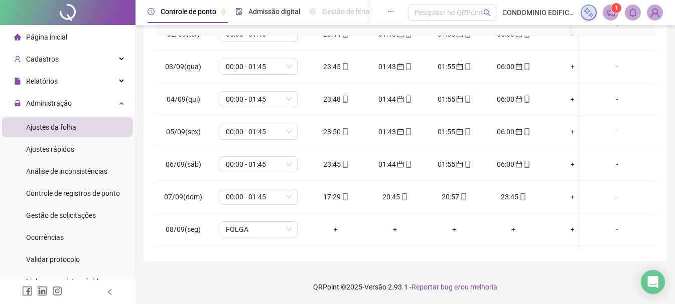
scroll to position [196, 0]
click at [286, 198] on span "00:00 - 01:45" at bounding box center [259, 196] width 66 height 15
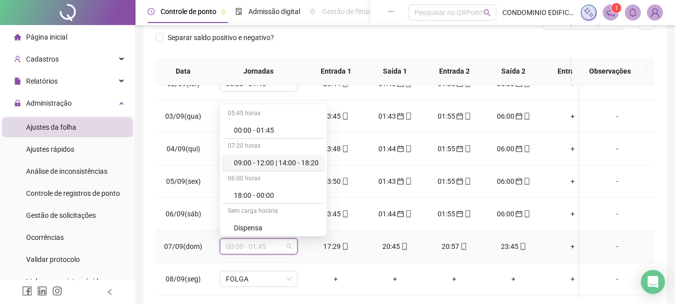
scroll to position [50, 0]
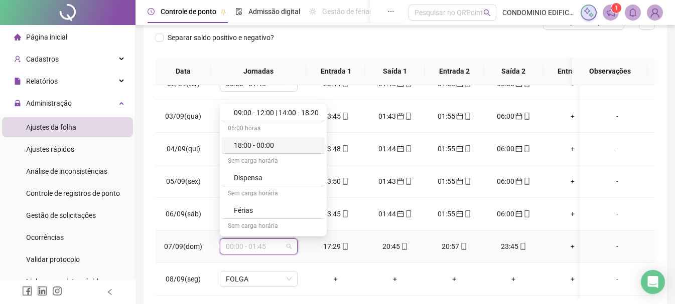
click at [265, 144] on div "18:00 - 00:00" at bounding box center [276, 145] width 85 height 11
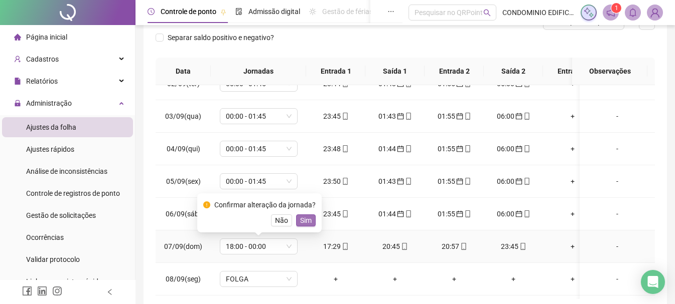
click at [307, 220] on span "Sim" at bounding box center [306, 220] width 12 height 11
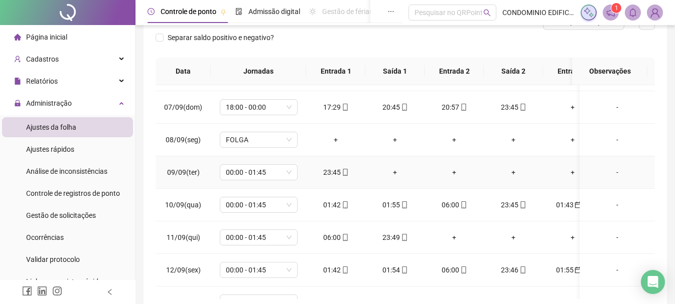
scroll to position [201, 0]
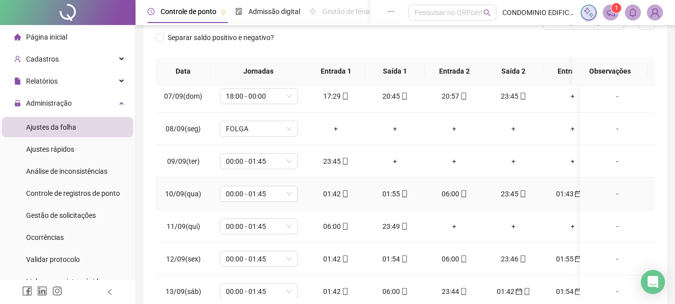
click at [336, 191] on div "01:42" at bounding box center [335, 194] width 43 height 11
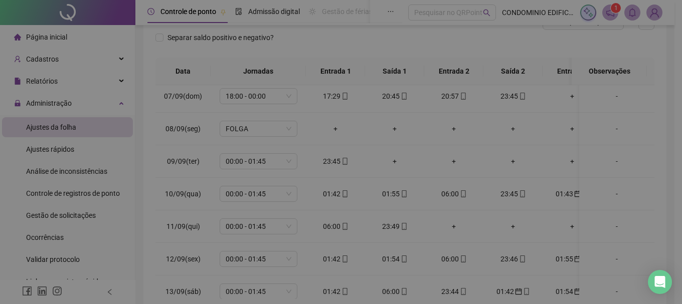
type input "**********"
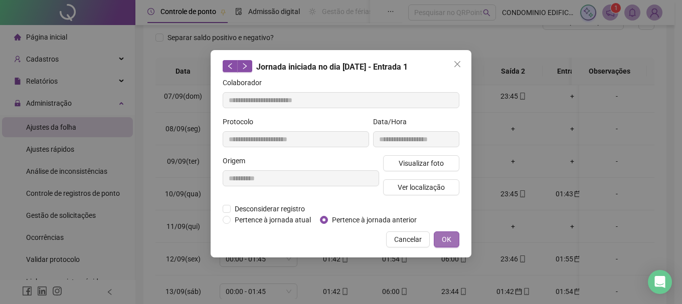
click at [440, 238] on button "OK" at bounding box center [447, 240] width 26 height 16
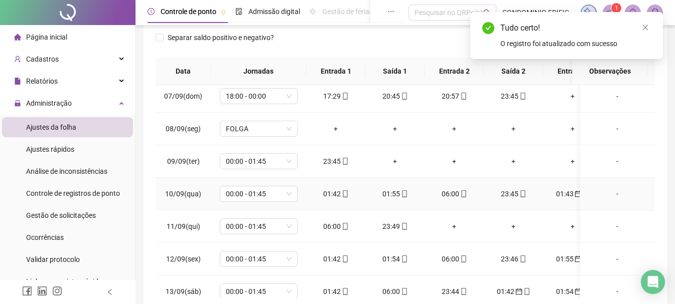
click at [397, 194] on div "01:55" at bounding box center [394, 194] width 43 height 11
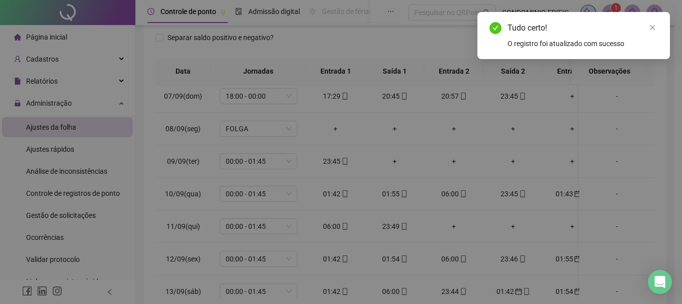
type input "**********"
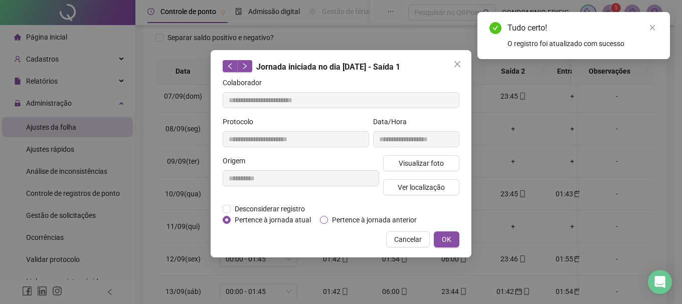
click at [347, 218] on span "Pertence à jornada anterior" at bounding box center [374, 220] width 93 height 11
click at [446, 238] on span "OK" at bounding box center [447, 239] width 10 height 11
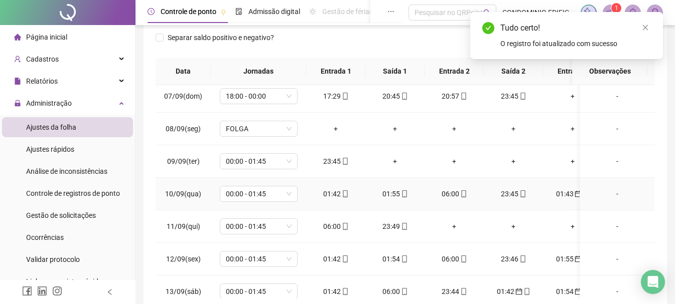
click at [454, 197] on div "06:00" at bounding box center [453, 194] width 43 height 11
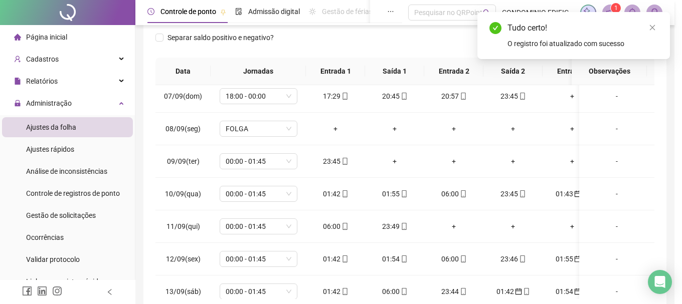
type input "**********"
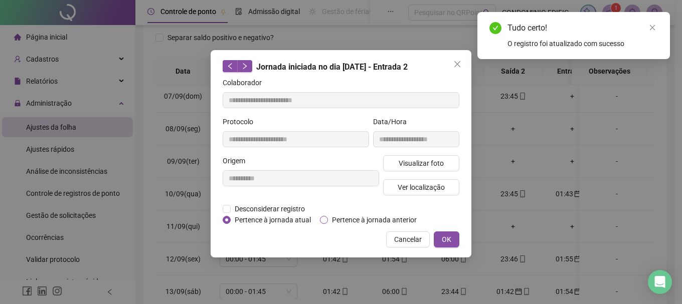
click at [362, 217] on span "Pertence à jornada anterior" at bounding box center [374, 220] width 93 height 11
click at [449, 237] on span "OK" at bounding box center [447, 239] width 10 height 11
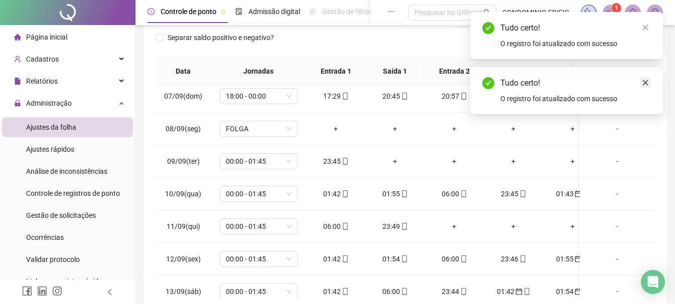
click at [645, 82] on icon "close" at bounding box center [645, 82] width 7 height 7
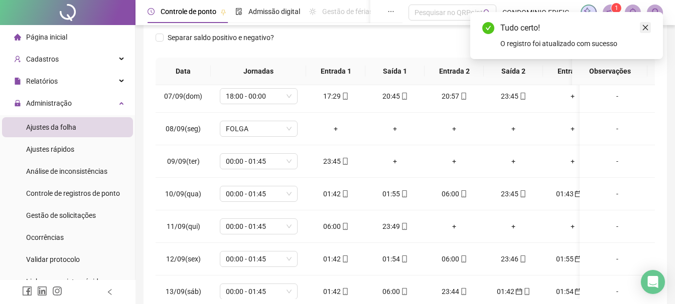
click at [641, 27] on link "Close" at bounding box center [645, 27] width 11 height 11
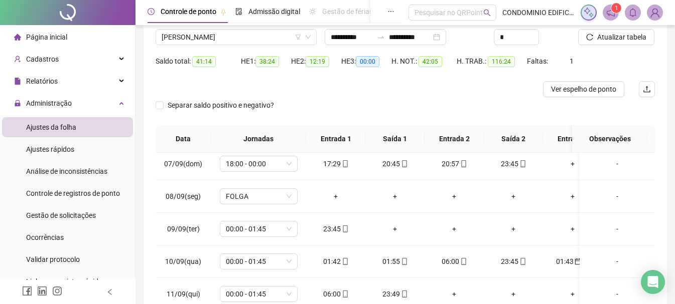
scroll to position [0, 0]
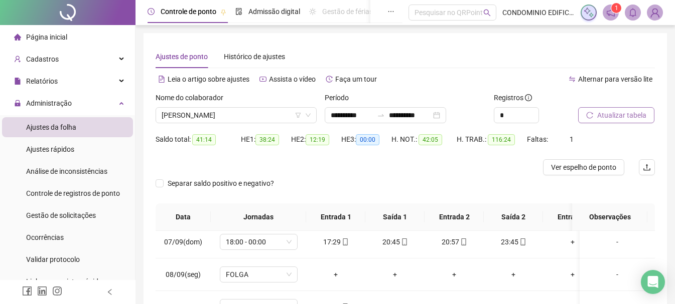
click at [606, 116] on span "Atualizar tabela" at bounding box center [621, 115] width 49 height 11
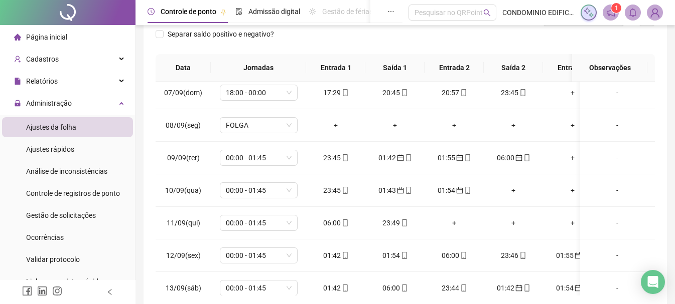
scroll to position [150, 0]
click at [335, 224] on div "06:00" at bounding box center [335, 222] width 43 height 11
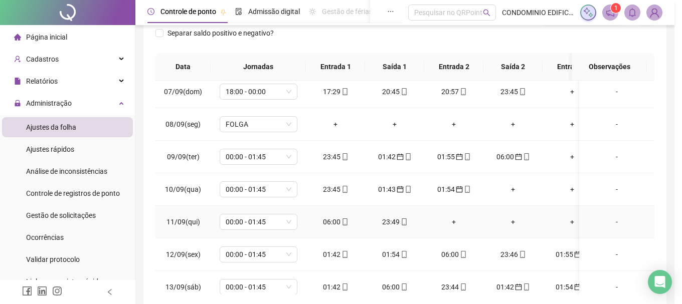
type input "**********"
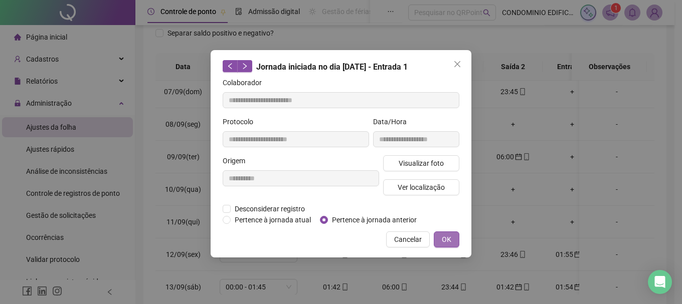
click at [445, 240] on span "OK" at bounding box center [447, 239] width 10 height 11
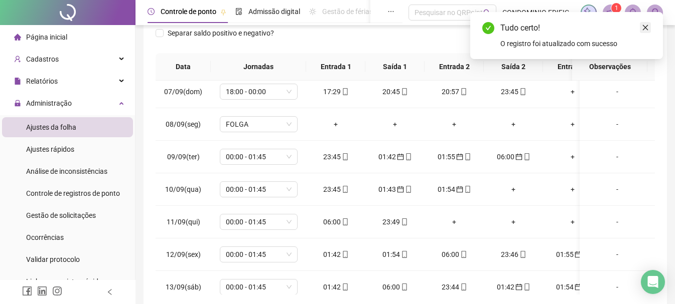
click at [647, 27] on icon "close" at bounding box center [645, 27] width 7 height 7
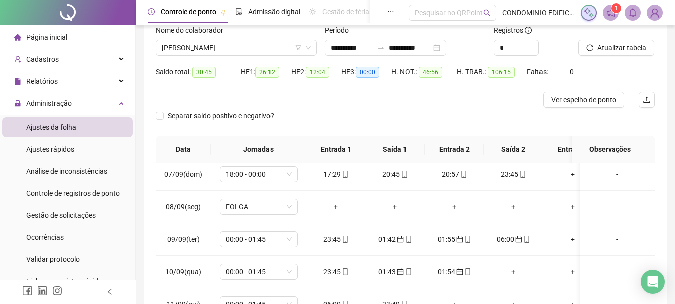
scroll to position [50, 0]
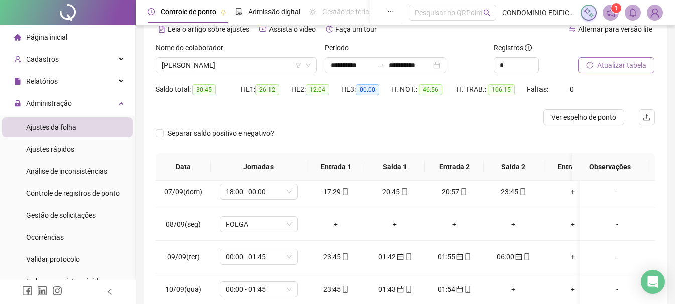
click at [637, 68] on span "Atualizar tabela" at bounding box center [621, 65] width 49 height 11
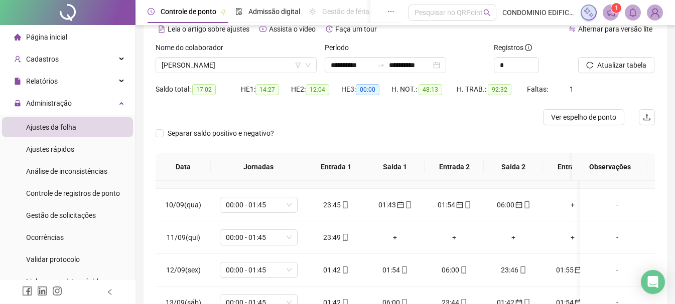
scroll to position [301, 0]
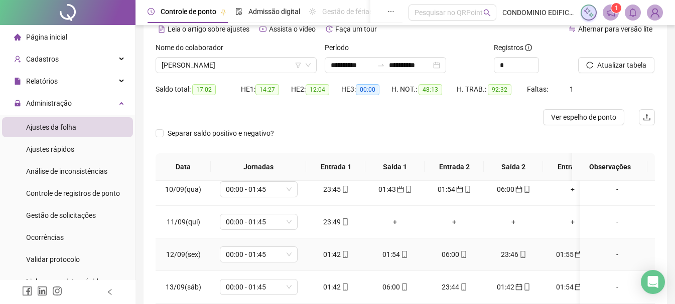
click at [332, 255] on div "01:42" at bounding box center [335, 254] width 43 height 11
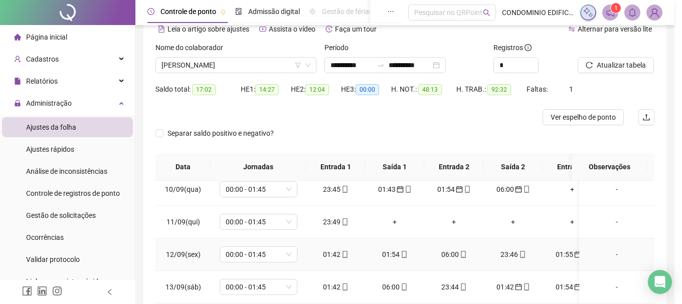
type input "**********"
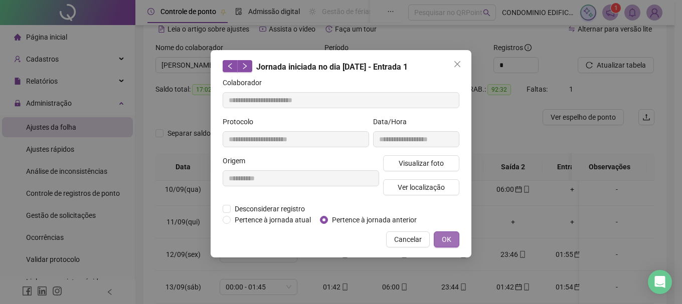
click at [444, 237] on span "OK" at bounding box center [447, 239] width 10 height 11
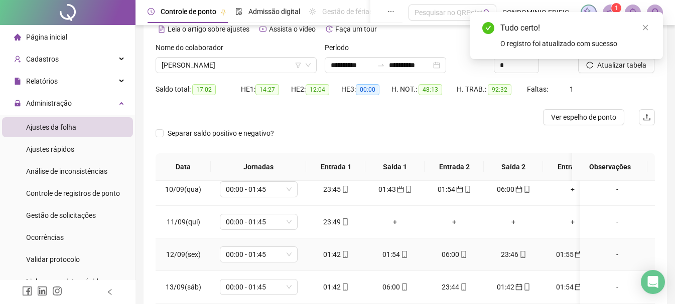
click at [389, 256] on div "01:54" at bounding box center [394, 254] width 43 height 11
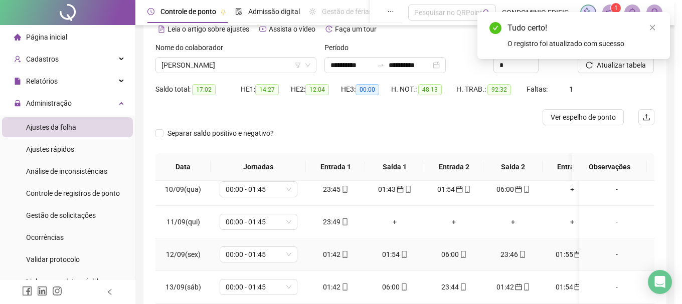
type input "**********"
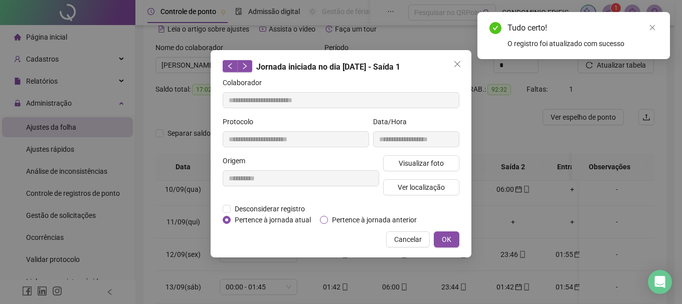
click at [329, 218] on span "Pertence à jornada anterior" at bounding box center [374, 220] width 93 height 11
click at [444, 241] on span "OK" at bounding box center [447, 239] width 10 height 11
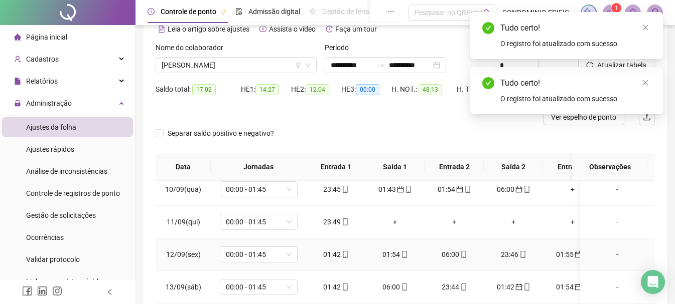
click at [450, 257] on div "06:00" at bounding box center [453, 254] width 43 height 11
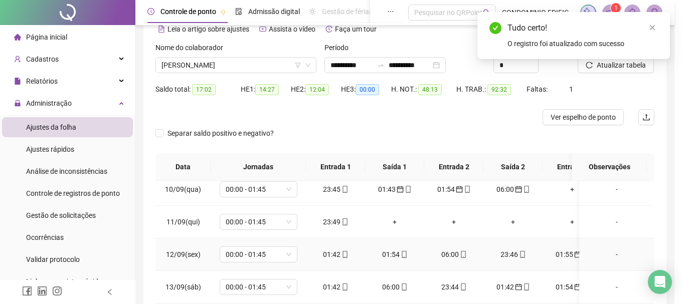
type input "**********"
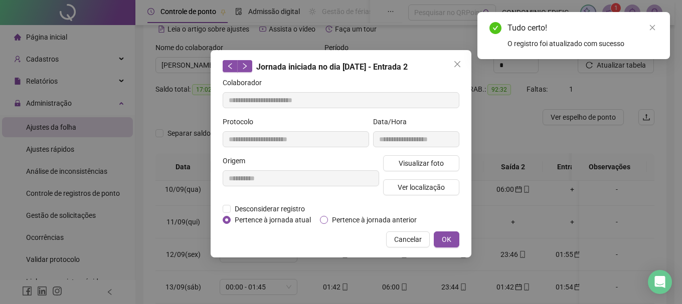
click at [364, 221] on span "Pertence à jornada anterior" at bounding box center [374, 220] width 93 height 11
click at [447, 237] on span "OK" at bounding box center [447, 239] width 10 height 11
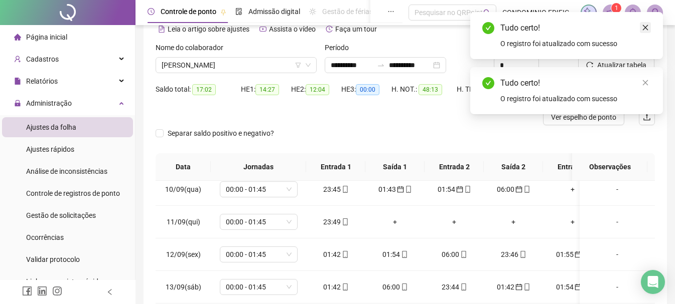
click at [645, 27] on icon "close" at bounding box center [645, 27] width 7 height 7
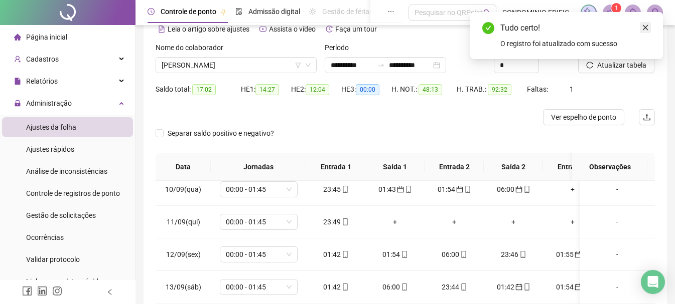
click at [646, 27] on icon "close" at bounding box center [645, 27] width 7 height 7
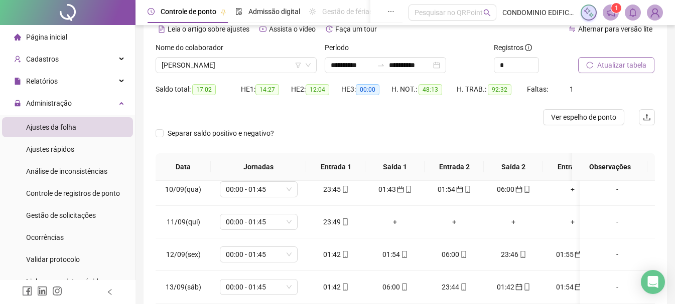
click at [625, 65] on span "Atualizar tabela" at bounding box center [621, 65] width 49 height 11
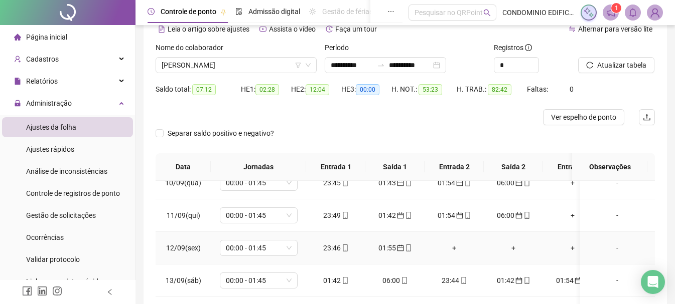
scroll to position [315, 0]
click at [338, 277] on div "01:42" at bounding box center [335, 280] width 43 height 11
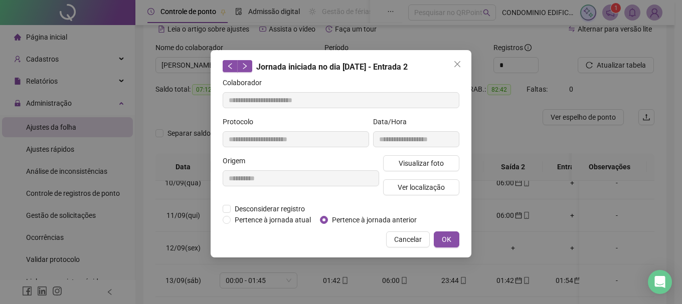
type input "**********"
click at [345, 221] on span "Pertence à jornada anterior" at bounding box center [374, 220] width 93 height 11
click at [443, 236] on span "OK" at bounding box center [447, 239] width 10 height 11
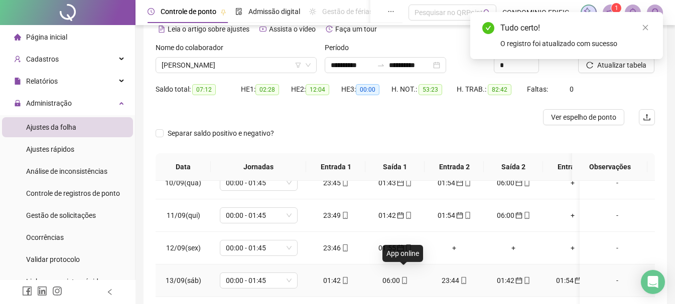
click at [400, 277] on span "mobile" at bounding box center [404, 280] width 8 height 7
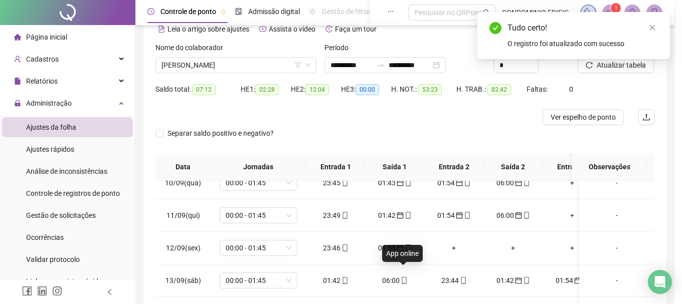
type input "**********"
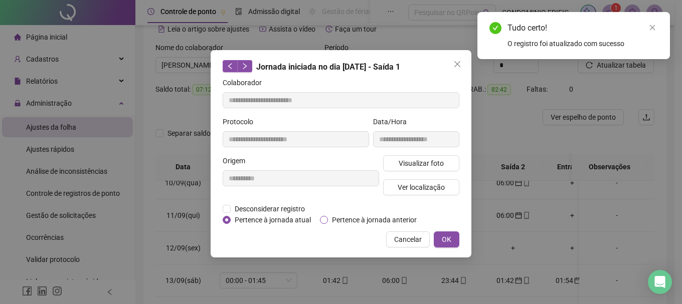
click at [371, 218] on span "Pertence à jornada anterior" at bounding box center [374, 220] width 93 height 11
click at [450, 242] on span "OK" at bounding box center [447, 239] width 10 height 11
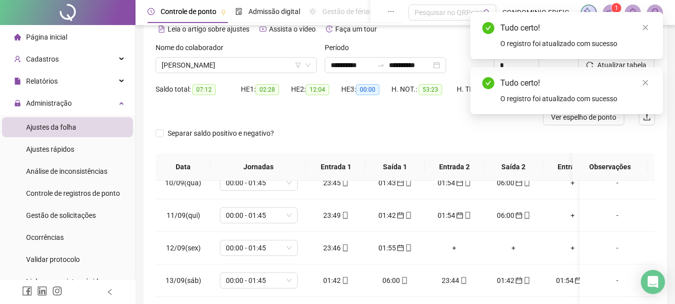
click at [645, 30] on icon "close" at bounding box center [645, 27] width 7 height 7
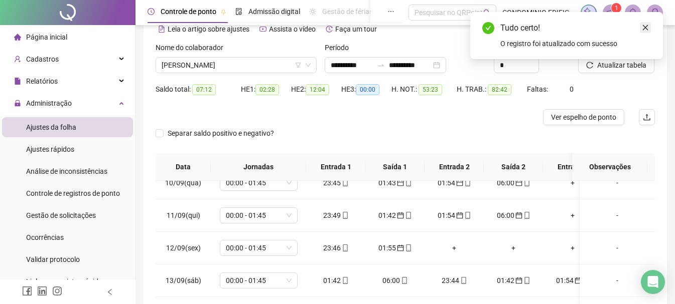
click at [644, 27] on icon "close" at bounding box center [646, 28] width 6 height 6
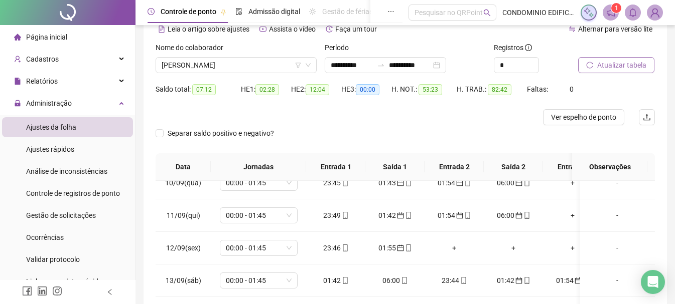
click at [616, 64] on span "Atualizar tabela" at bounding box center [621, 65] width 49 height 11
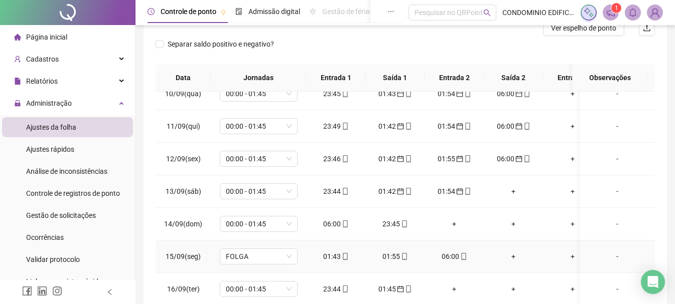
scroll to position [150, 0]
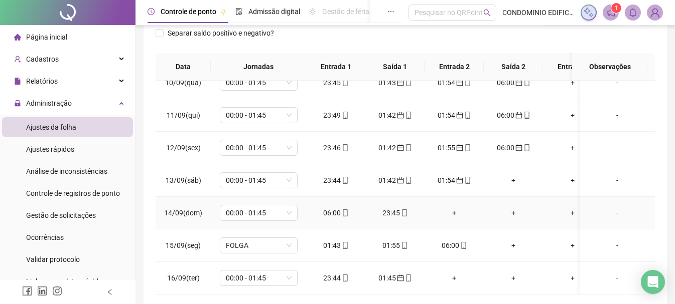
click at [337, 208] on div "06:00" at bounding box center [335, 213] width 43 height 11
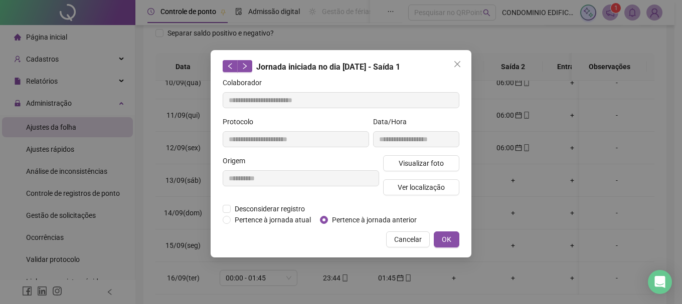
type input "**********"
drag, startPoint x: 354, startPoint y: 220, endPoint x: 363, endPoint y: 221, distance: 9.1
click at [354, 219] on span "Pertence à jornada anterior" at bounding box center [374, 220] width 93 height 11
click at [448, 237] on span "OK" at bounding box center [447, 239] width 10 height 11
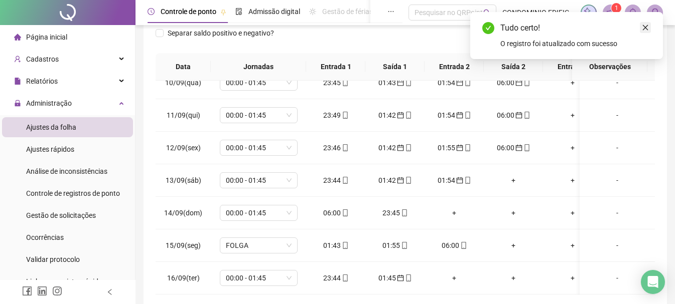
click at [644, 29] on icon "close" at bounding box center [645, 27] width 7 height 7
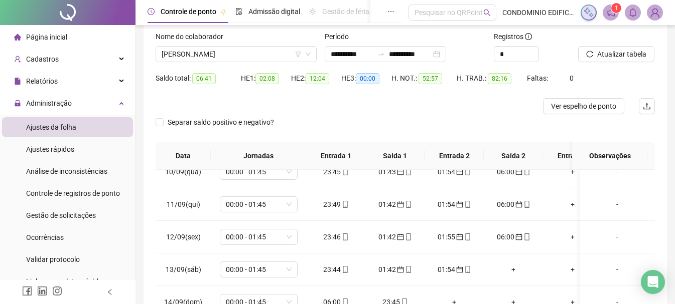
scroll to position [50, 0]
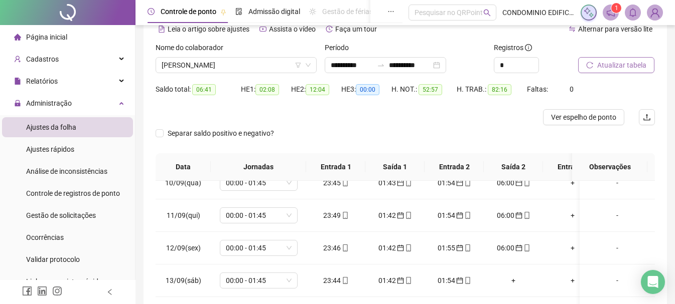
click at [622, 64] on span "Atualizar tabela" at bounding box center [621, 65] width 49 height 11
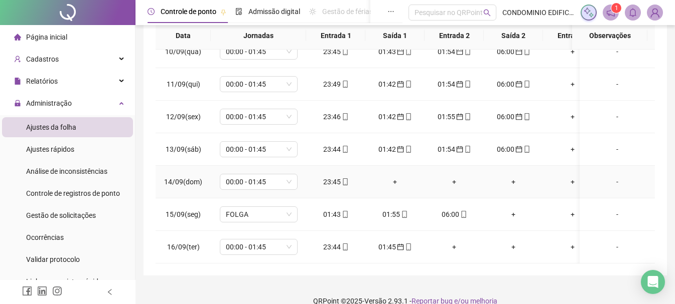
scroll to position [196, 0]
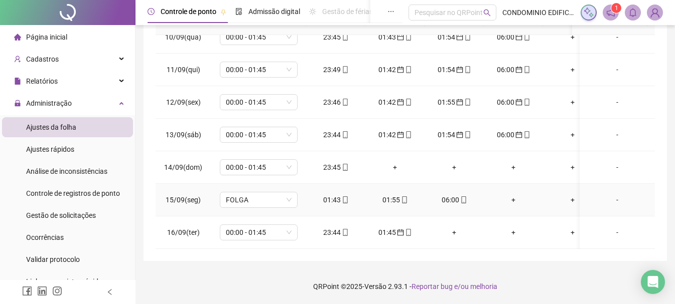
click at [334, 195] on div "01:43" at bounding box center [335, 200] width 43 height 11
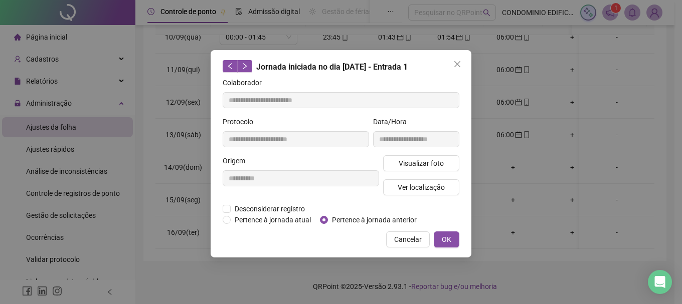
type input "**********"
click at [448, 239] on span "OK" at bounding box center [447, 239] width 10 height 11
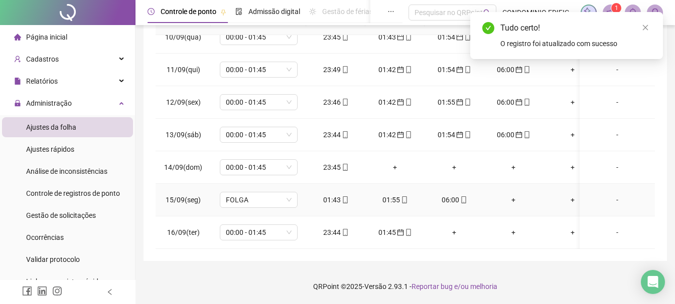
click at [390, 195] on div "01:55" at bounding box center [394, 200] width 43 height 11
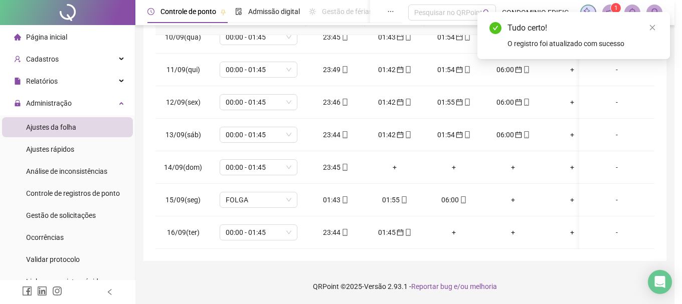
type input "**********"
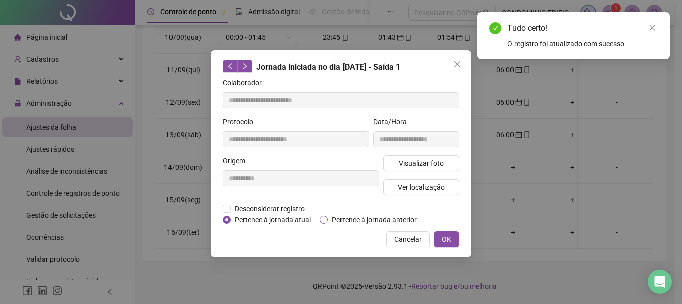
click at [339, 219] on span "Pertence à jornada anterior" at bounding box center [374, 220] width 93 height 11
click at [442, 236] on span "OK" at bounding box center [447, 239] width 10 height 11
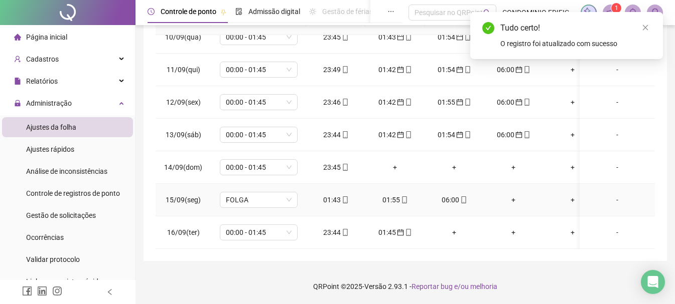
click at [454, 195] on div "06:00" at bounding box center [453, 200] width 43 height 11
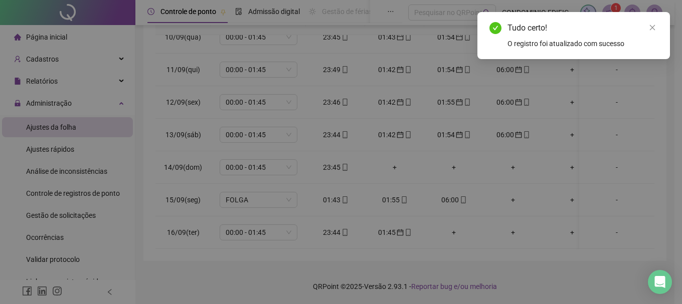
type input "**********"
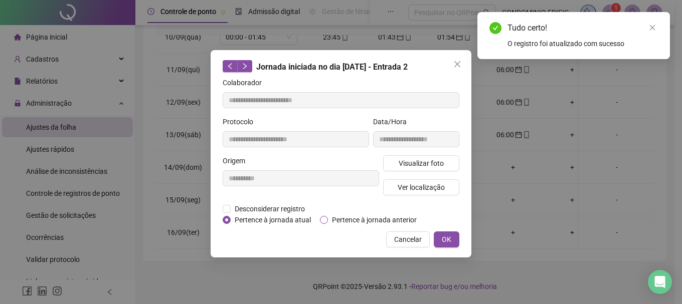
click at [374, 218] on span "Pertence à jornada anterior" at bounding box center [374, 220] width 93 height 11
click at [447, 237] on span "OK" at bounding box center [447, 239] width 10 height 11
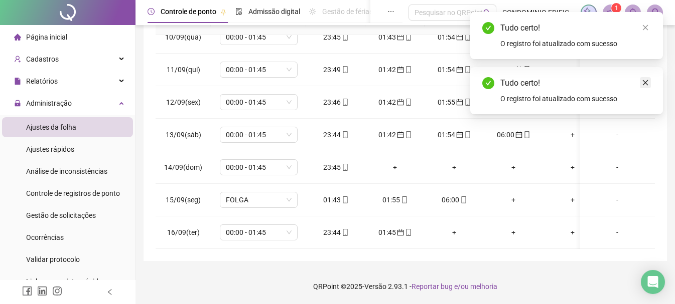
click at [647, 83] on icon "close" at bounding box center [645, 82] width 7 height 7
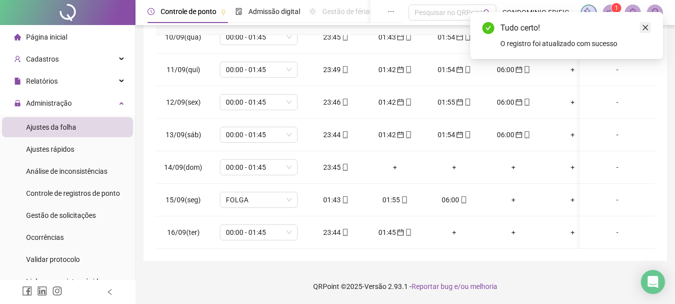
click at [646, 27] on icon "close" at bounding box center [645, 27] width 7 height 7
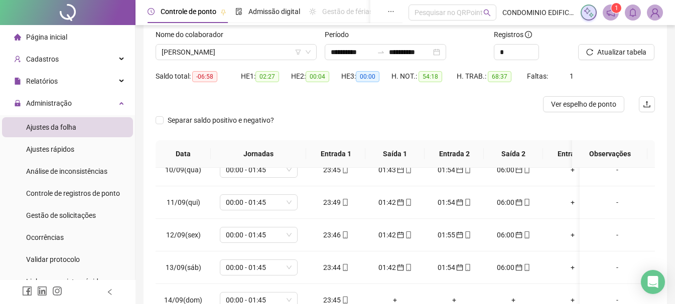
scroll to position [46, 0]
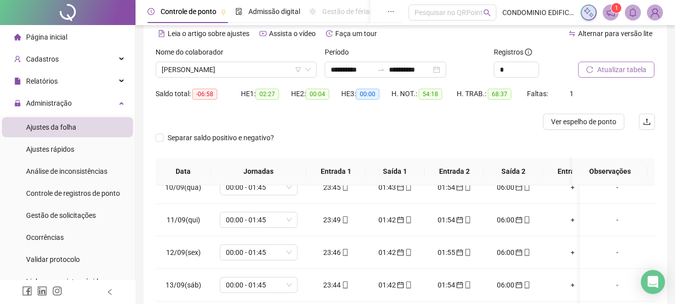
click at [609, 66] on span "Atualizar tabela" at bounding box center [621, 69] width 49 height 11
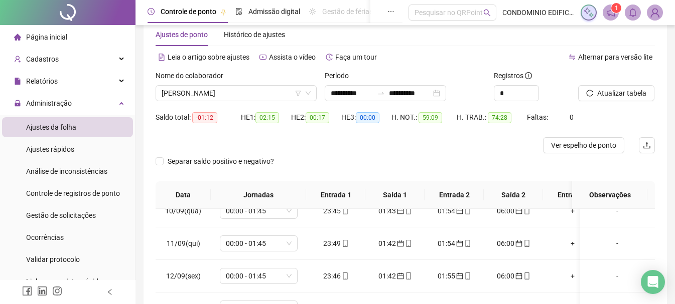
scroll to position [0, 0]
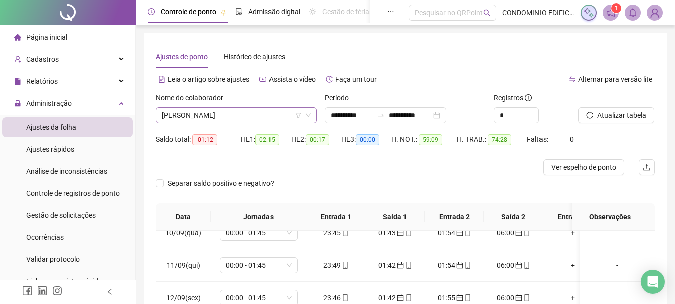
click at [220, 113] on span "[PERSON_NAME]" at bounding box center [236, 115] width 149 height 15
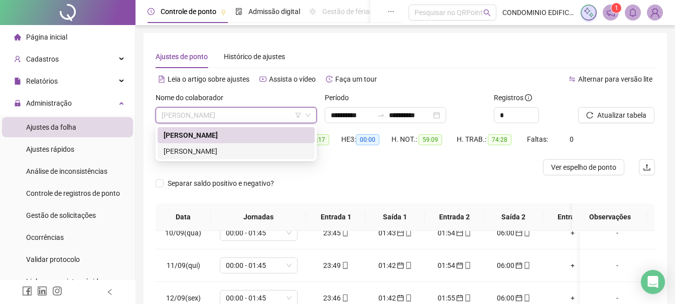
click at [198, 153] on div "[PERSON_NAME]" at bounding box center [236, 151] width 145 height 11
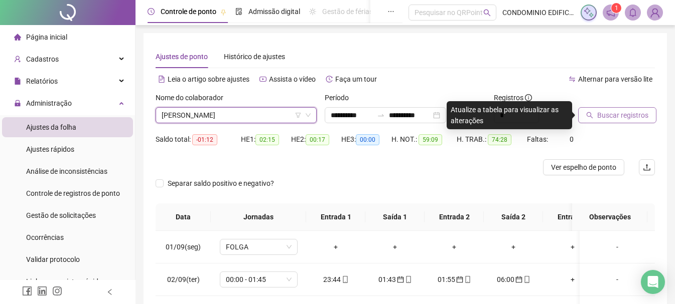
click at [605, 114] on span "Buscar registros" at bounding box center [622, 115] width 51 height 11
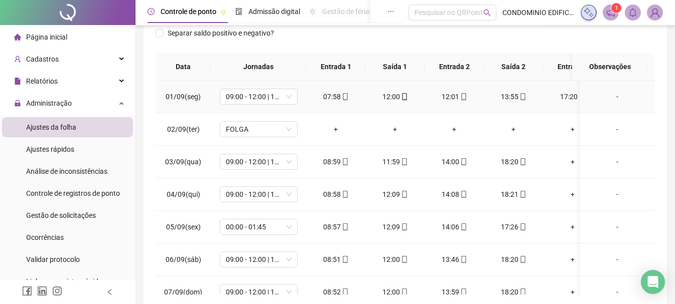
click at [449, 95] on div "12:01" at bounding box center [453, 96] width 43 height 11
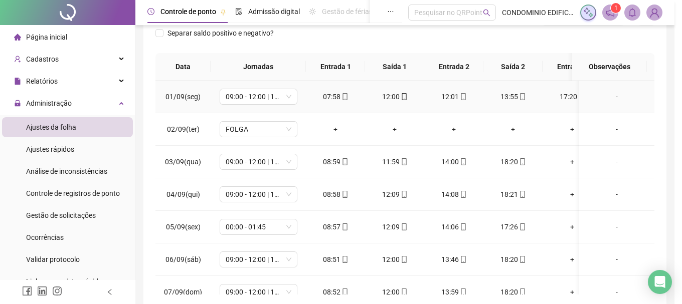
type input "**********"
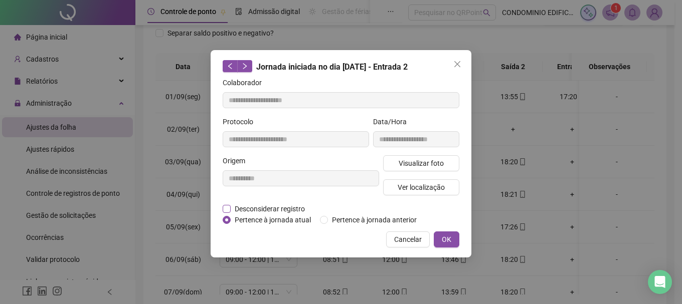
click at [260, 209] on span "Desconsiderar registro" at bounding box center [270, 209] width 78 height 11
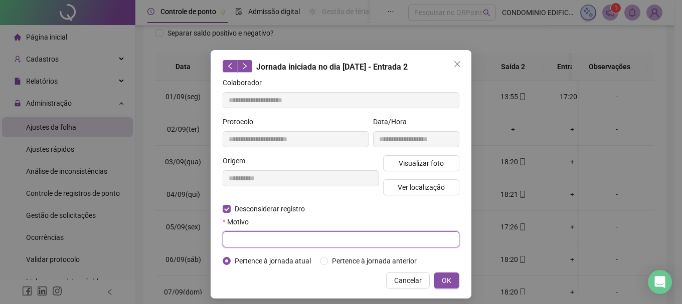
click at [264, 238] on input "text" at bounding box center [341, 240] width 237 height 16
type input "**********"
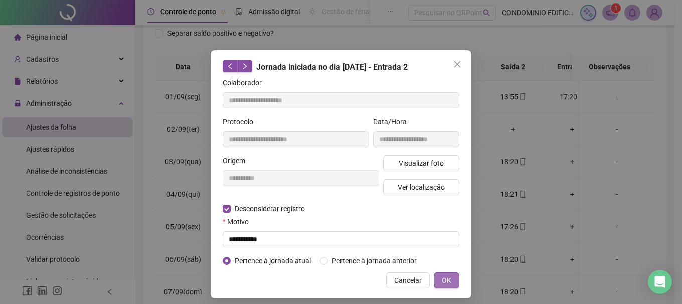
click at [445, 280] on span "OK" at bounding box center [447, 280] width 10 height 11
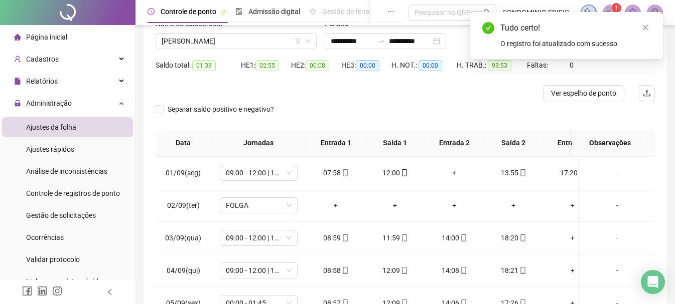
scroll to position [50, 0]
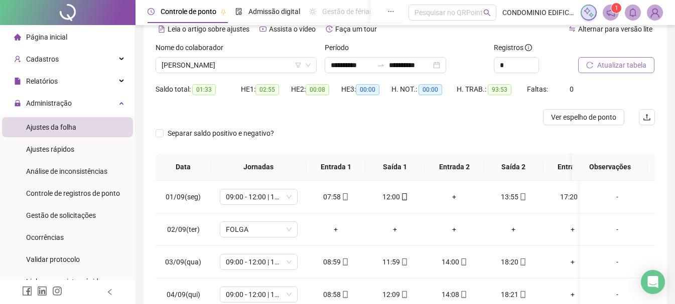
click at [628, 66] on span "Atualizar tabela" at bounding box center [621, 65] width 49 height 11
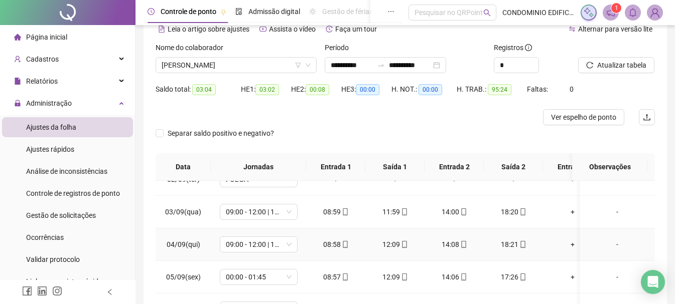
scroll to position [100, 0]
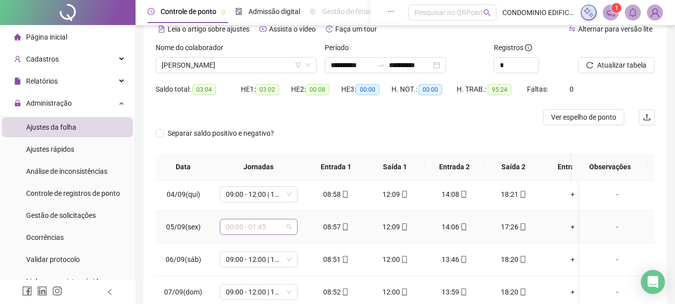
click at [286, 228] on span "00:00 - 01:45" at bounding box center [259, 227] width 66 height 15
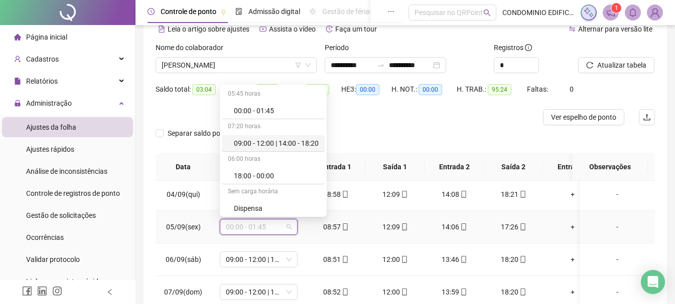
click at [249, 147] on div "09:00 - 12:00 | 14:00 - 18:20" at bounding box center [276, 143] width 85 height 11
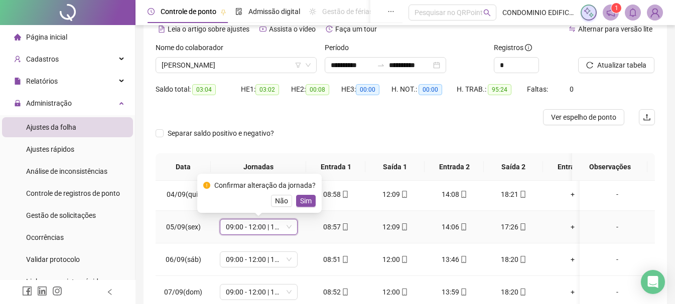
click at [305, 201] on span "Sim" at bounding box center [306, 201] width 12 height 11
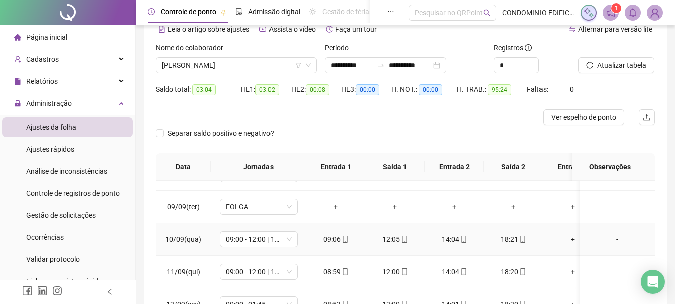
scroll to position [301, 0]
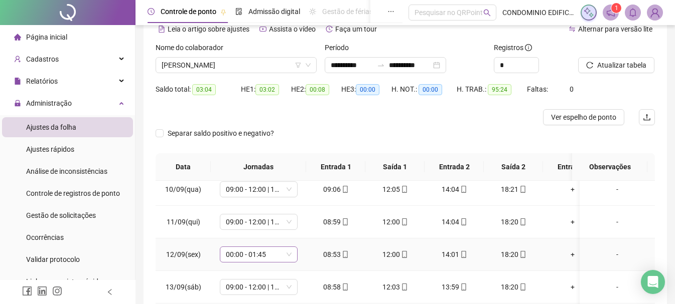
click at [289, 252] on span "00:00 - 01:45" at bounding box center [259, 254] width 66 height 15
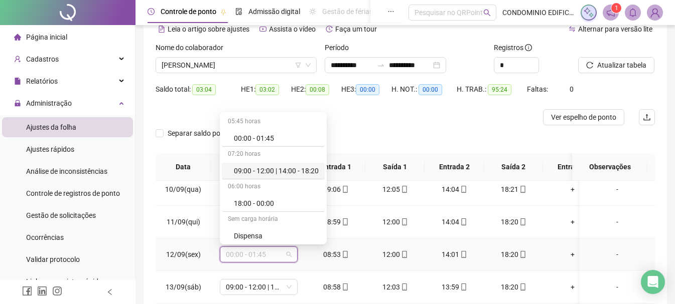
click at [246, 171] on div "09:00 - 12:00 | 14:00 - 18:20" at bounding box center [276, 171] width 85 height 11
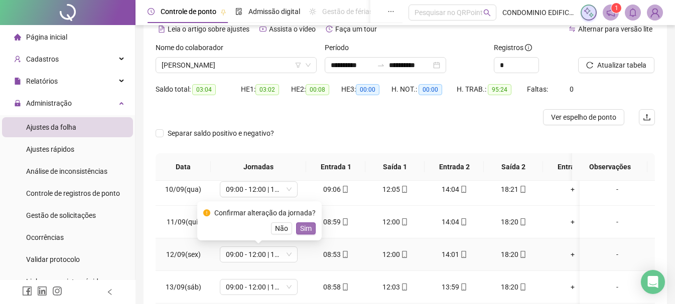
click at [307, 229] on span "Sim" at bounding box center [306, 228] width 12 height 11
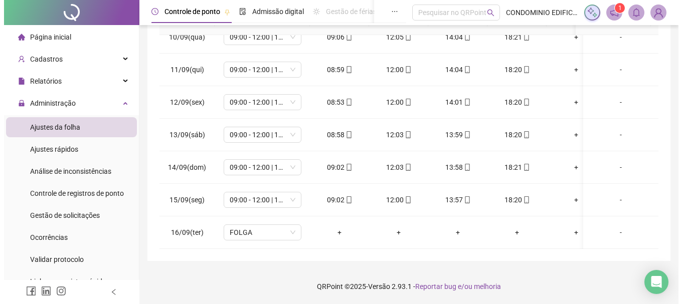
scroll to position [0, 0]
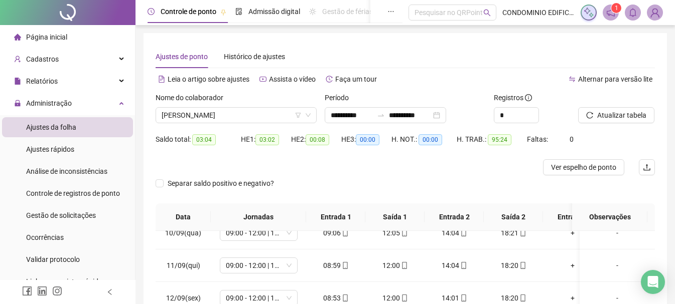
click at [660, 11] on img at bounding box center [654, 12] width 15 height 15
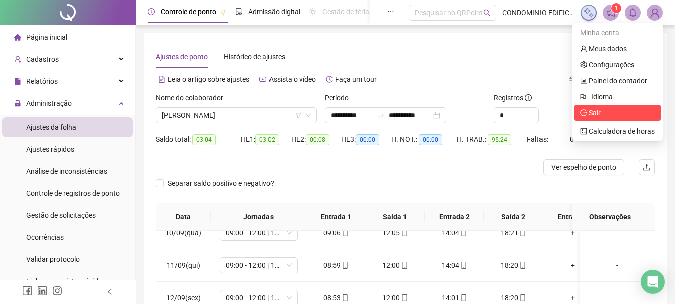
click at [604, 111] on span "Sair" at bounding box center [617, 112] width 75 height 11
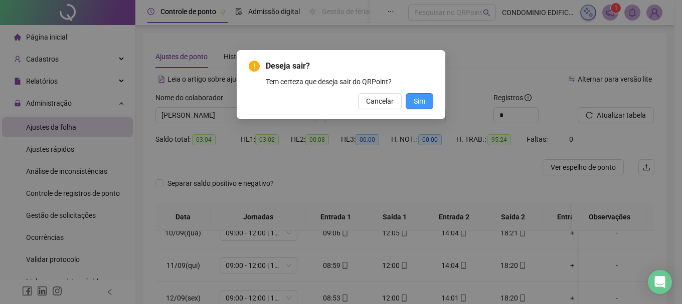
click at [421, 105] on span "Sim" at bounding box center [420, 101] width 12 height 11
